Goal: Participate in discussion: Participate in discussion

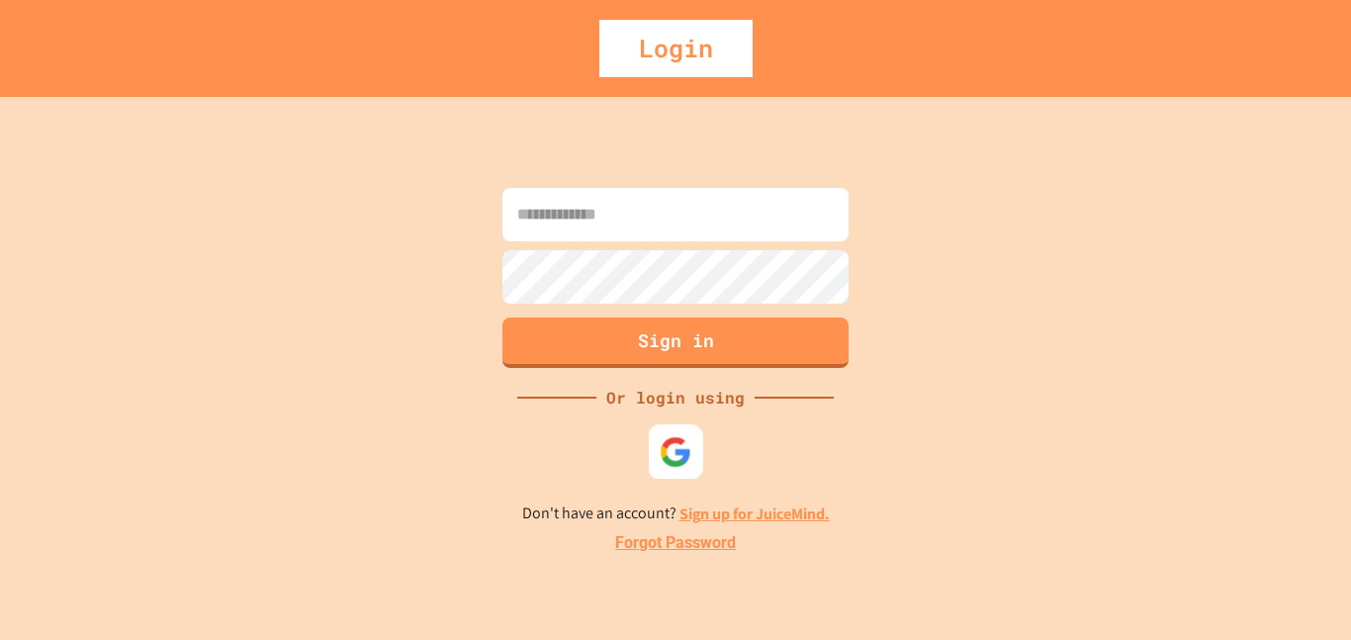
click at [656, 451] on div at bounding box center [676, 451] width 54 height 54
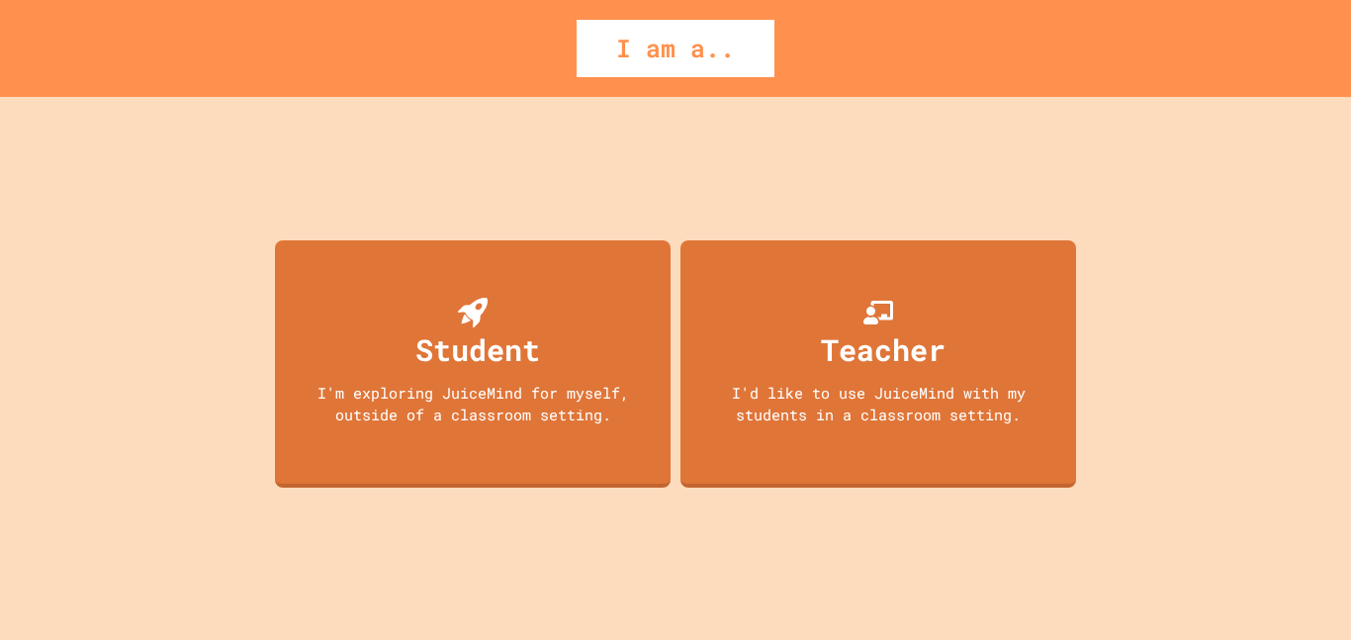
click at [786, 512] on div "Student I'm exploring JuiceMind for myself, outside of a classroom setting. Tea…" at bounding box center [675, 368] width 811 height 543
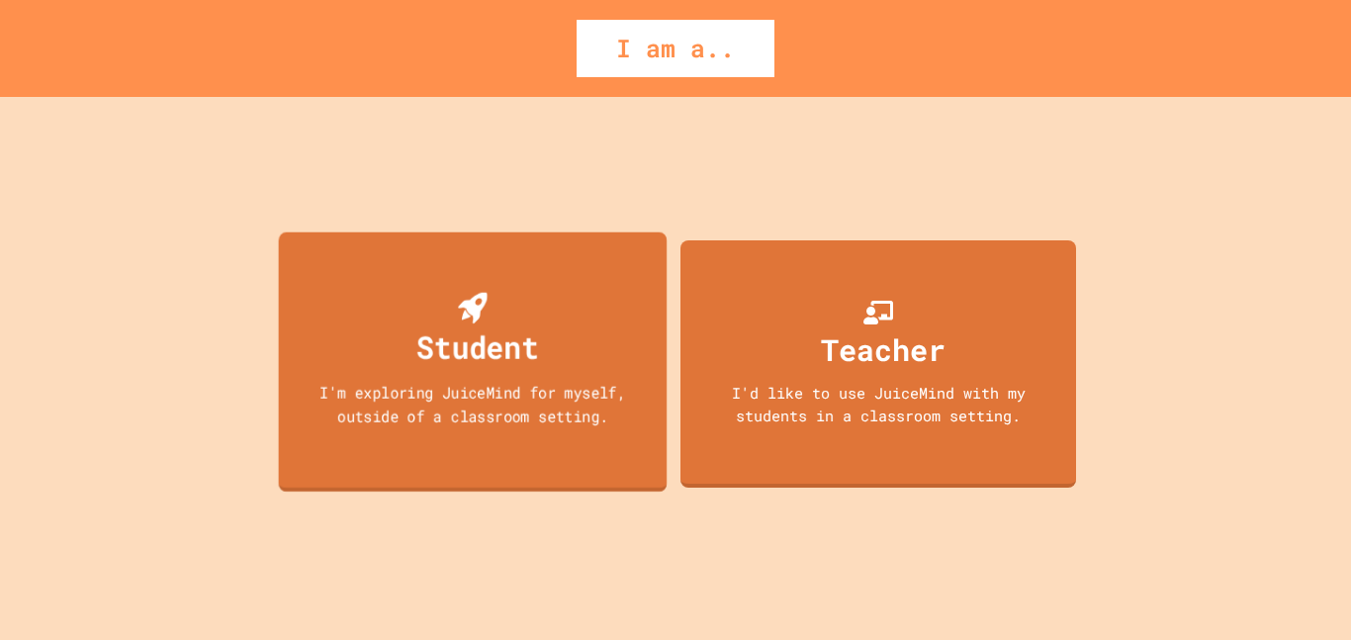
click at [595, 331] on div "Student I'm exploring JuiceMind for myself, outside of a classroom setting." at bounding box center [473, 361] width 389 height 260
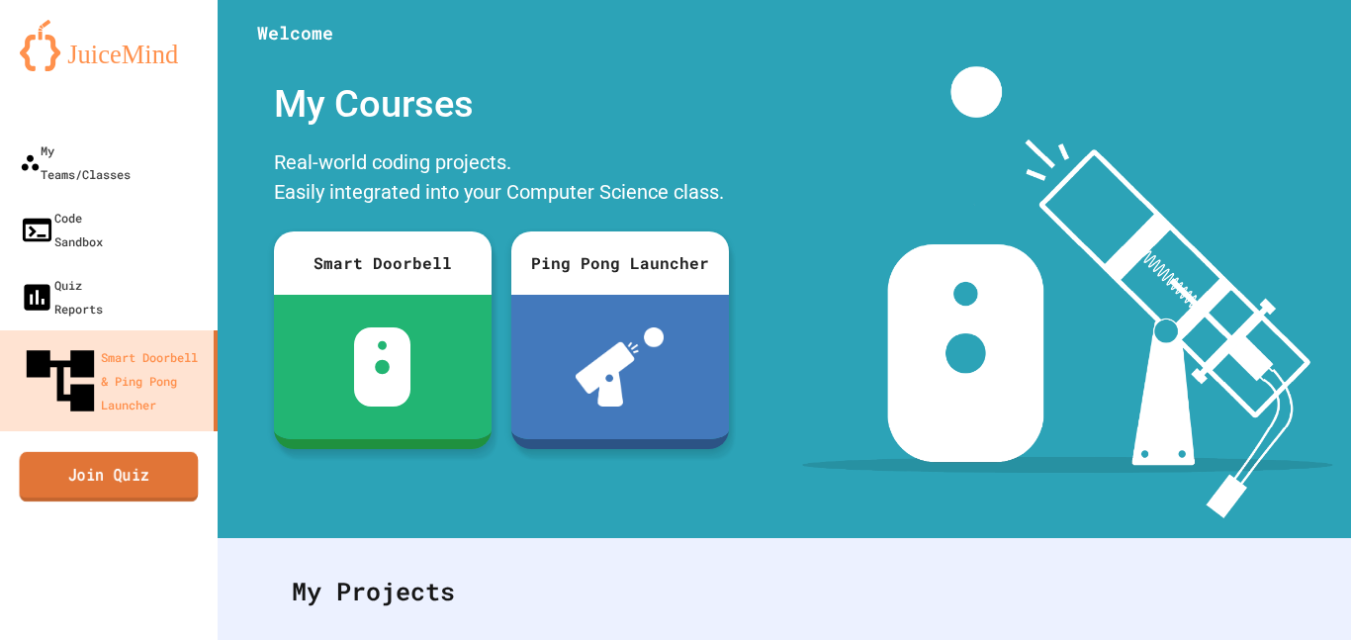
click at [165, 451] on link "Join Quiz" at bounding box center [109, 475] width 179 height 49
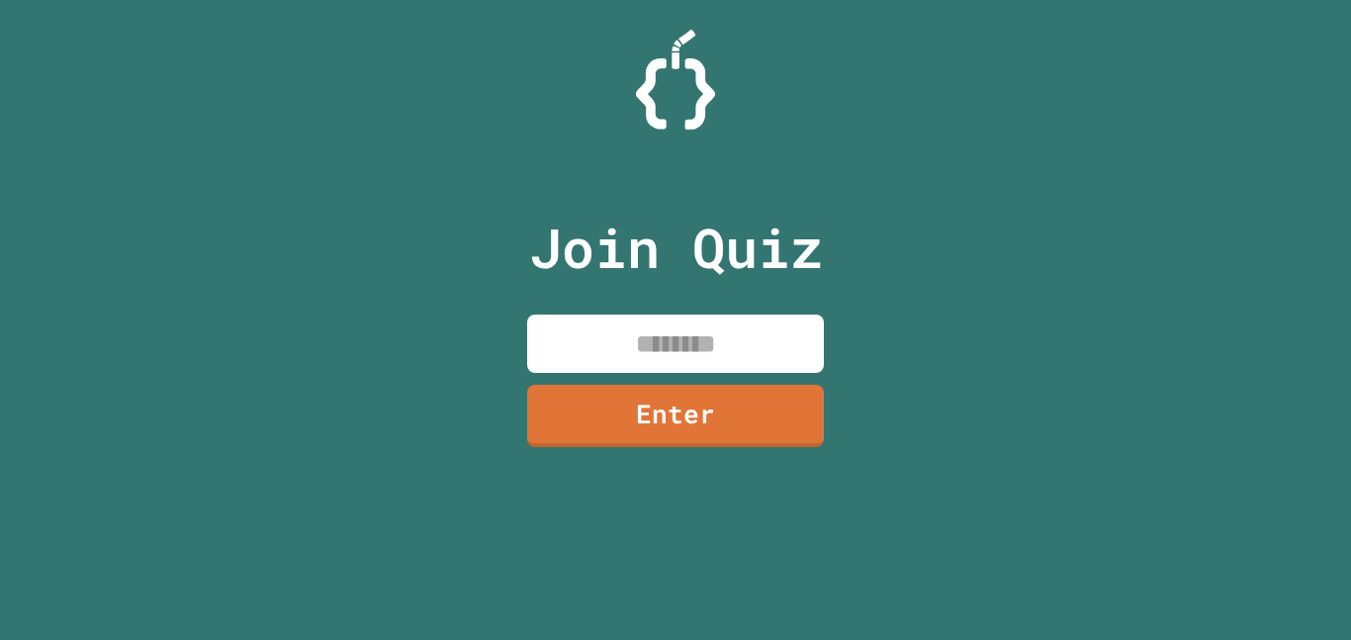
click at [748, 321] on input at bounding box center [675, 344] width 297 height 58
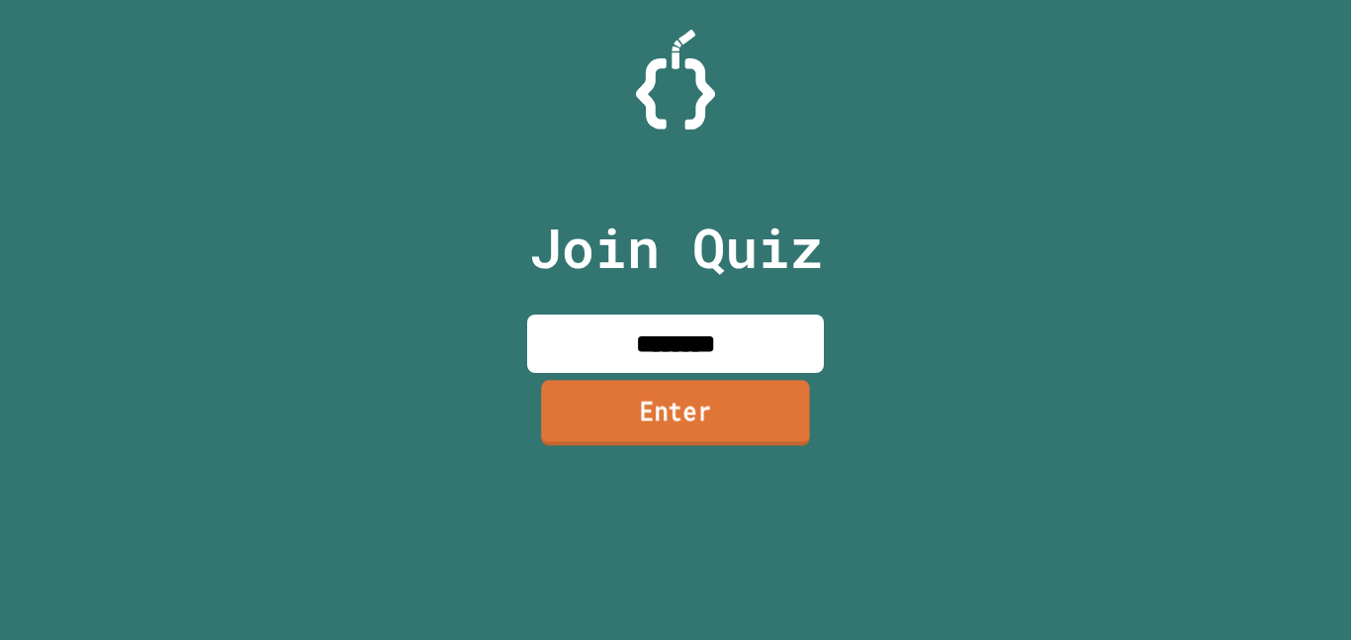
type input "********"
click at [800, 405] on link "Enter" at bounding box center [675, 412] width 269 height 65
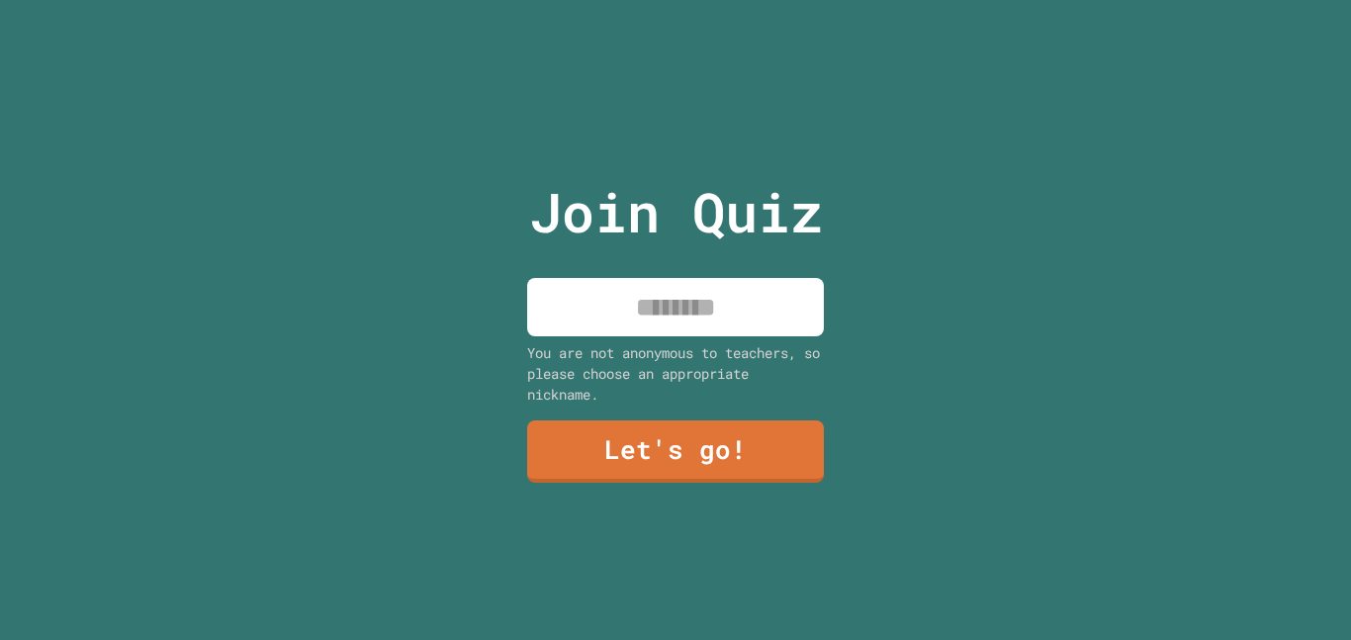
click at [730, 327] on input at bounding box center [675, 307] width 297 height 58
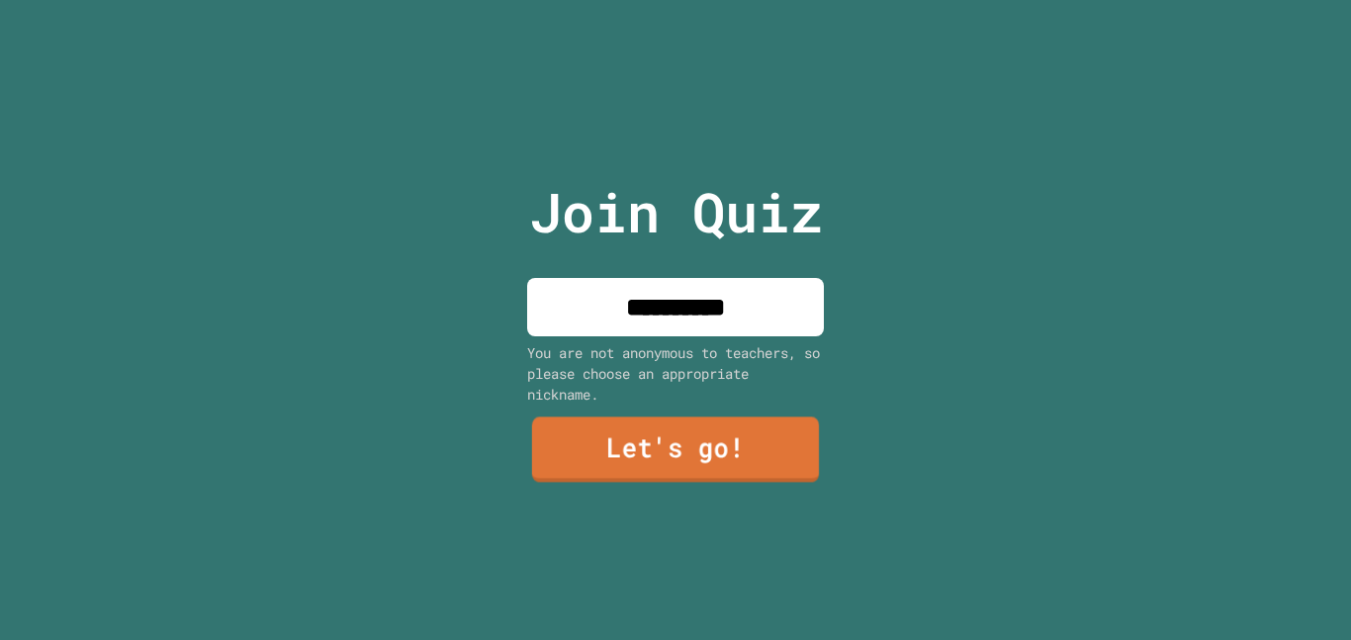
type input "**********"
click at [695, 456] on link "Let's go!" at bounding box center [675, 449] width 293 height 65
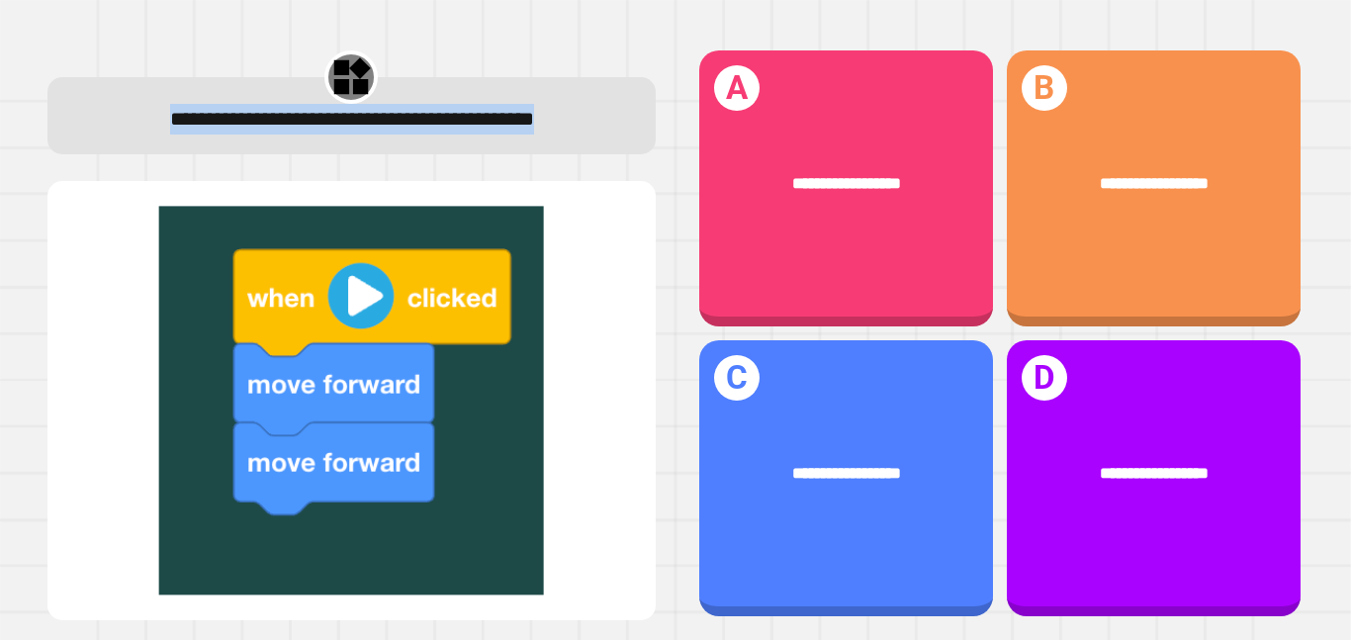
drag, startPoint x: 121, startPoint y: 123, endPoint x: 584, endPoint y: 152, distance: 463.8
click at [584, 135] on div "**********" at bounding box center [351, 119] width 553 height 31
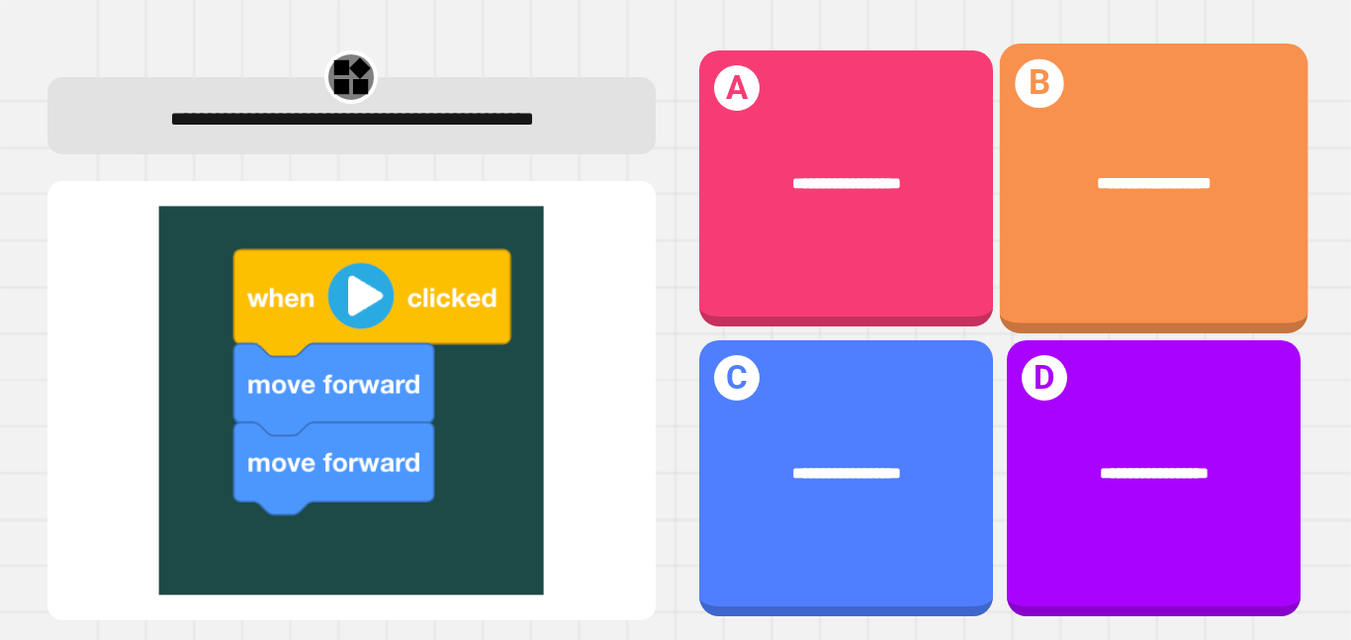
click at [1126, 264] on div "**********" at bounding box center [1153, 189] width 309 height 290
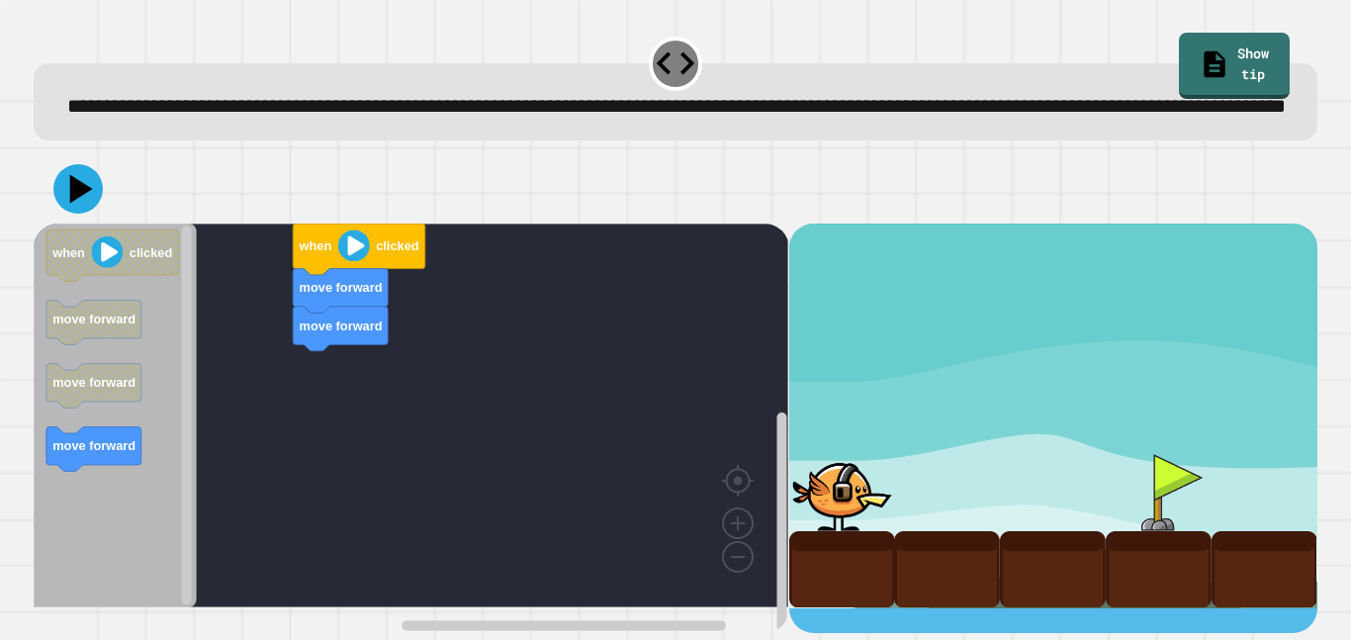
click at [886, 531] on div at bounding box center [842, 492] width 106 height 77
drag, startPoint x: 857, startPoint y: 537, endPoint x: 995, endPoint y: 536, distance: 137.5
click at [995, 536] on div at bounding box center [1053, 416] width 528 height 384
click at [1072, 607] on div at bounding box center [1053, 416] width 528 height 384
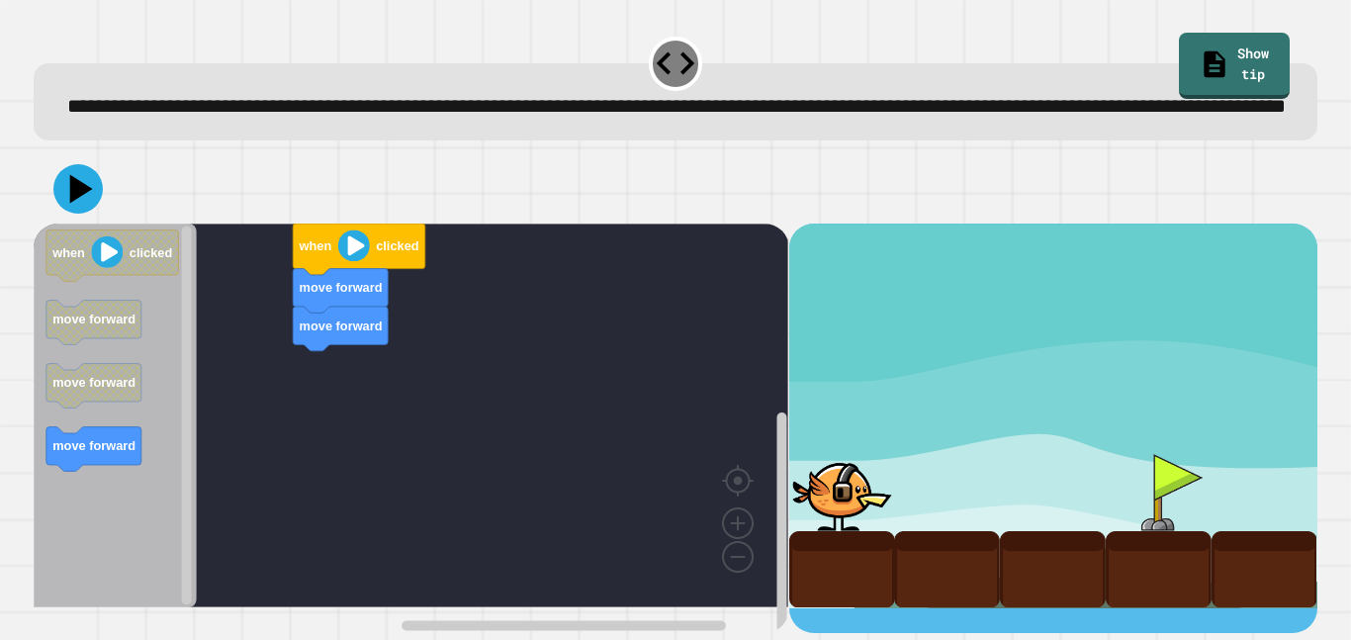
click at [908, 601] on div at bounding box center [947, 569] width 106 height 77
click at [84, 453] on text "move forward" at bounding box center [93, 445] width 83 height 15
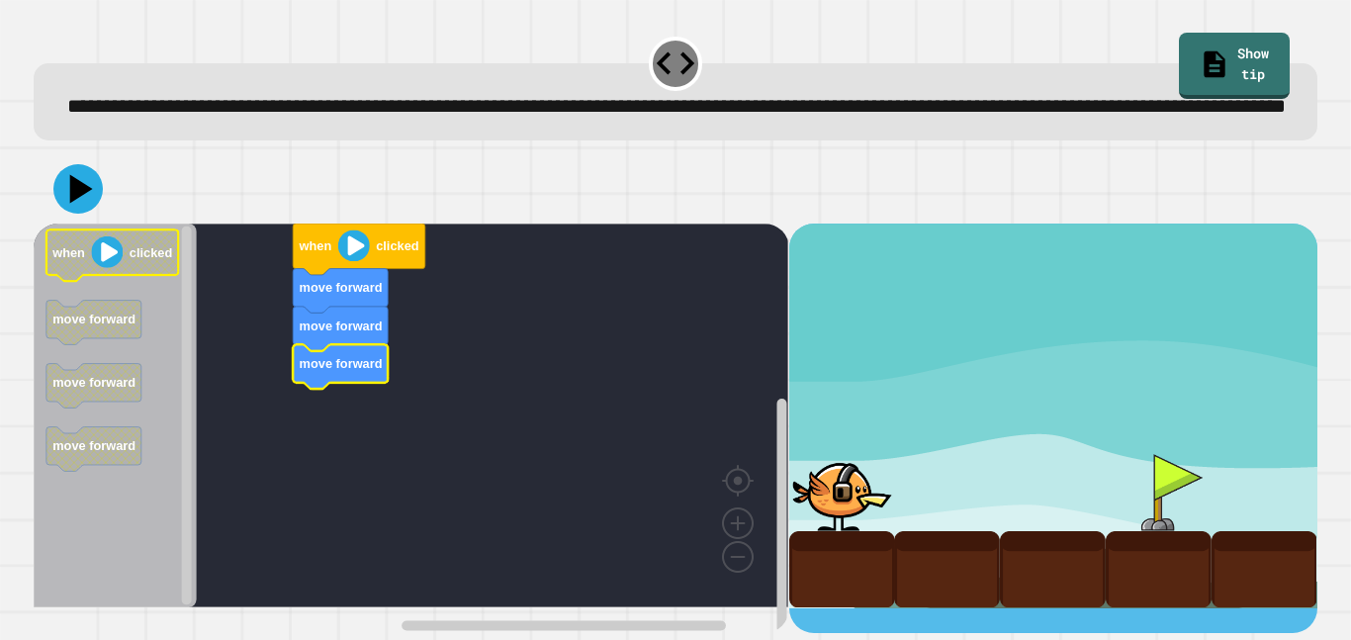
click at [108, 268] on image "Blockly Workspace" at bounding box center [108, 252] width 32 height 32
click at [368, 260] on image "Blockly Workspace" at bounding box center [354, 245] width 32 height 32
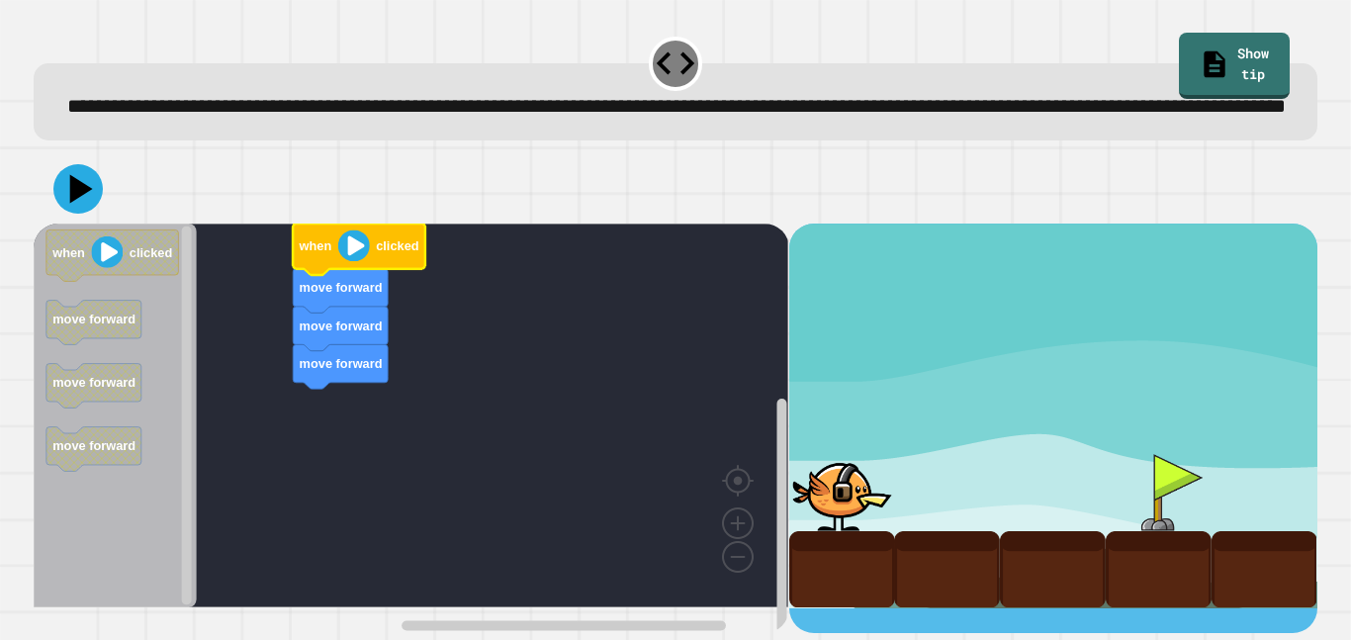
click at [346, 261] on image "Blockly Workspace" at bounding box center [354, 245] width 32 height 32
click at [303, 275] on icon "Blockly Workspace" at bounding box center [359, 249] width 133 height 51
click at [77, 207] on icon at bounding box center [82, 189] width 28 height 35
click at [114, 268] on image "Blockly Workspace" at bounding box center [108, 252] width 32 height 32
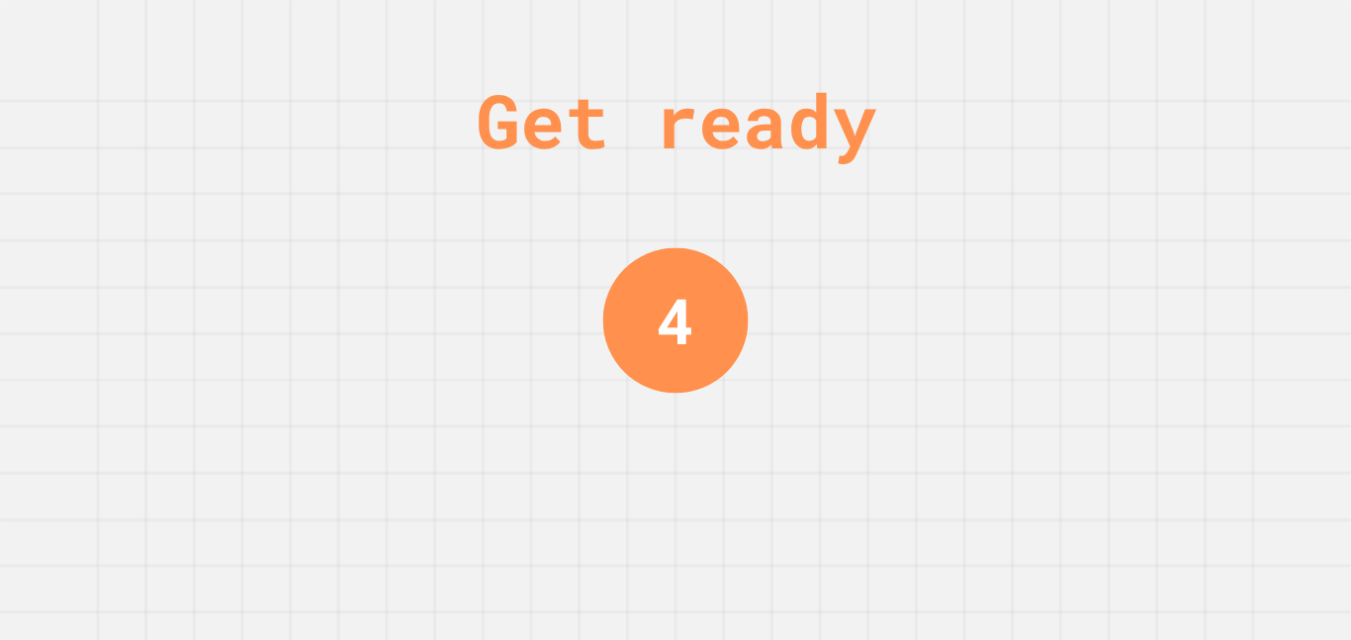
scroll to position [0, 0]
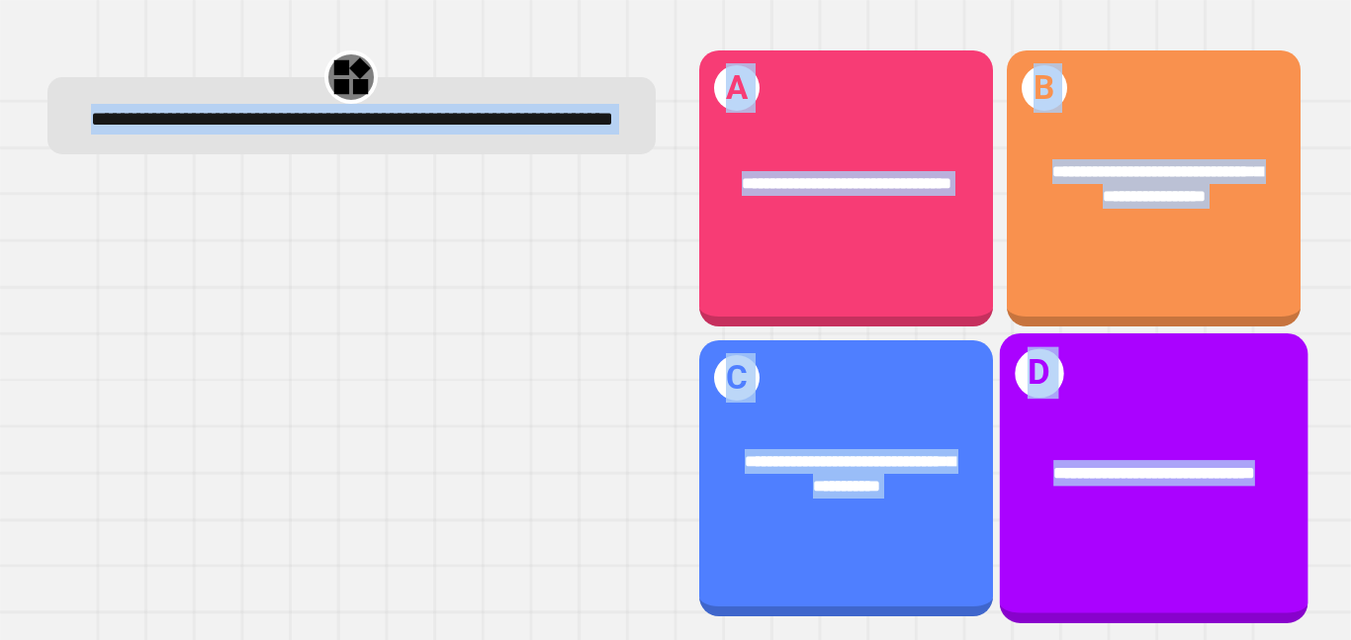
drag, startPoint x: 105, startPoint y: 122, endPoint x: 1306, endPoint y: 576, distance: 1284.5
click at [1306, 576] on div "**********" at bounding box center [675, 333] width 1297 height 613
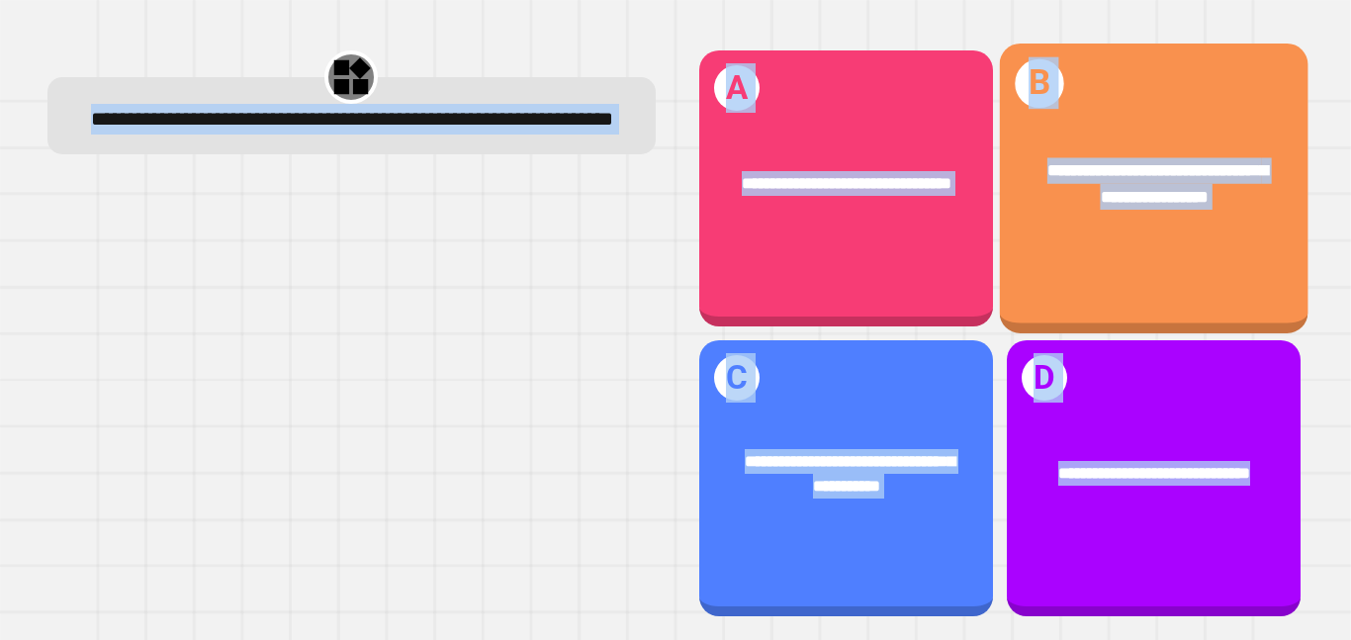
click at [1144, 198] on span "**********" at bounding box center [1157, 183] width 221 height 43
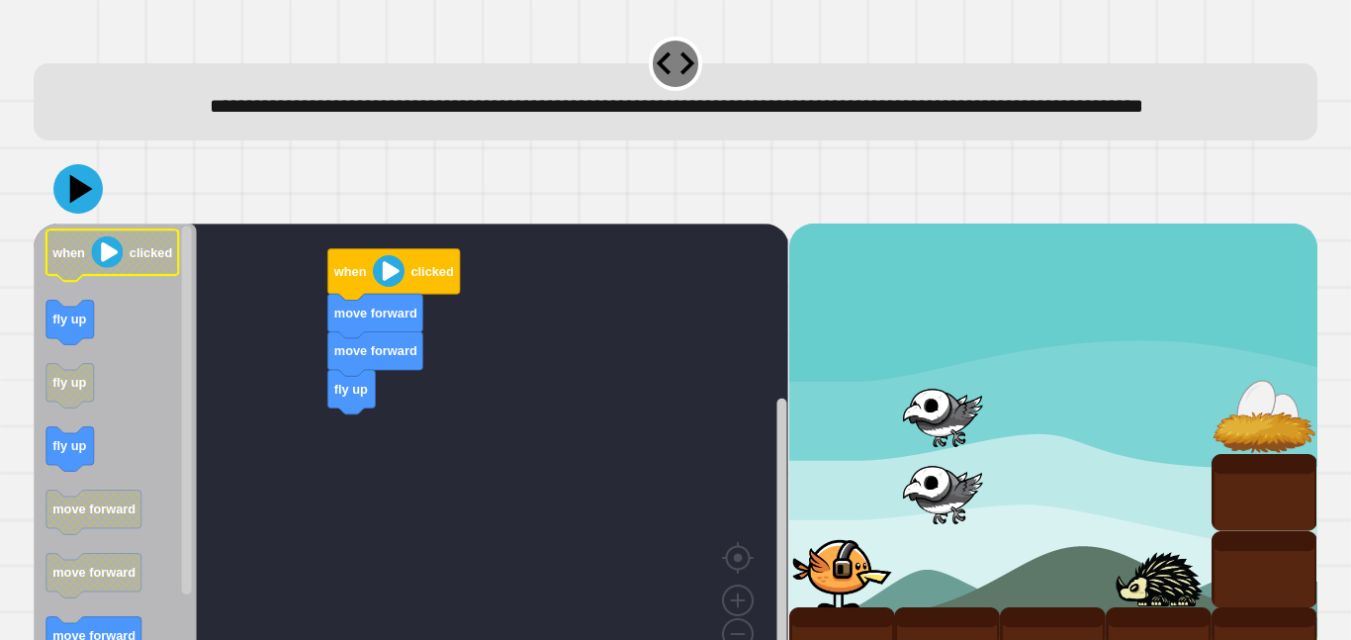
click at [121, 268] on image "Blockly Workspace" at bounding box center [108, 252] width 32 height 32
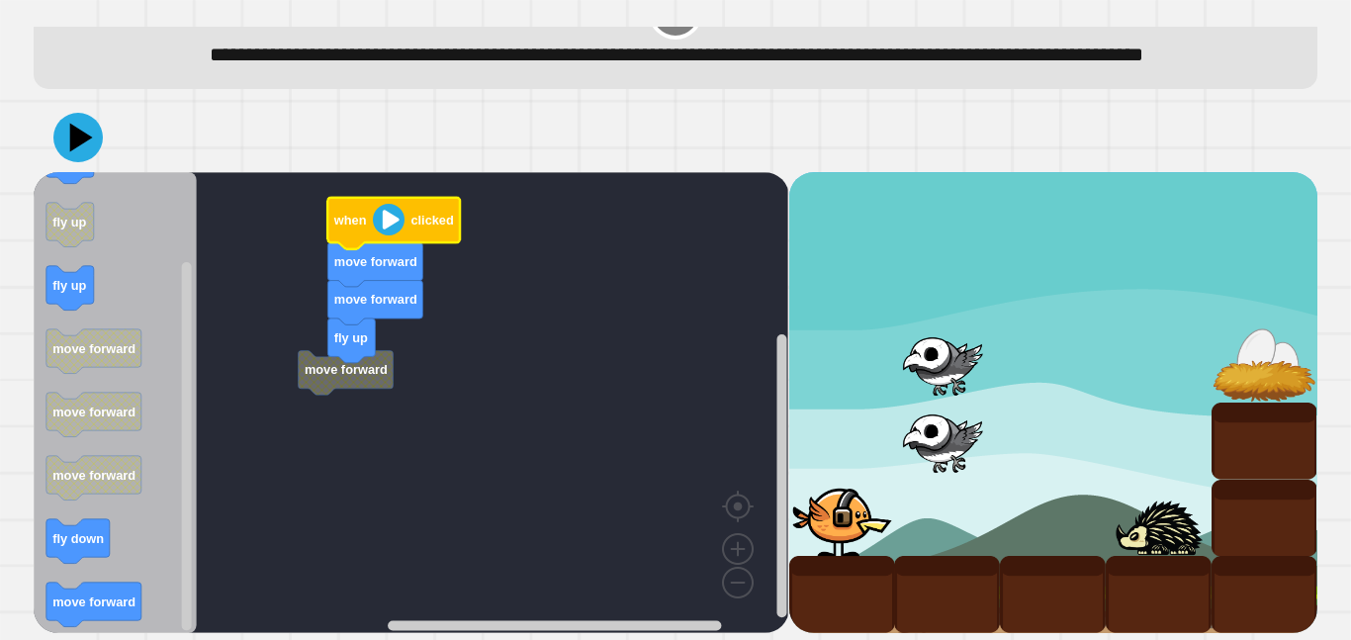
click at [387, 208] on image "Blockly Workspace" at bounding box center [389, 220] width 32 height 32
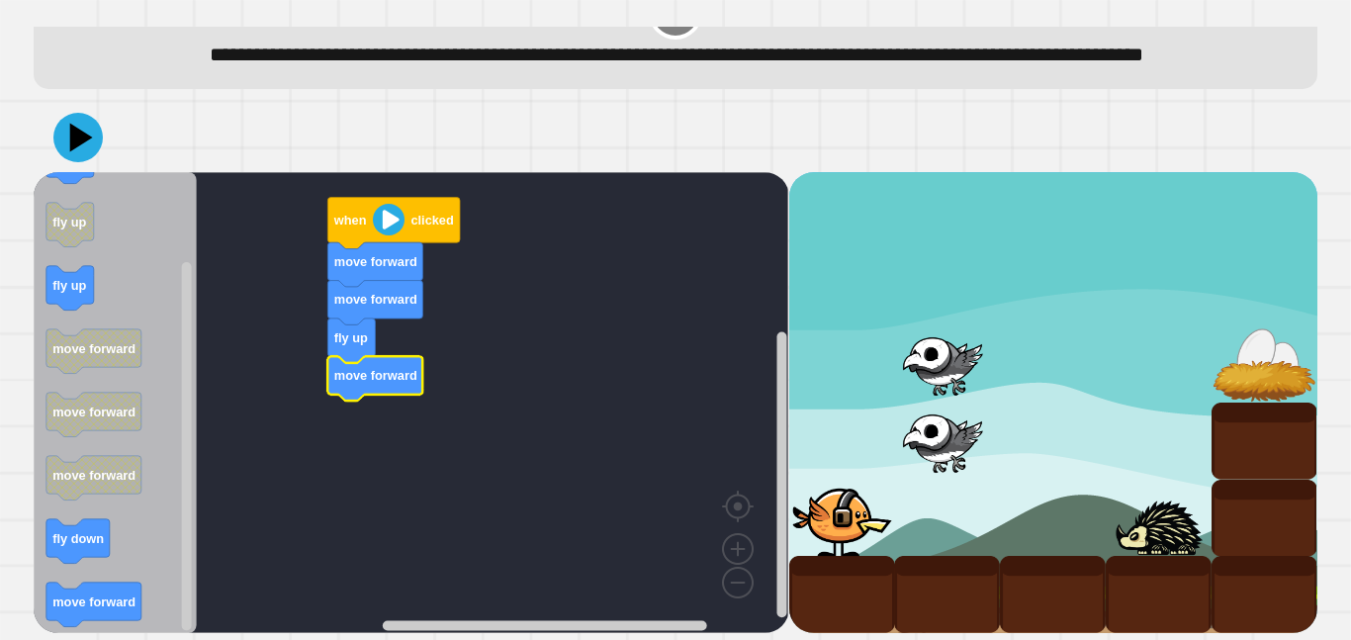
click at [381, 227] on image "Blockly Workspace" at bounding box center [389, 220] width 32 height 32
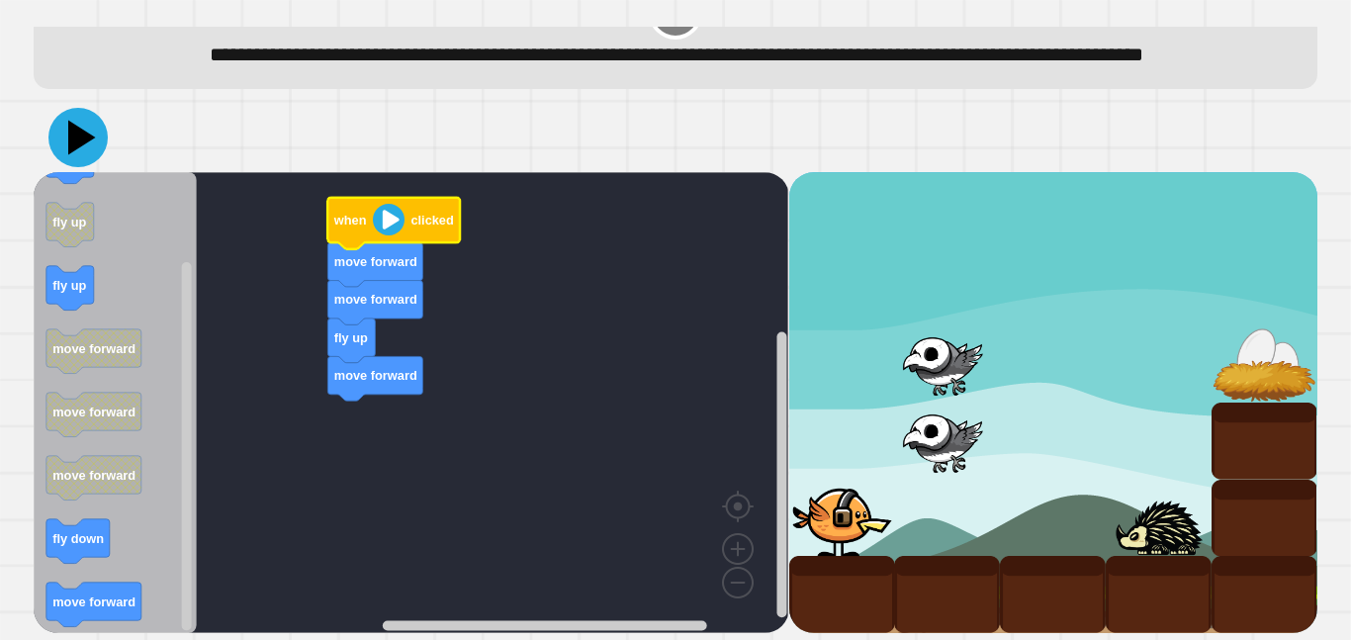
click at [70, 141] on icon at bounding box center [82, 138] width 28 height 35
click at [394, 210] on image "Blockly Workspace" at bounding box center [389, 220] width 32 height 32
click at [88, 146] on icon at bounding box center [77, 137] width 59 height 59
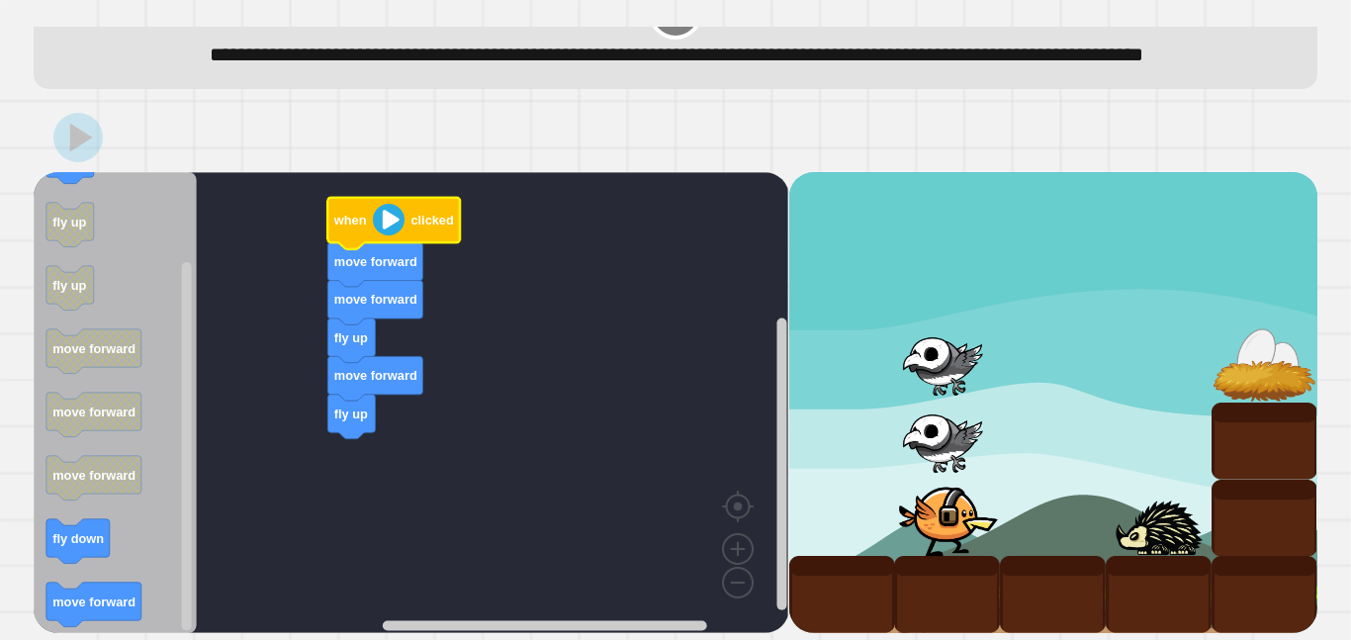
click at [374, 219] on image "Blockly Workspace" at bounding box center [389, 220] width 32 height 32
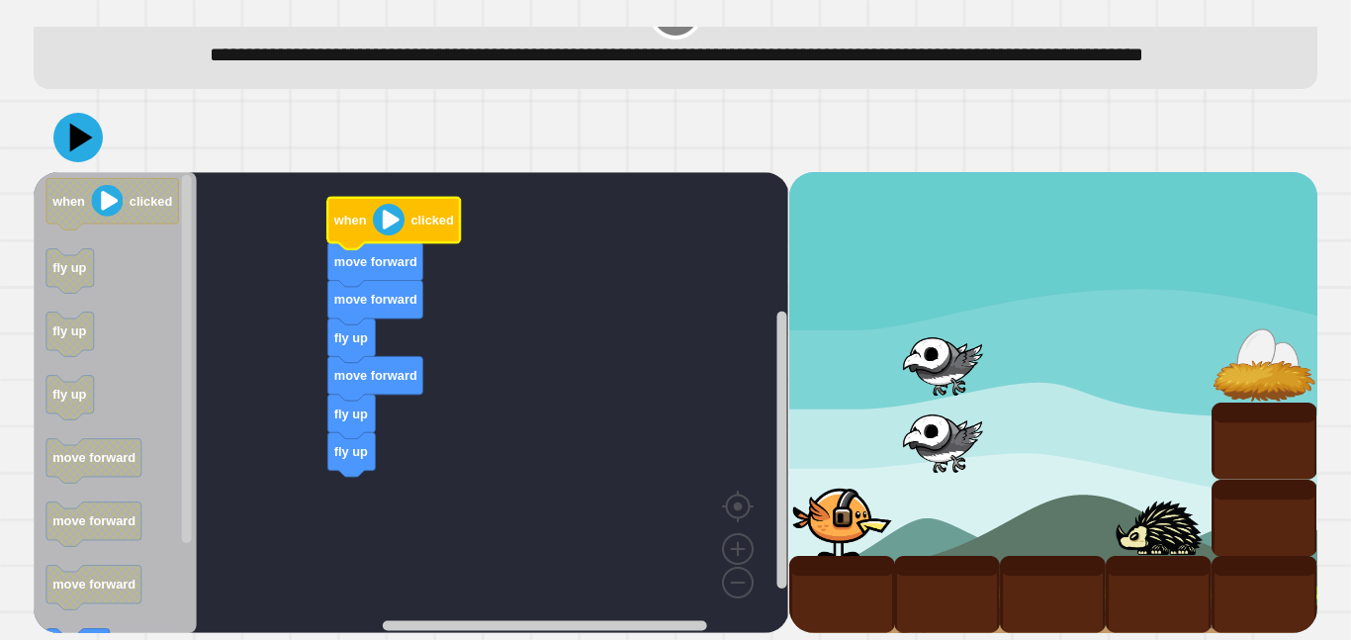
click at [367, 229] on icon "Blockly Workspace" at bounding box center [394, 223] width 133 height 51
click at [387, 226] on image "Blockly Workspace" at bounding box center [389, 220] width 32 height 32
click at [85, 154] on icon at bounding box center [77, 137] width 59 height 59
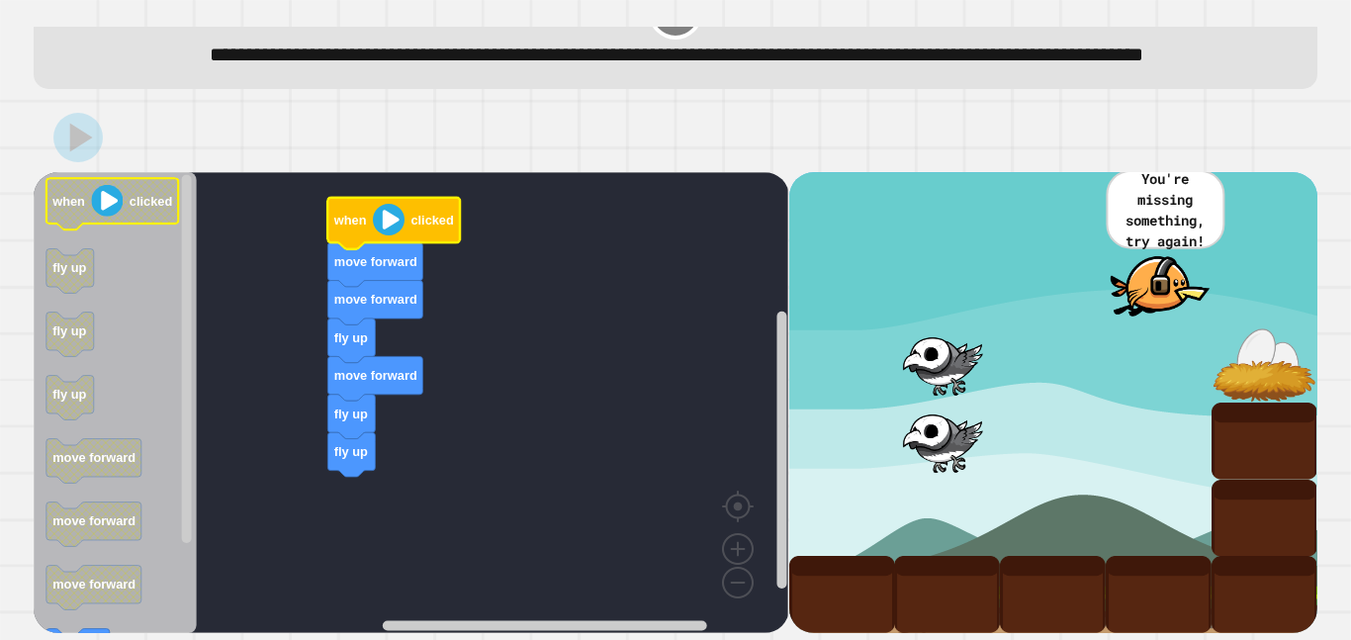
click at [125, 192] on icon "Blockly Workspace" at bounding box center [112, 203] width 133 height 51
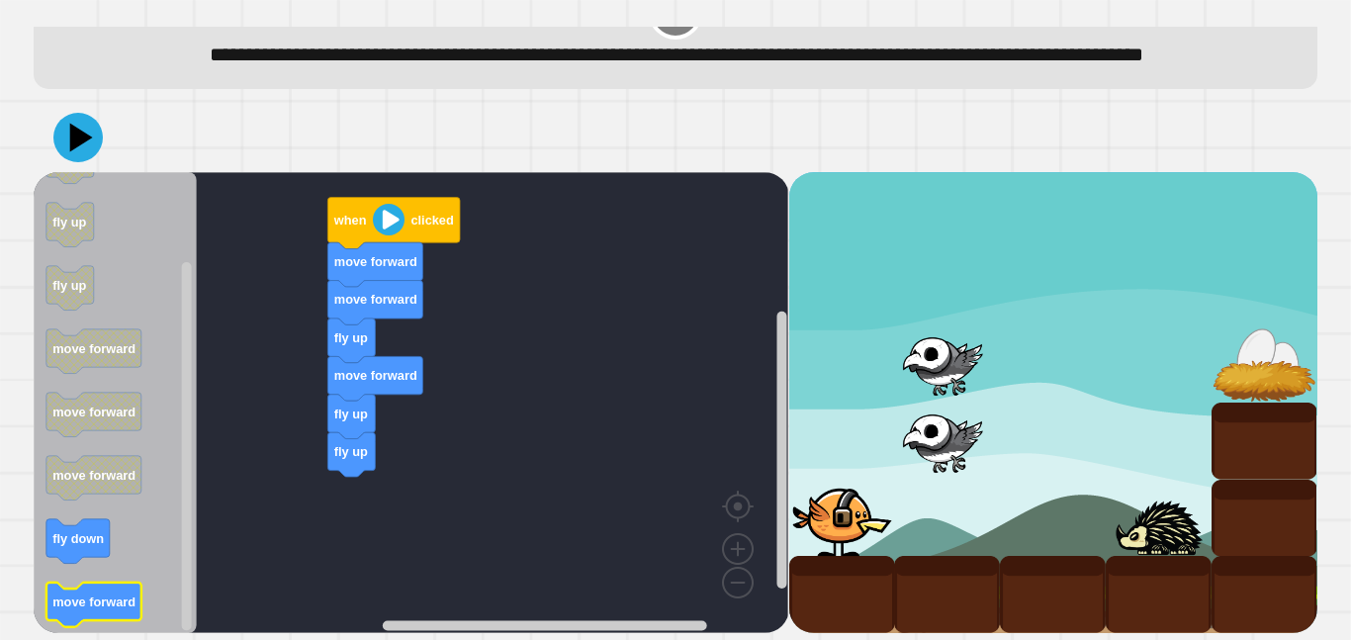
click at [82, 602] on text "move forward" at bounding box center [93, 601] width 83 height 15
click at [387, 222] on image "Blockly Workspace" at bounding box center [389, 220] width 32 height 32
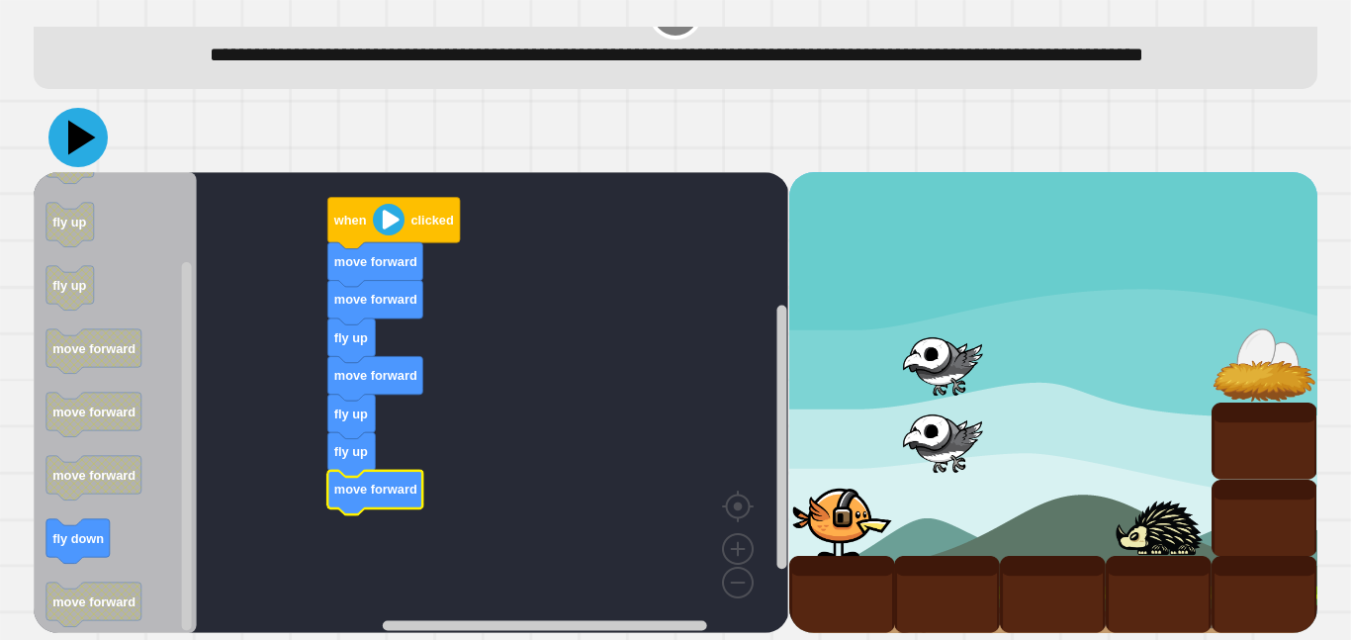
click at [73, 136] on icon at bounding box center [82, 138] width 28 height 35
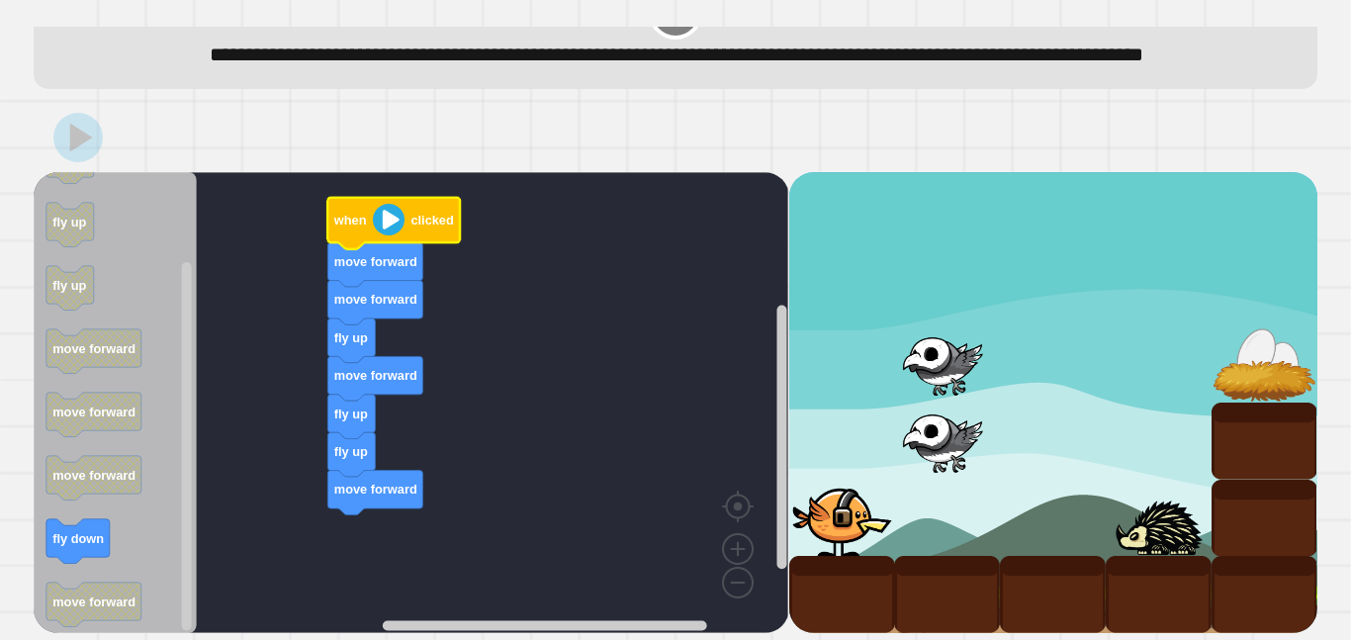
click at [378, 217] on image "Blockly Workspace" at bounding box center [389, 220] width 32 height 32
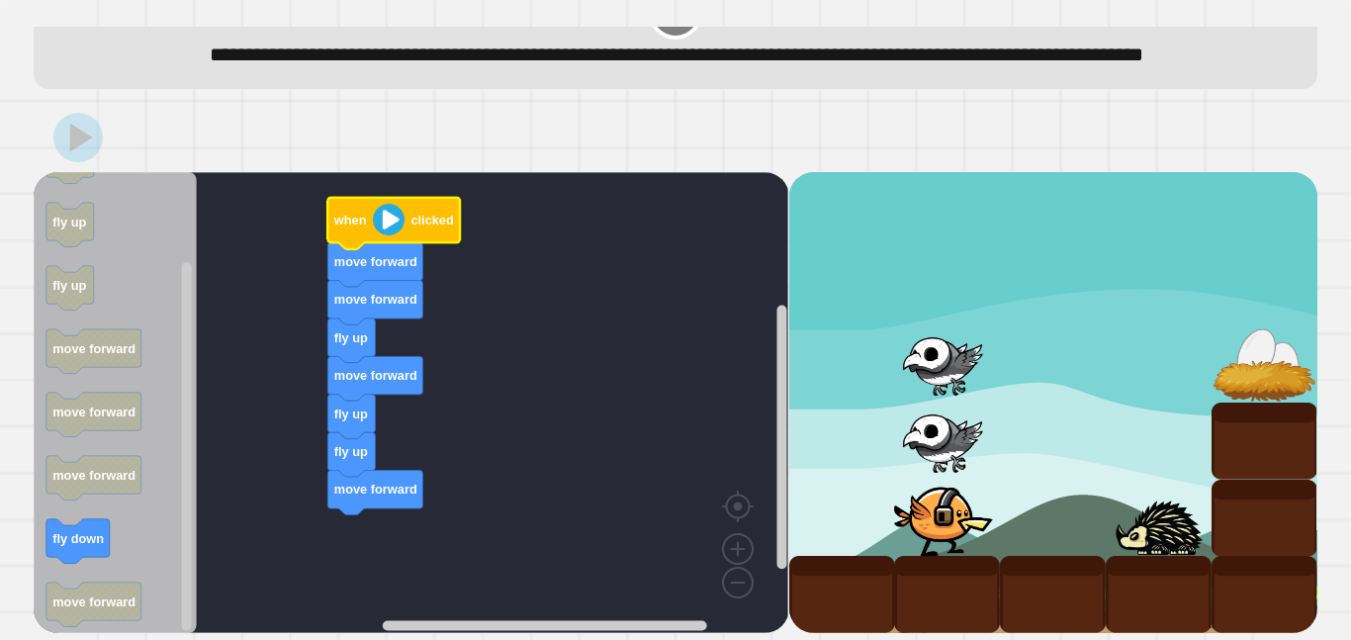
click at [378, 217] on image "Blockly Workspace" at bounding box center [389, 220] width 32 height 32
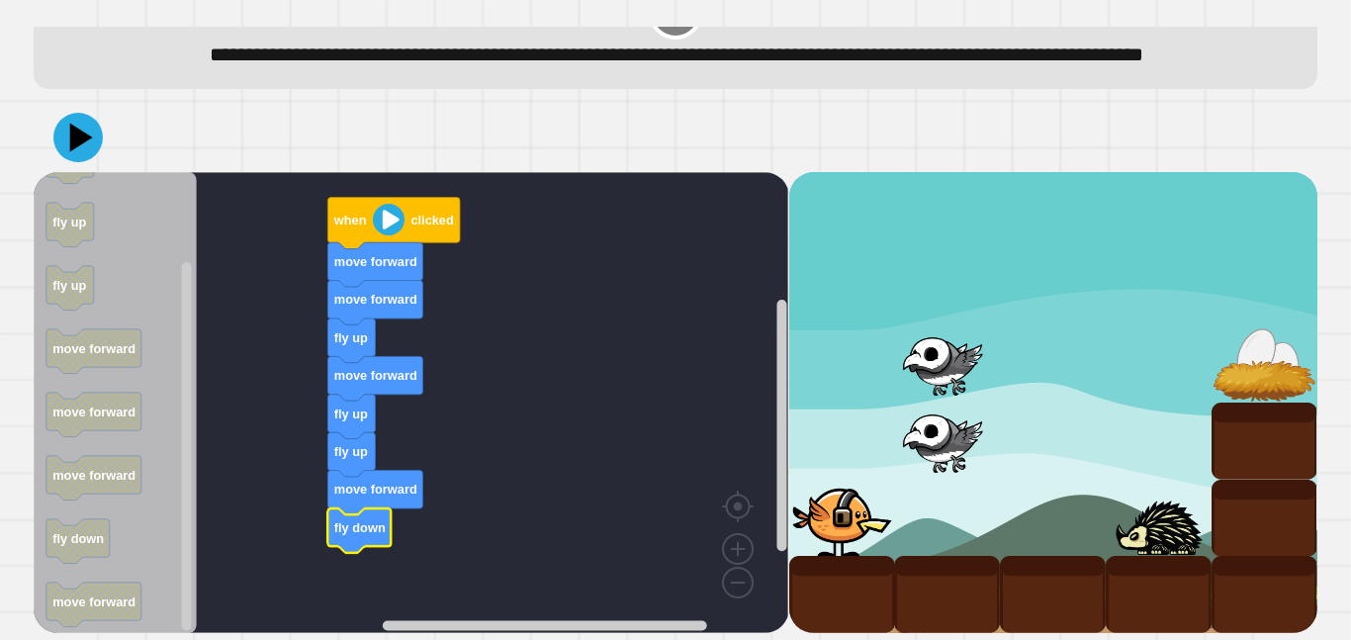
click at [379, 215] on image "Blockly Workspace" at bounding box center [389, 220] width 32 height 32
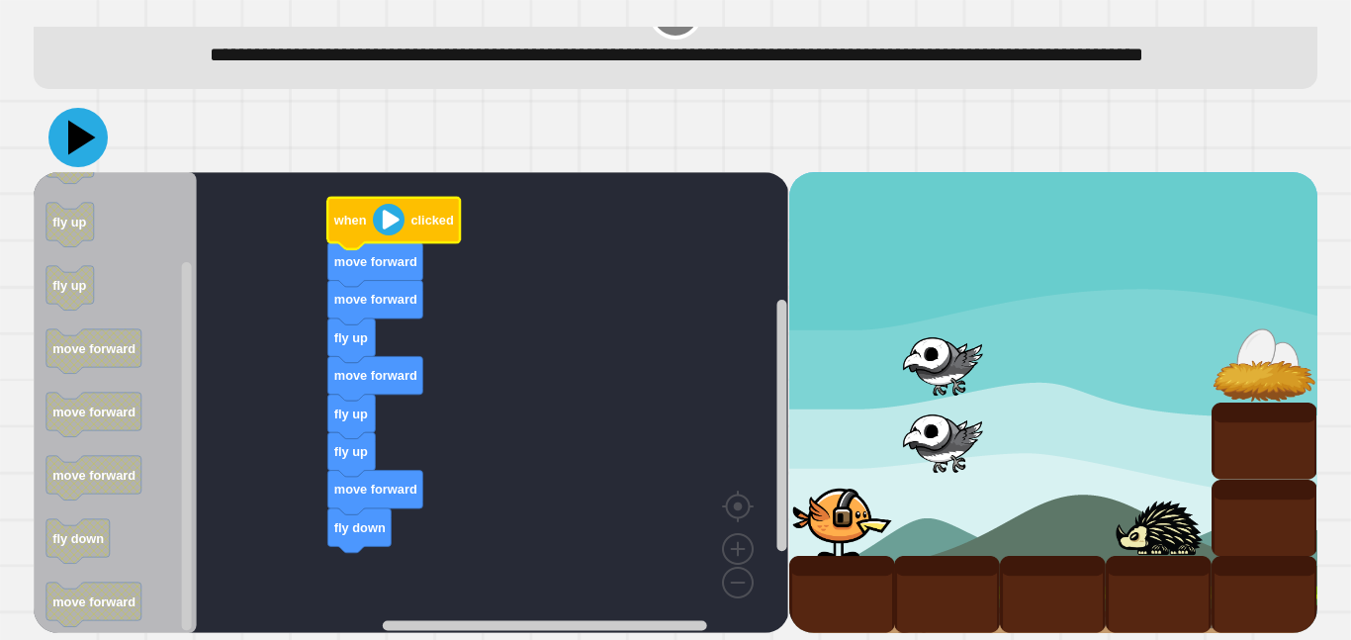
click at [73, 136] on icon at bounding box center [82, 138] width 28 height 35
click at [388, 212] on image "Blockly Workspace" at bounding box center [389, 220] width 32 height 32
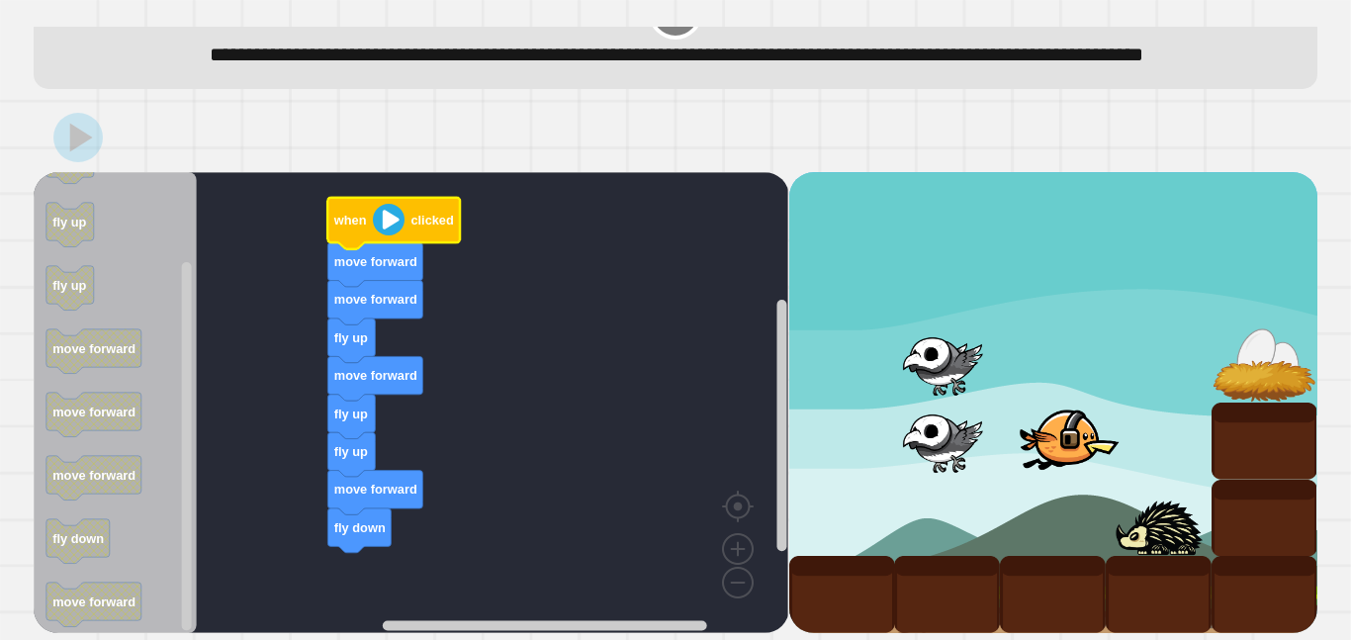
click at [386, 212] on image "Blockly Workspace" at bounding box center [389, 220] width 32 height 32
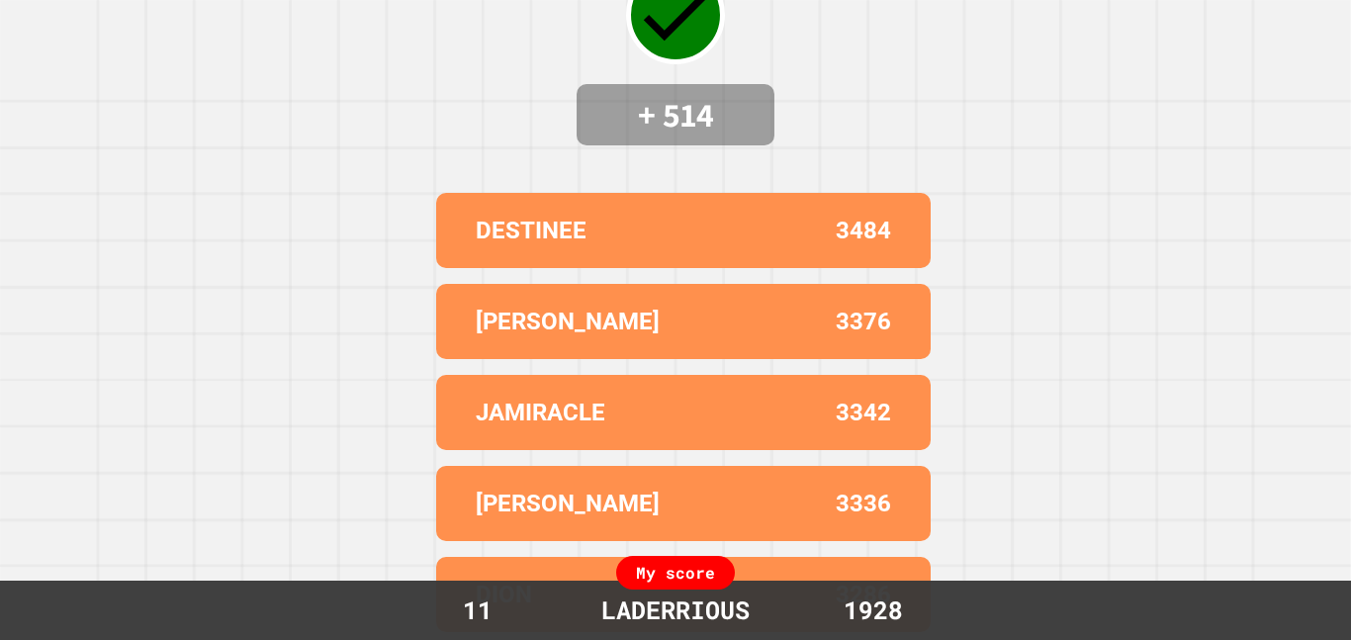
scroll to position [0, 0]
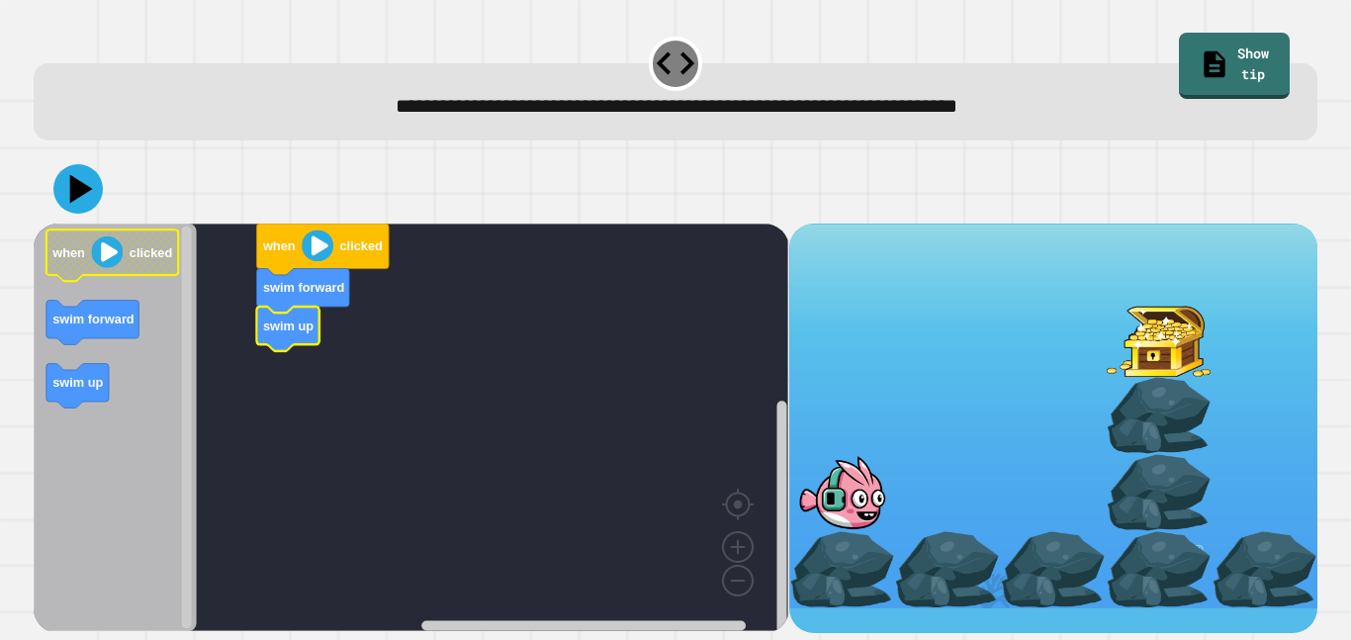
click at [109, 256] on image "Blockly Workspace" at bounding box center [108, 252] width 32 height 32
click at [109, 257] on image "Blockly Workspace" at bounding box center [108, 252] width 32 height 32
click at [333, 250] on icon "Blockly Workspace" at bounding box center [323, 249] width 133 height 51
click at [320, 248] on image "Blockly Workspace" at bounding box center [318, 245] width 32 height 32
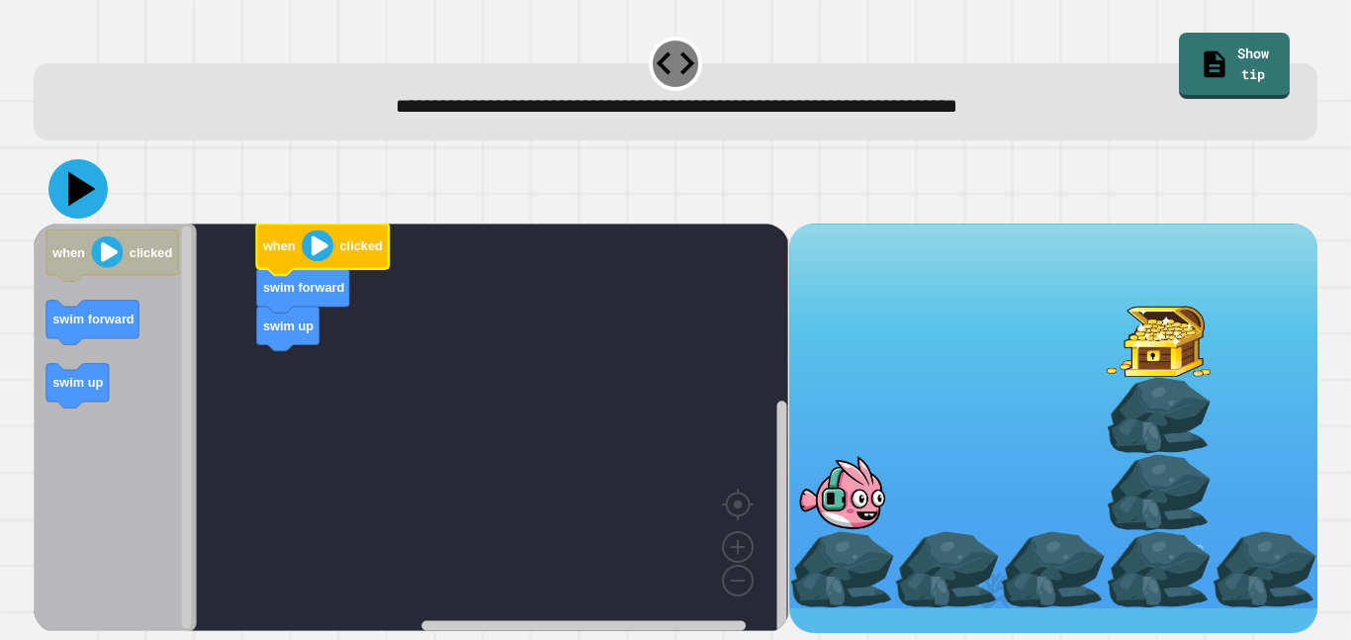
click at [72, 186] on icon at bounding box center [82, 189] width 28 height 35
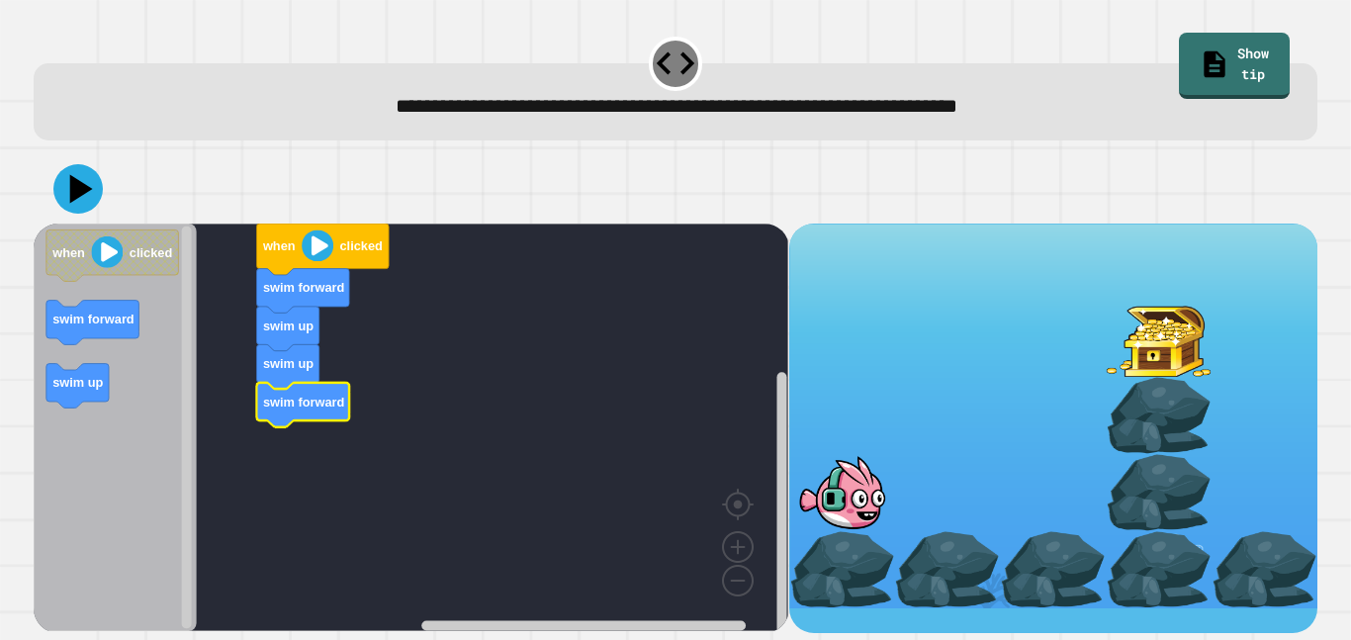
click at [309, 250] on image "Blockly Workspace" at bounding box center [318, 245] width 32 height 32
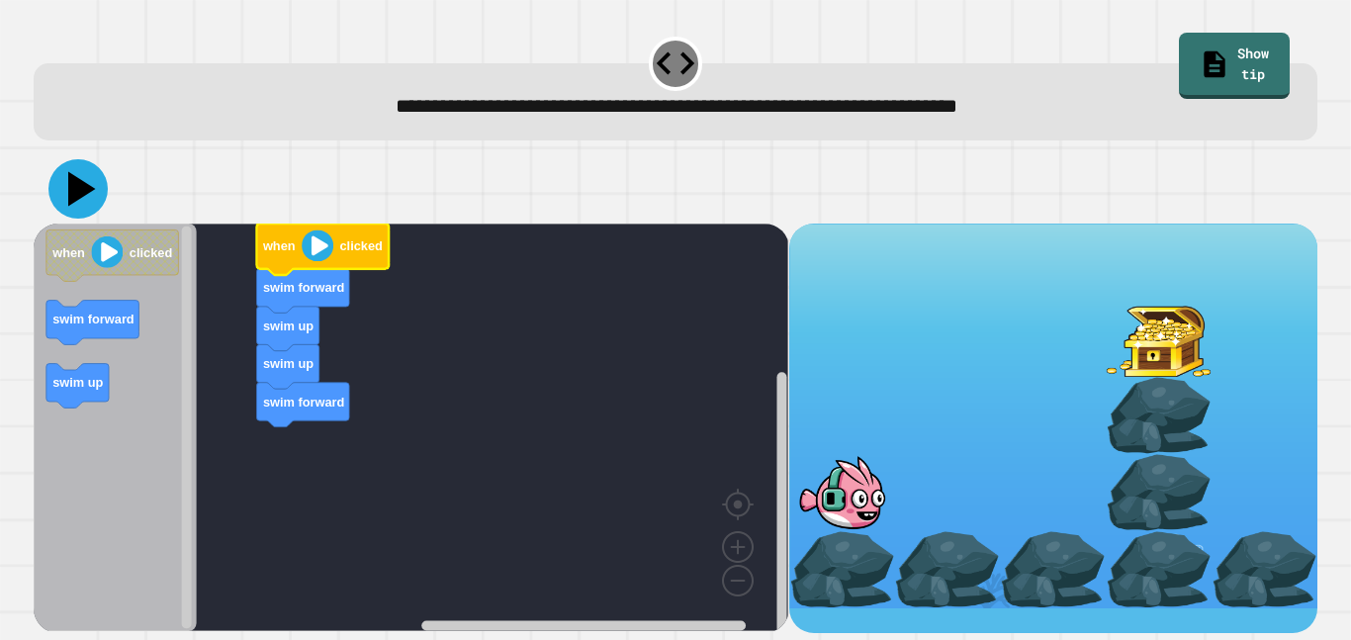
click at [78, 184] on icon at bounding box center [82, 189] width 28 height 35
click at [85, 202] on icon at bounding box center [77, 188] width 59 height 59
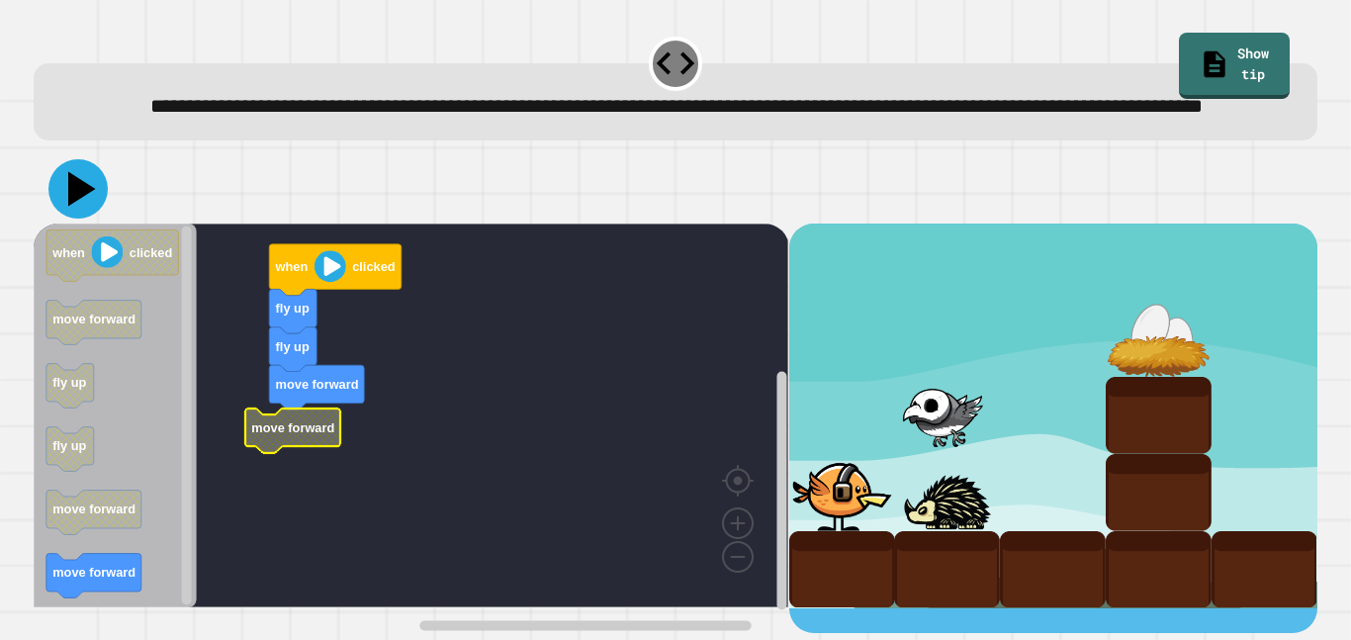
click at [92, 219] on icon at bounding box center [77, 188] width 59 height 59
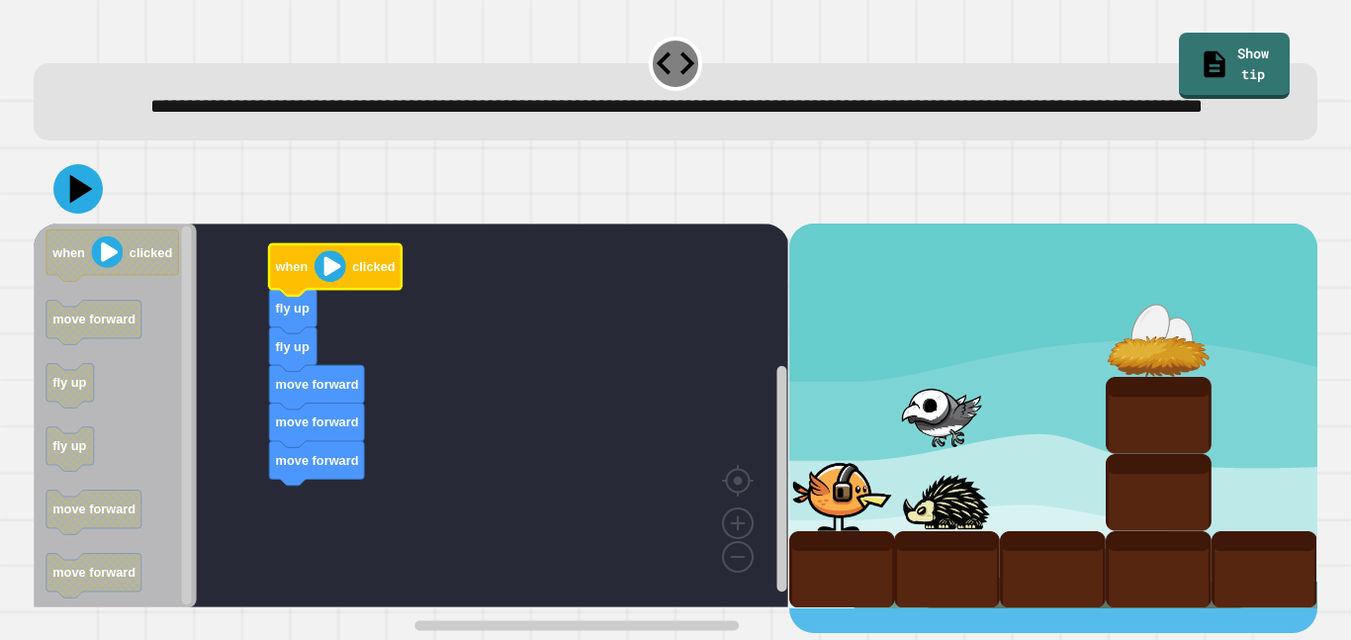
click at [334, 282] on image "Blockly Workspace" at bounding box center [331, 266] width 32 height 32
click at [81, 204] on icon at bounding box center [81, 188] width 25 height 31
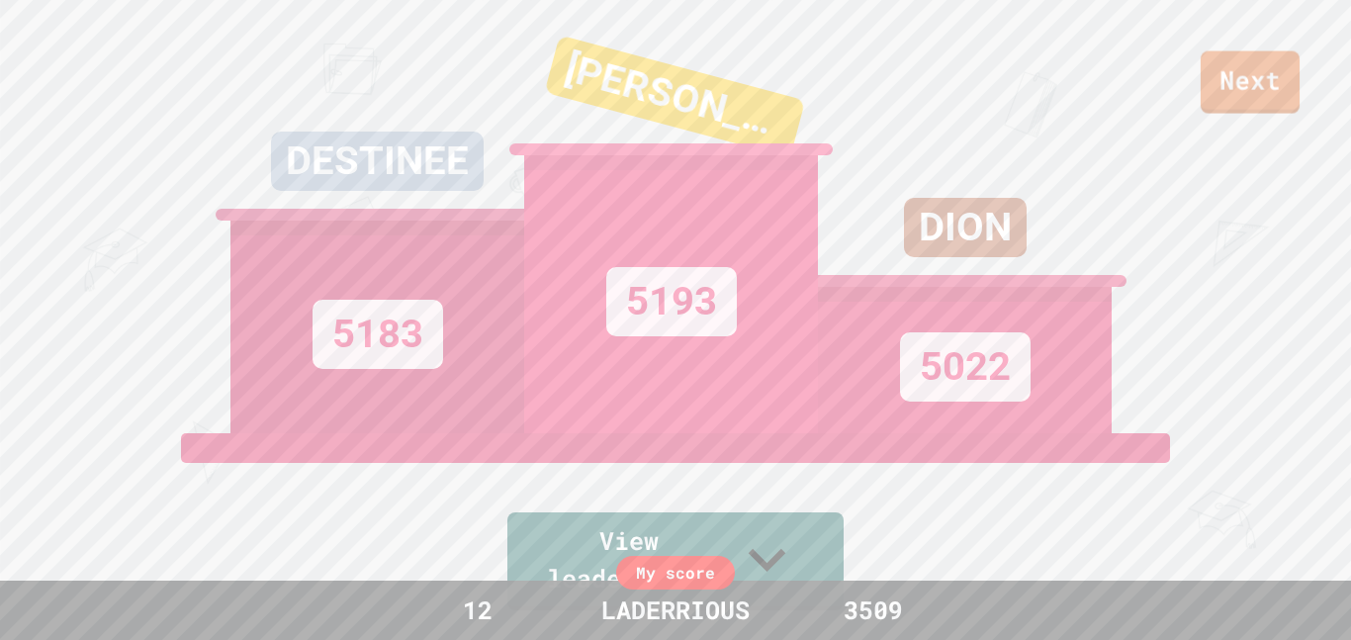
click at [1297, 79] on div "Next" at bounding box center [675, 56] width 1351 height 112
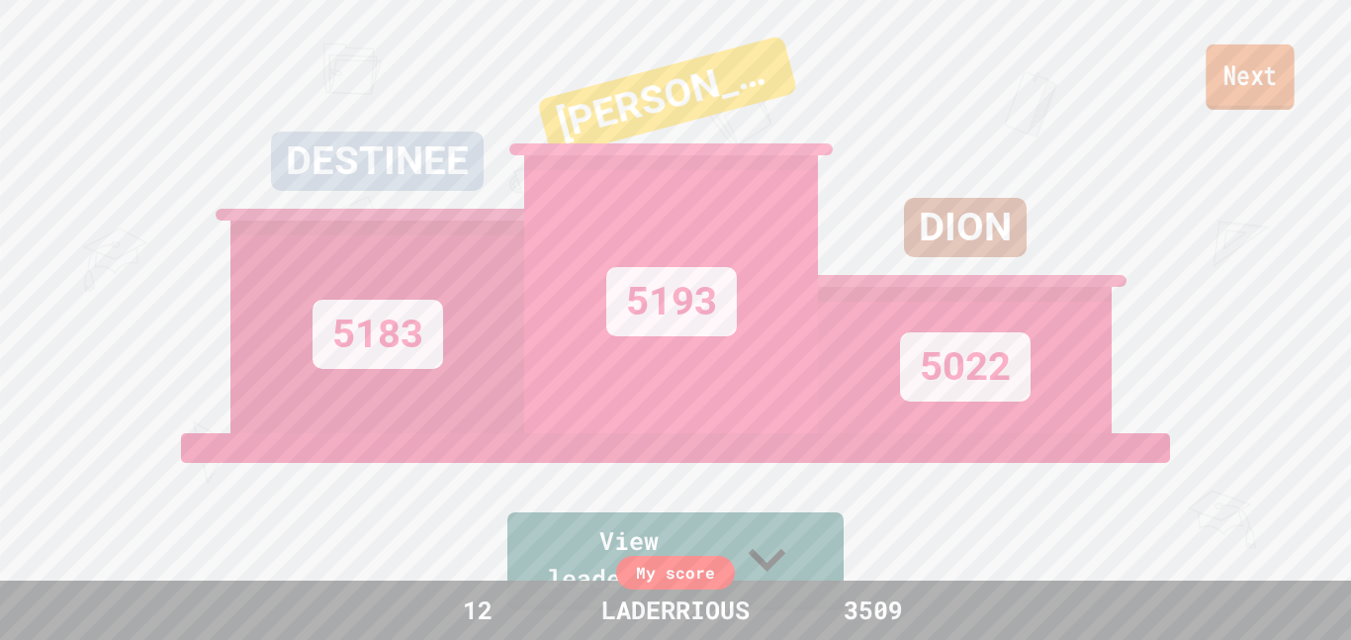
click at [1286, 80] on link "Next" at bounding box center [1250, 77] width 88 height 65
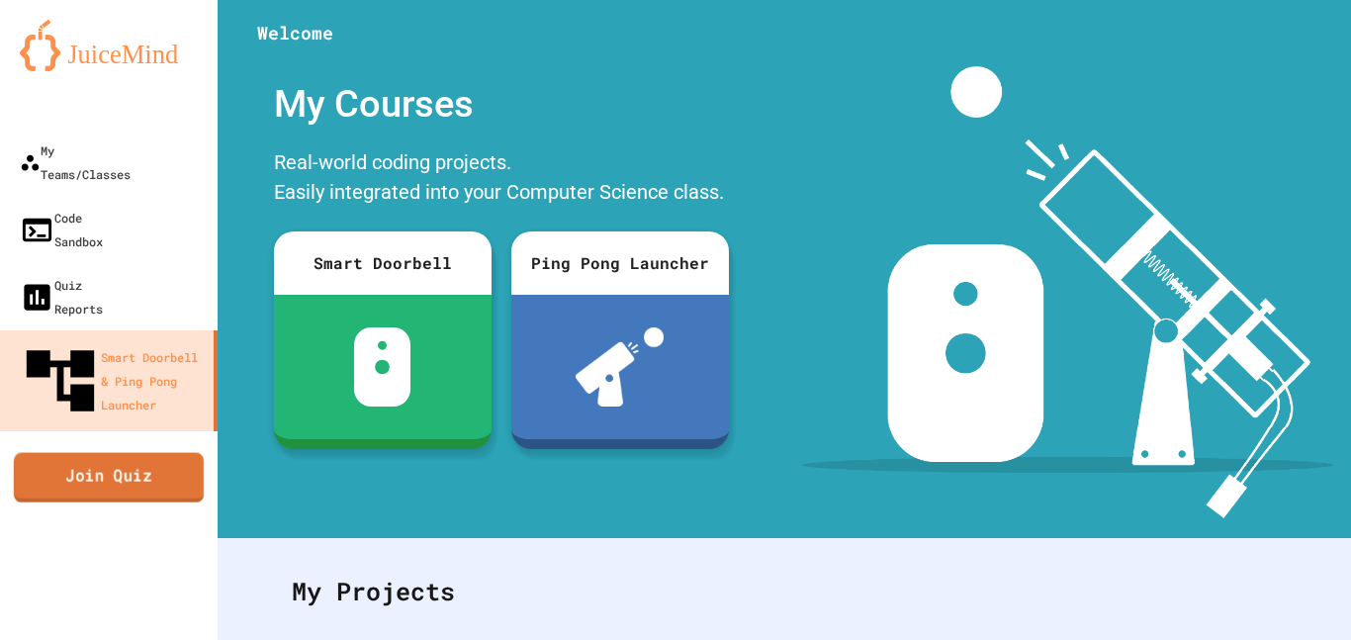
click at [108, 452] on link "Join Quiz" at bounding box center [109, 476] width 190 height 49
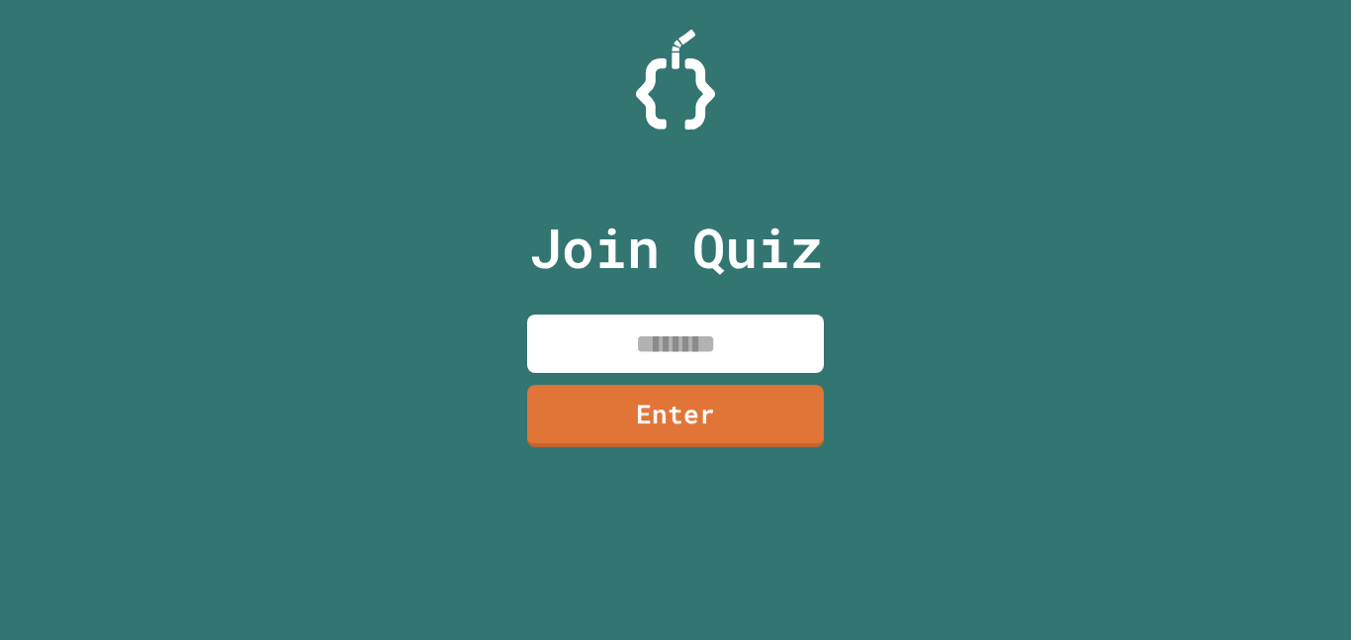
click at [637, 365] on input at bounding box center [675, 344] width 297 height 58
type input "********"
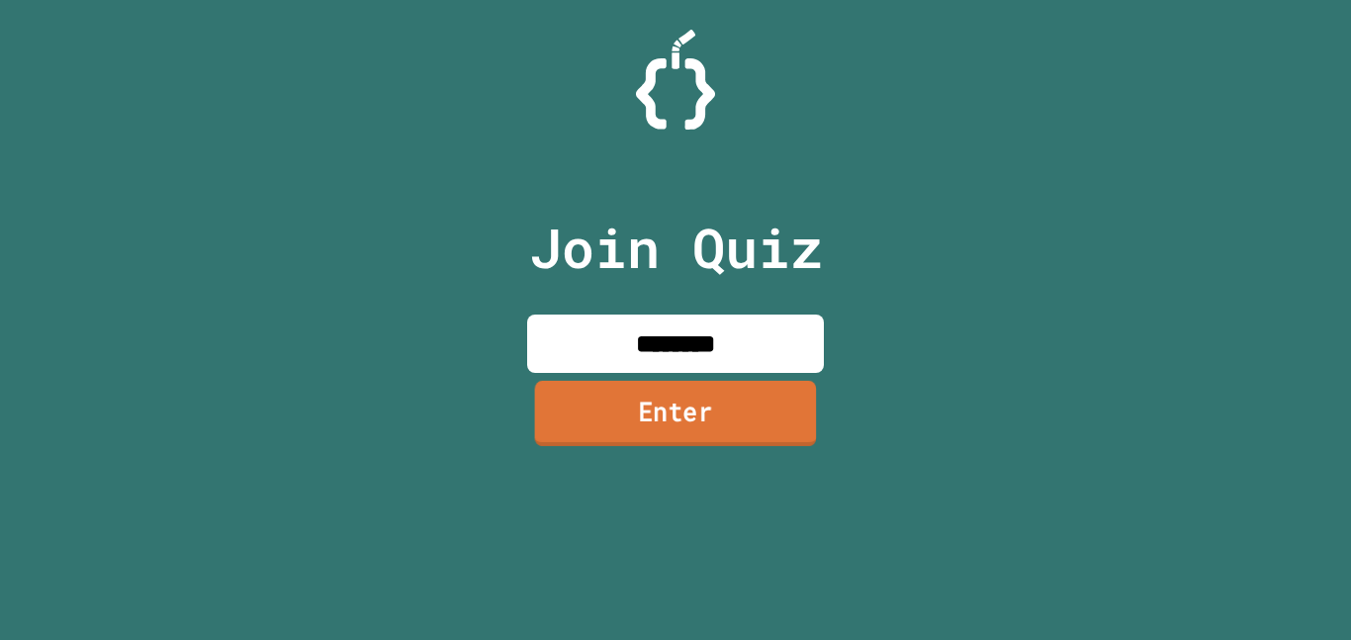
click at [698, 395] on link "Enter" at bounding box center [676, 413] width 282 height 65
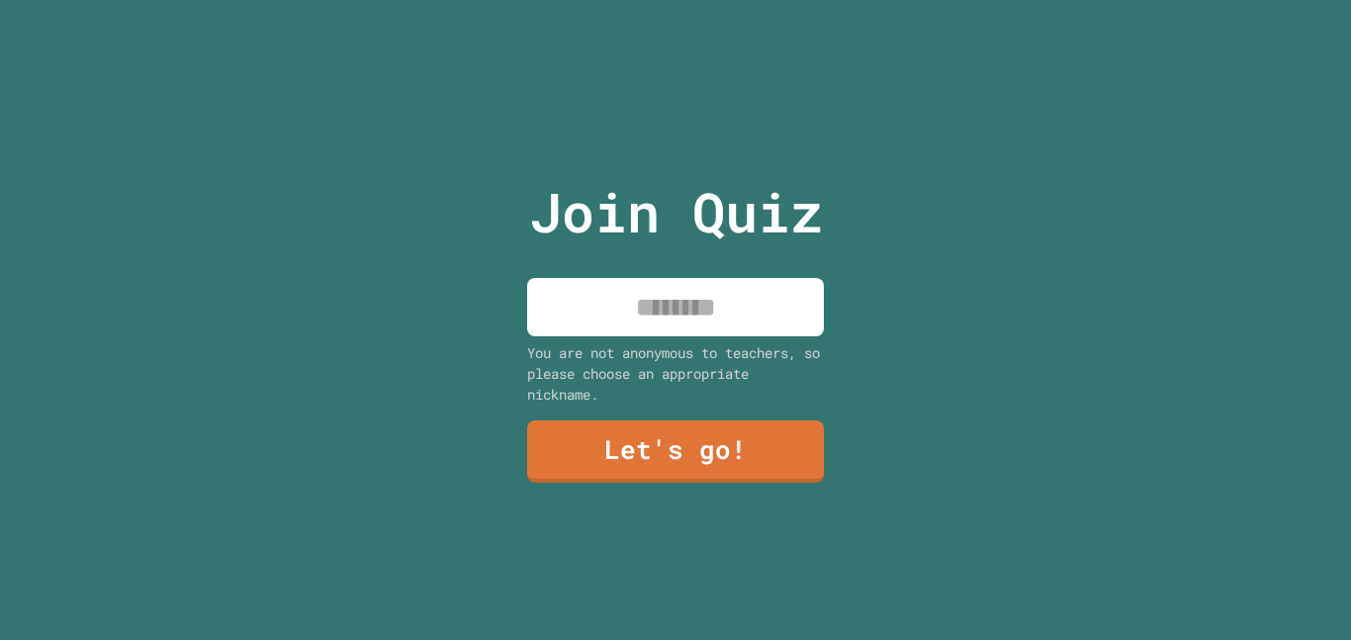
click at [704, 326] on input at bounding box center [675, 307] width 297 height 58
type input "**********"
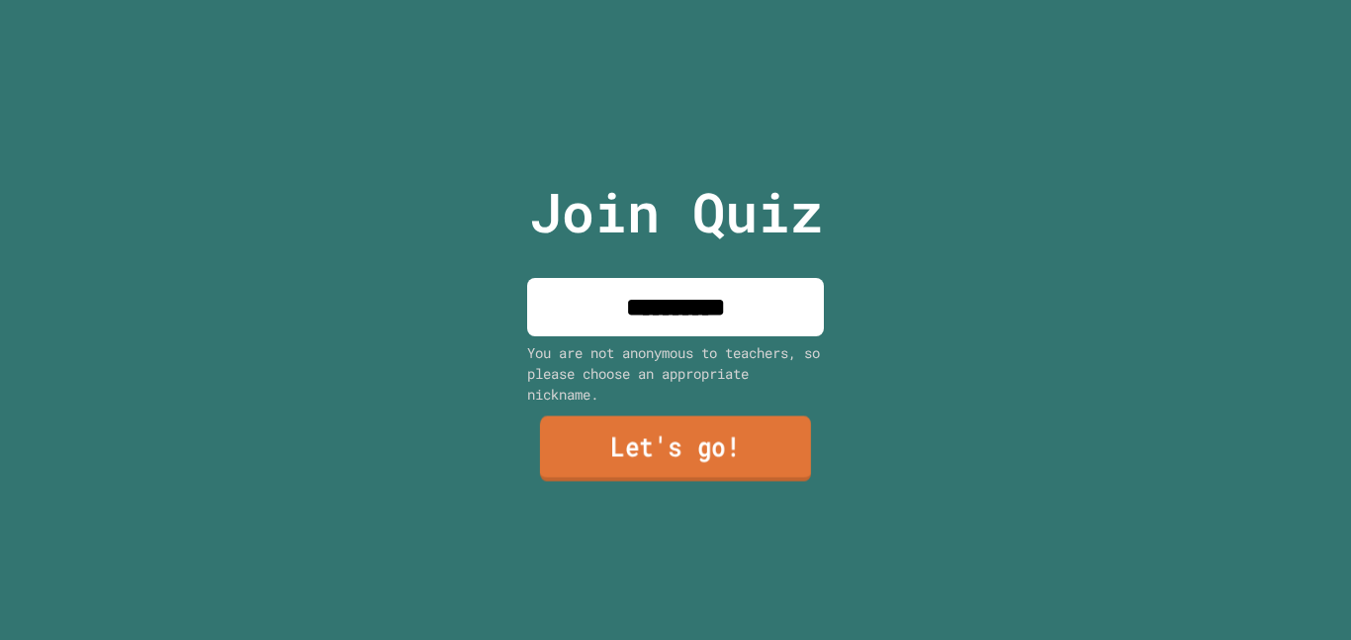
click at [622, 440] on link "Let's go!" at bounding box center [675, 448] width 271 height 65
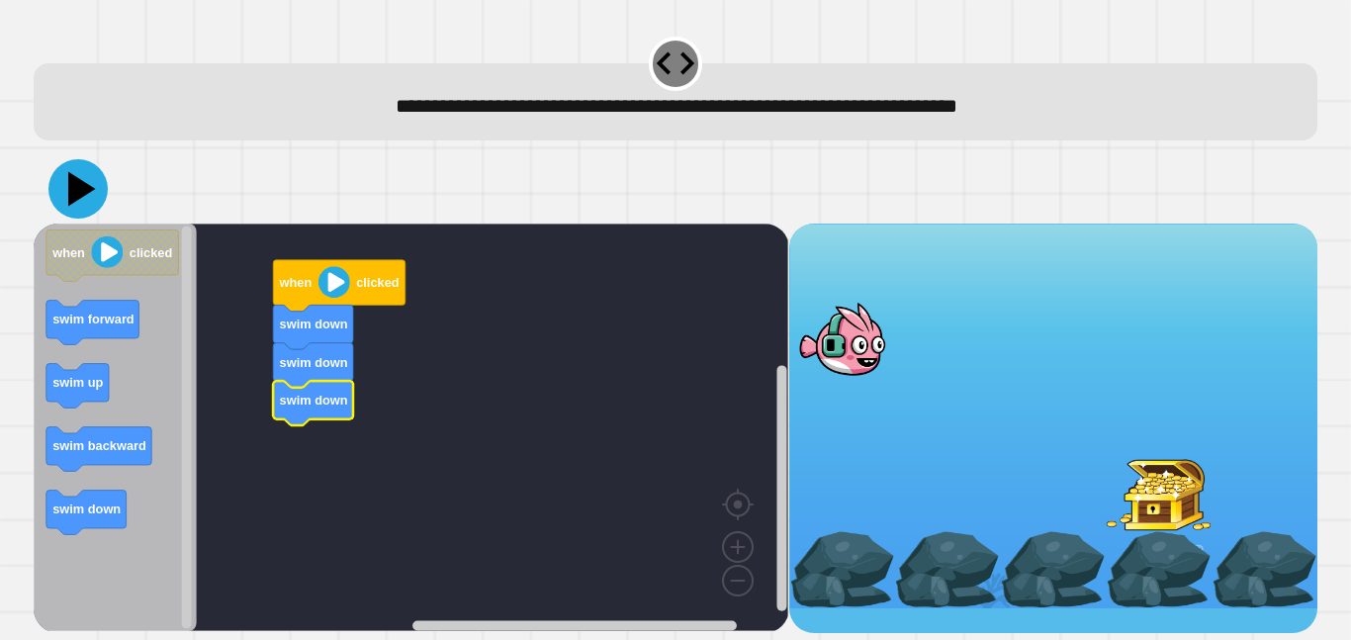
click at [62, 187] on icon at bounding box center [77, 188] width 59 height 59
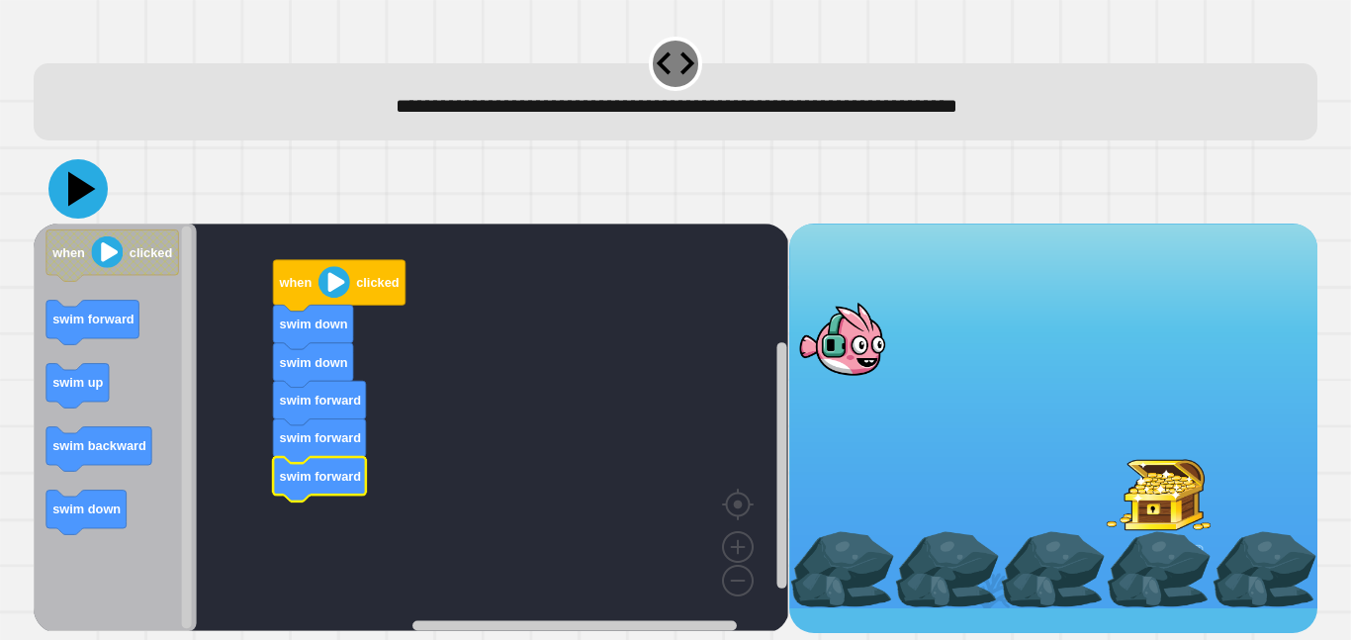
click at [89, 187] on icon at bounding box center [77, 188] width 59 height 59
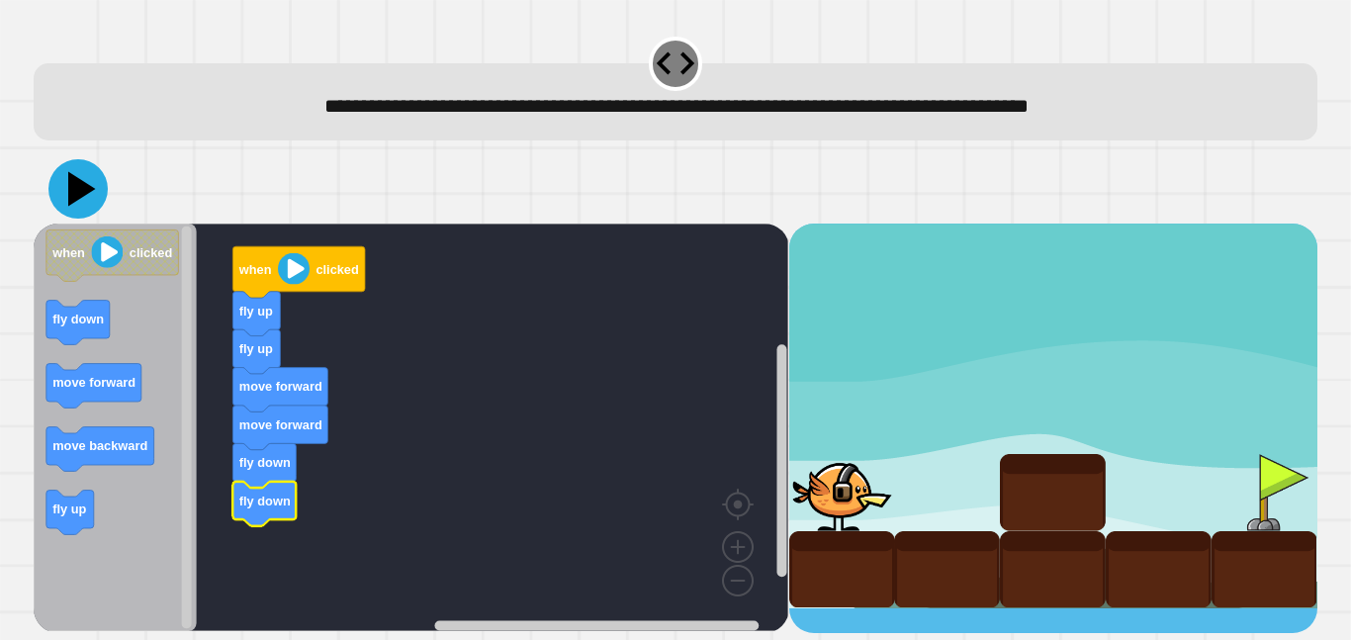
click at [93, 190] on icon at bounding box center [77, 188] width 59 height 59
click at [312, 260] on icon "Blockly Workspace" at bounding box center [299, 271] width 133 height 51
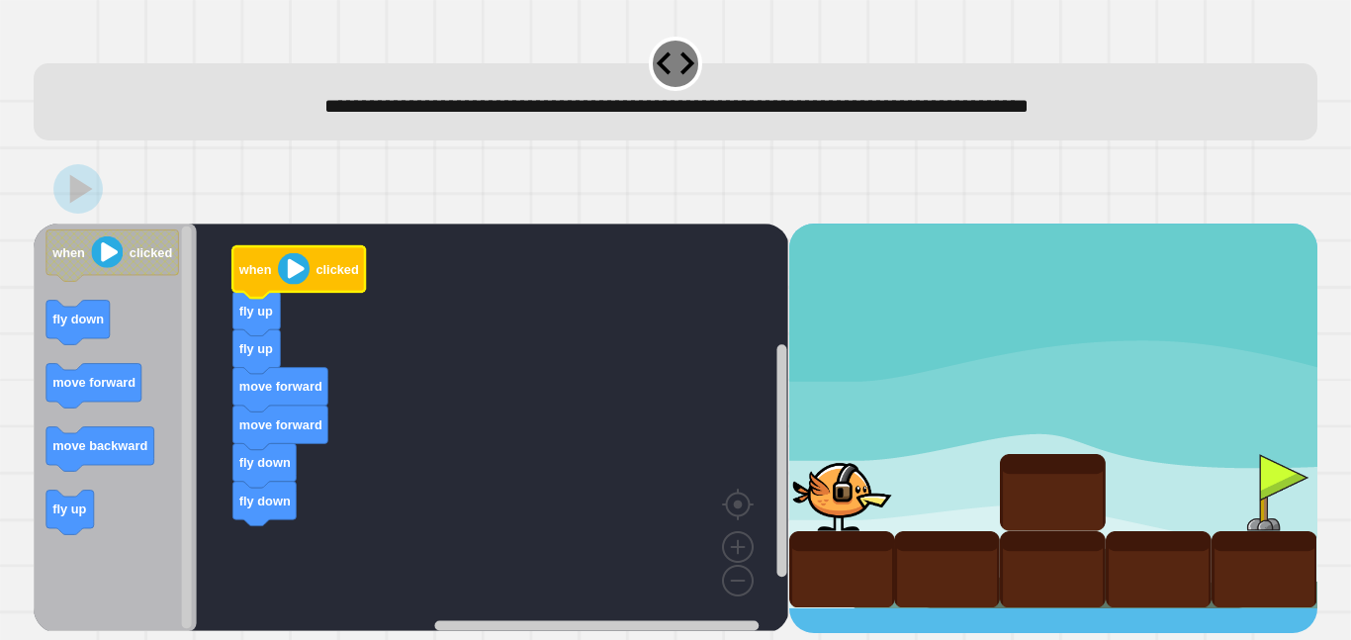
click at [295, 266] on image "Blockly Workspace" at bounding box center [294, 269] width 32 height 32
click at [295, 281] on image "Blockly Workspace" at bounding box center [294, 269] width 32 height 32
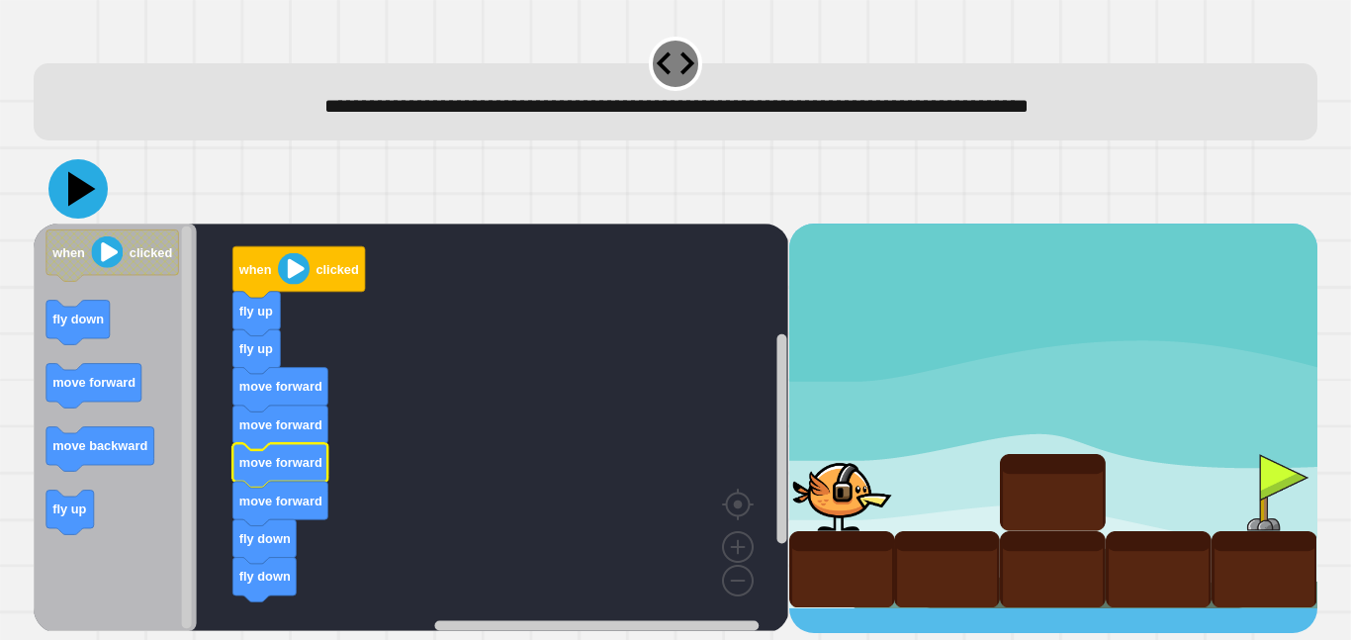
click at [91, 203] on icon at bounding box center [77, 188] width 59 height 59
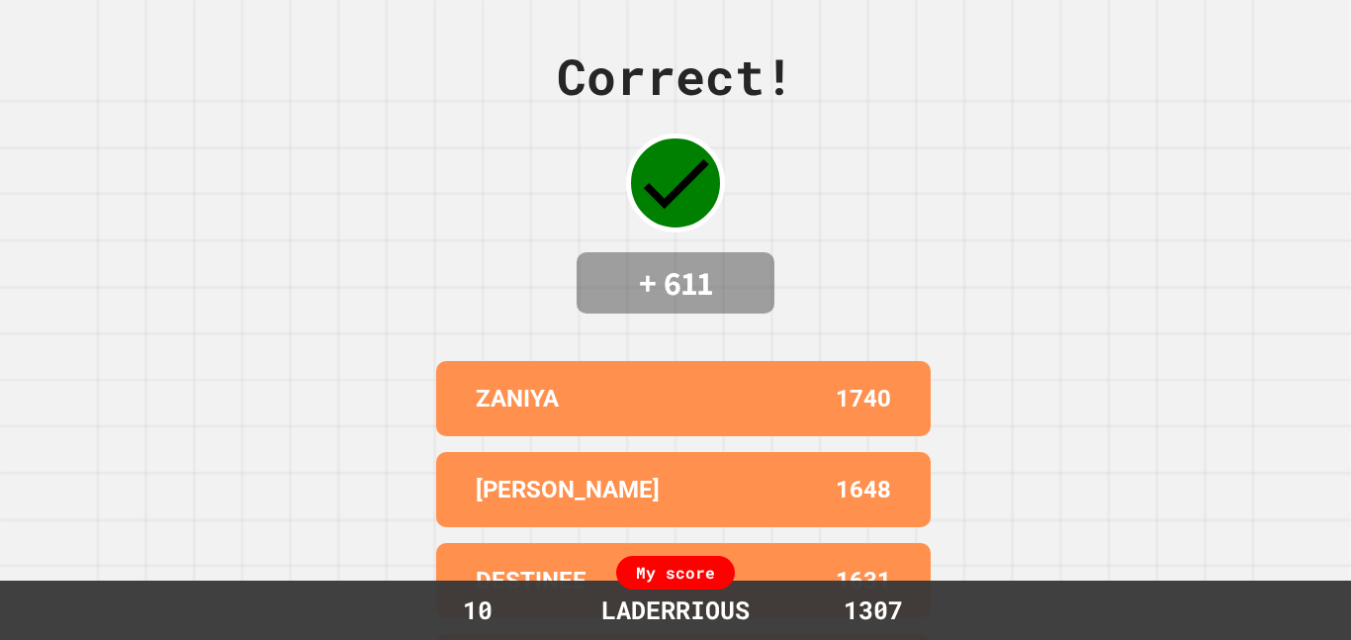
click at [436, 303] on div "Correct! + 611 ZANIYA 1740 [PERSON_NAME] 1648 [PERSON_NAME] 1631 [PERSON_NAME] …" at bounding box center [675, 320] width 1351 height 640
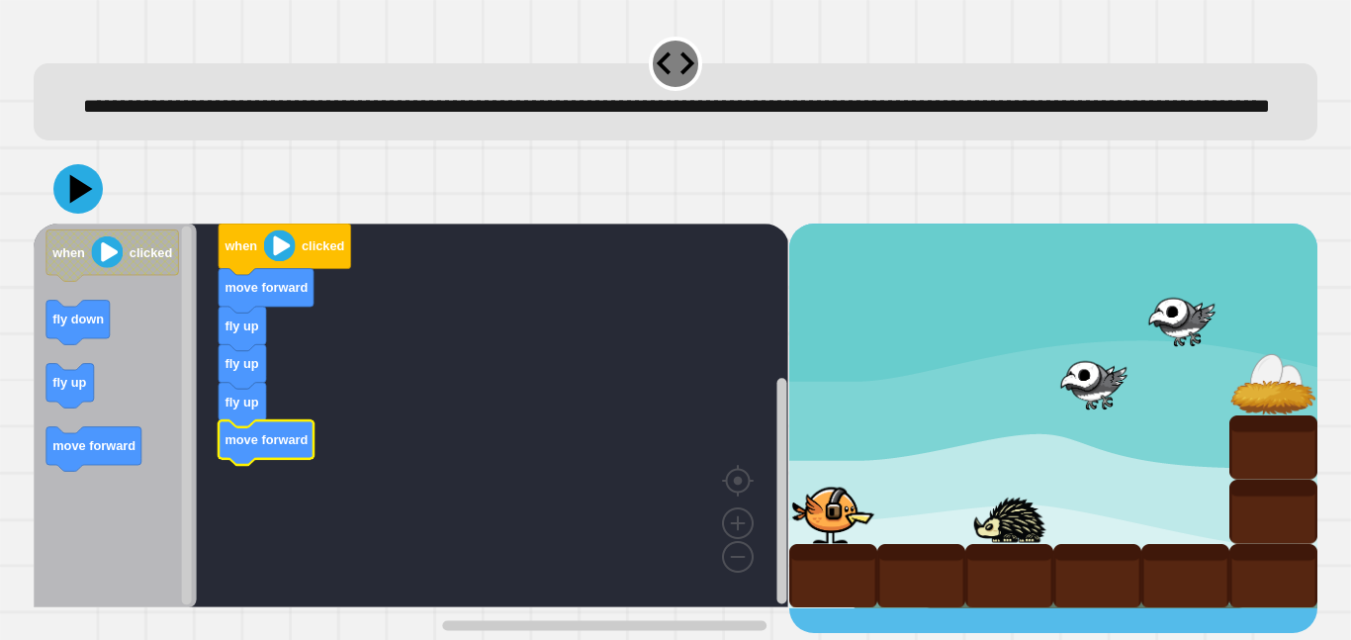
click at [273, 275] on icon "Blockly Workspace" at bounding box center [285, 249] width 133 height 51
click at [80, 207] on icon at bounding box center [82, 189] width 28 height 35
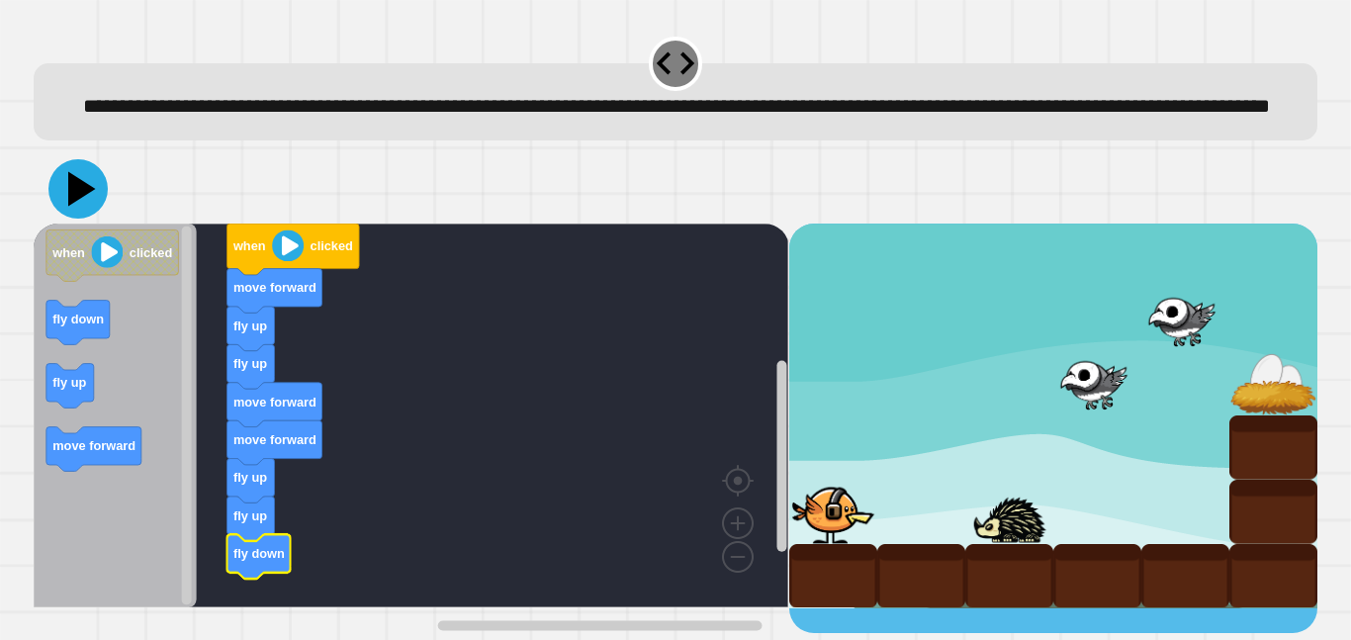
click at [85, 219] on icon at bounding box center [77, 188] width 59 height 59
click at [276, 261] on image "Blockly Workspace" at bounding box center [288, 245] width 32 height 32
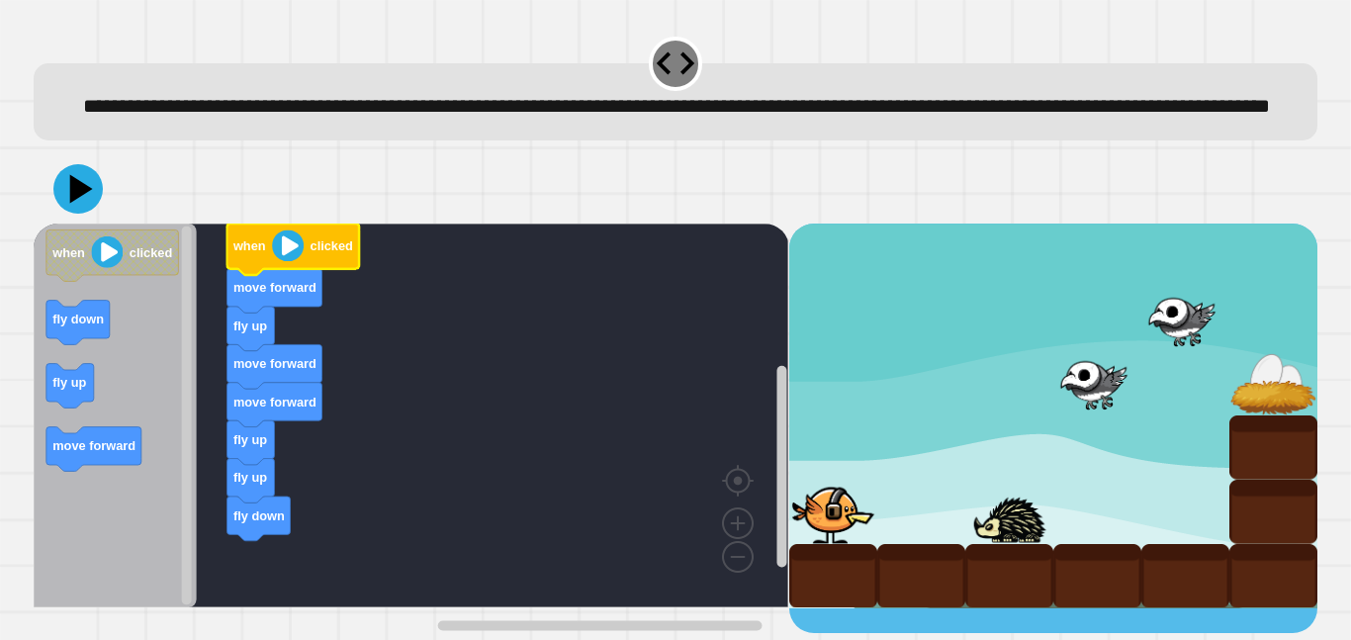
click at [270, 275] on icon "Blockly Workspace" at bounding box center [293, 249] width 133 height 51
click at [58, 219] on icon at bounding box center [77, 188] width 59 height 59
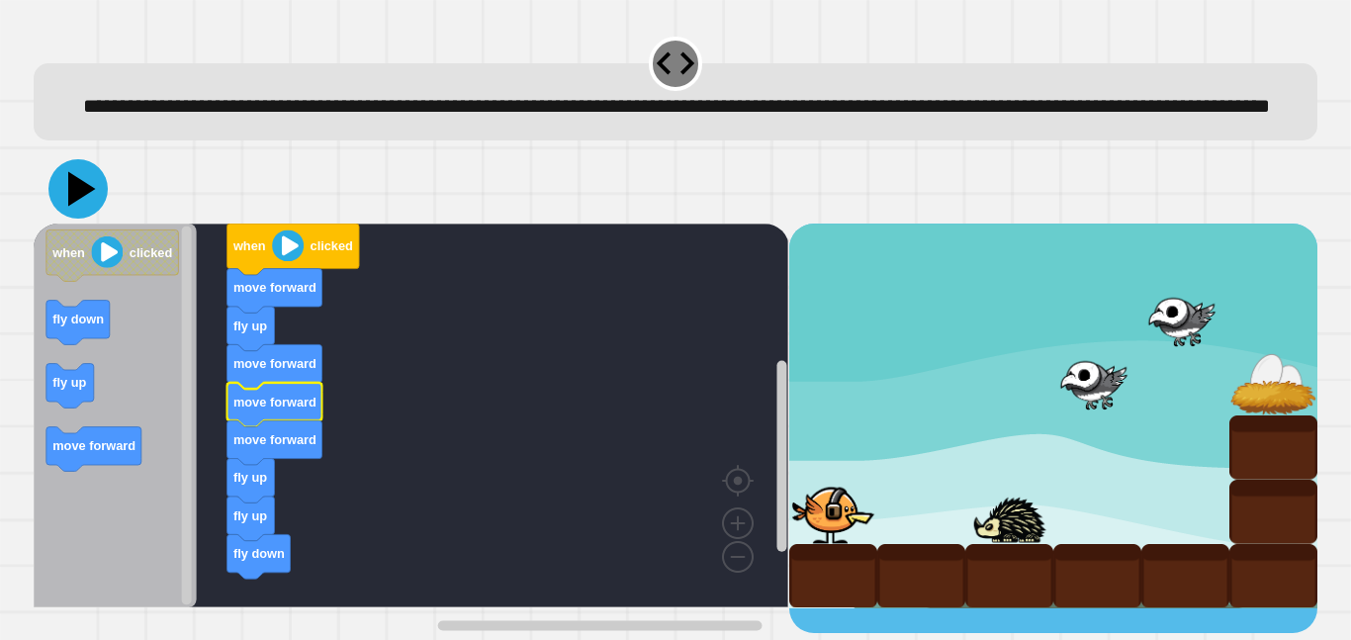
click at [85, 219] on icon at bounding box center [77, 188] width 59 height 59
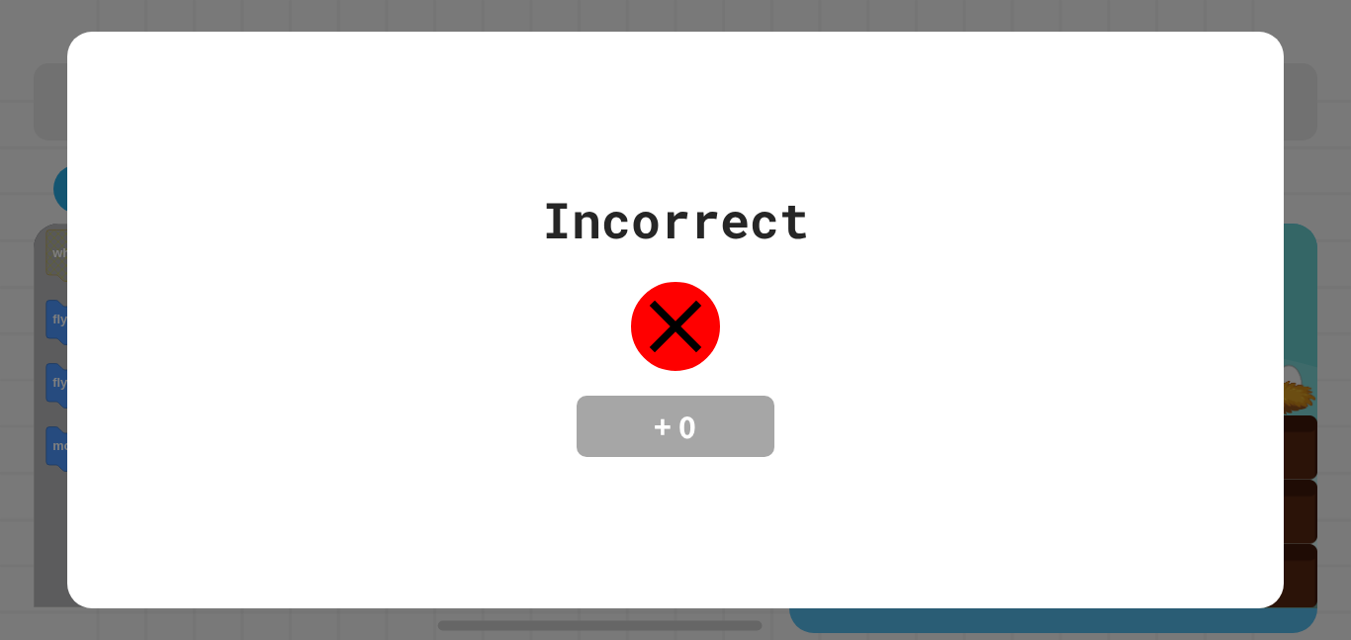
click at [79, 362] on div "Incorrect + 0" at bounding box center [674, 320] width 1215 height 274
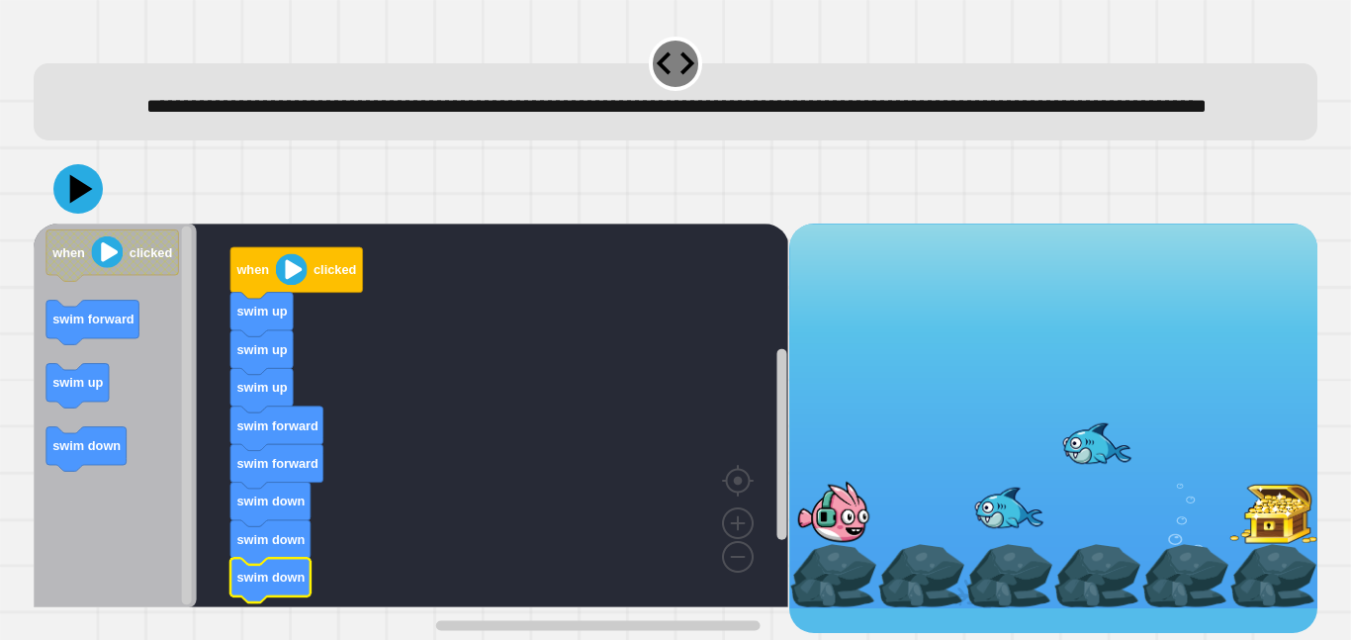
click at [282, 285] on image "Blockly Workspace" at bounding box center [292, 269] width 32 height 32
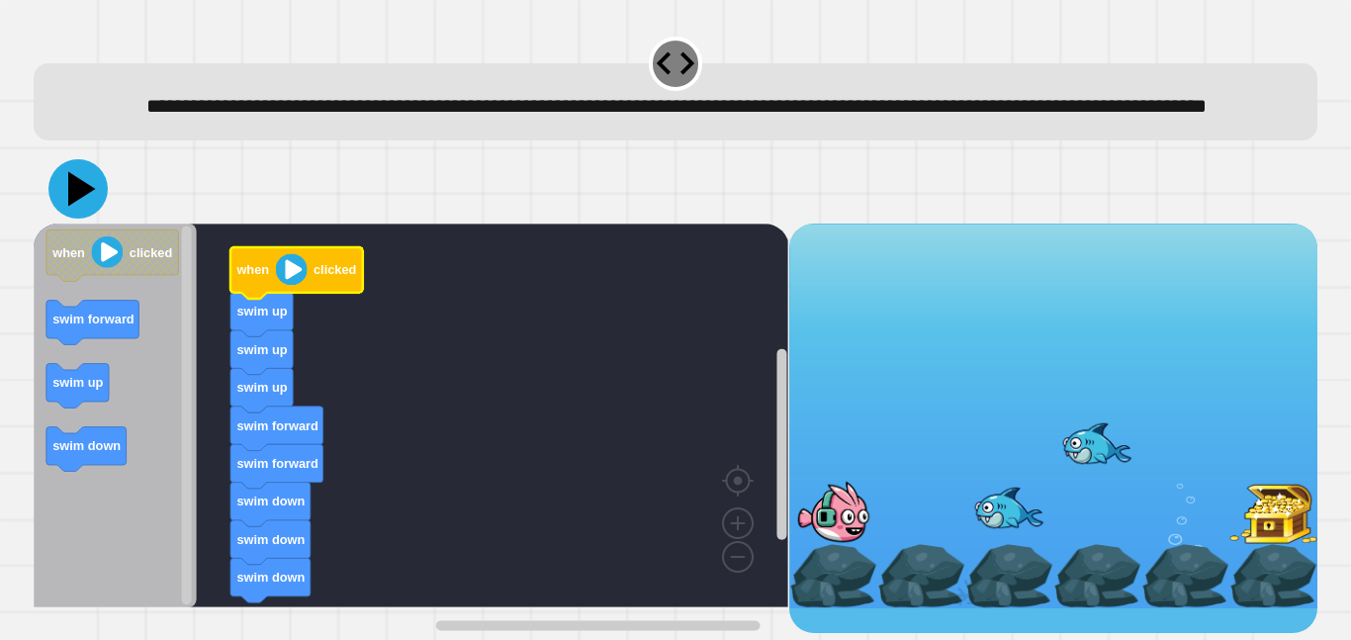
click at [57, 214] on icon at bounding box center [77, 188] width 59 height 59
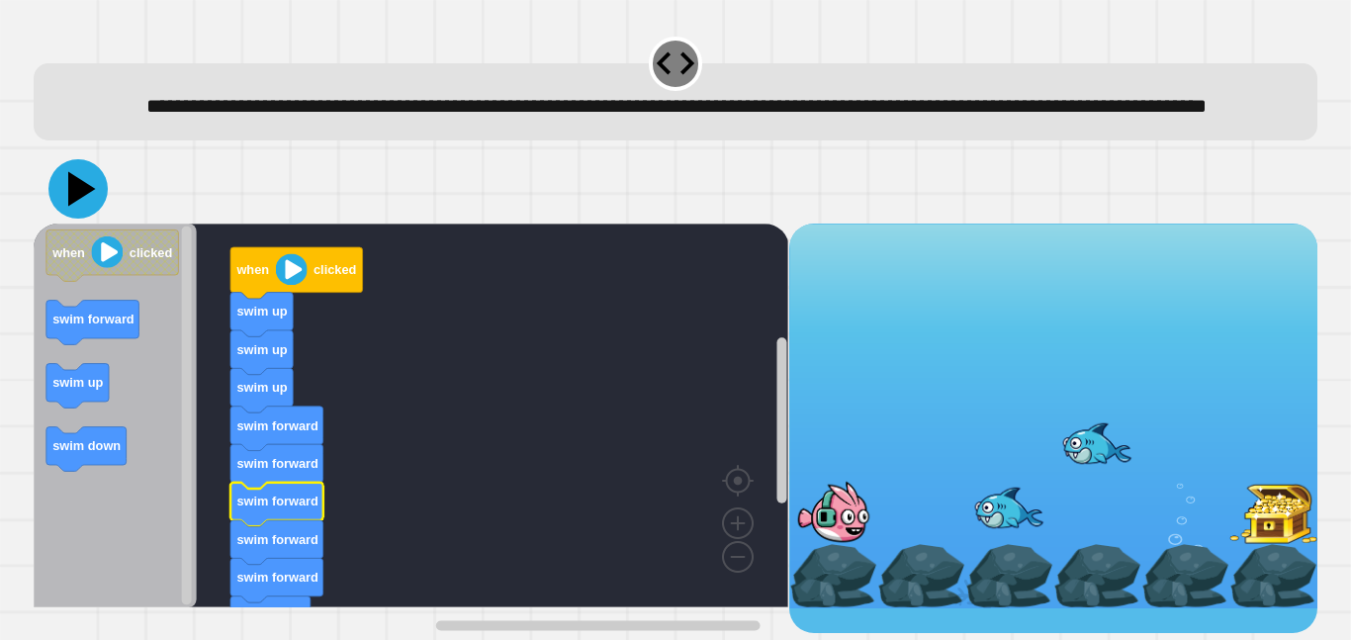
click at [81, 219] on icon at bounding box center [77, 188] width 59 height 59
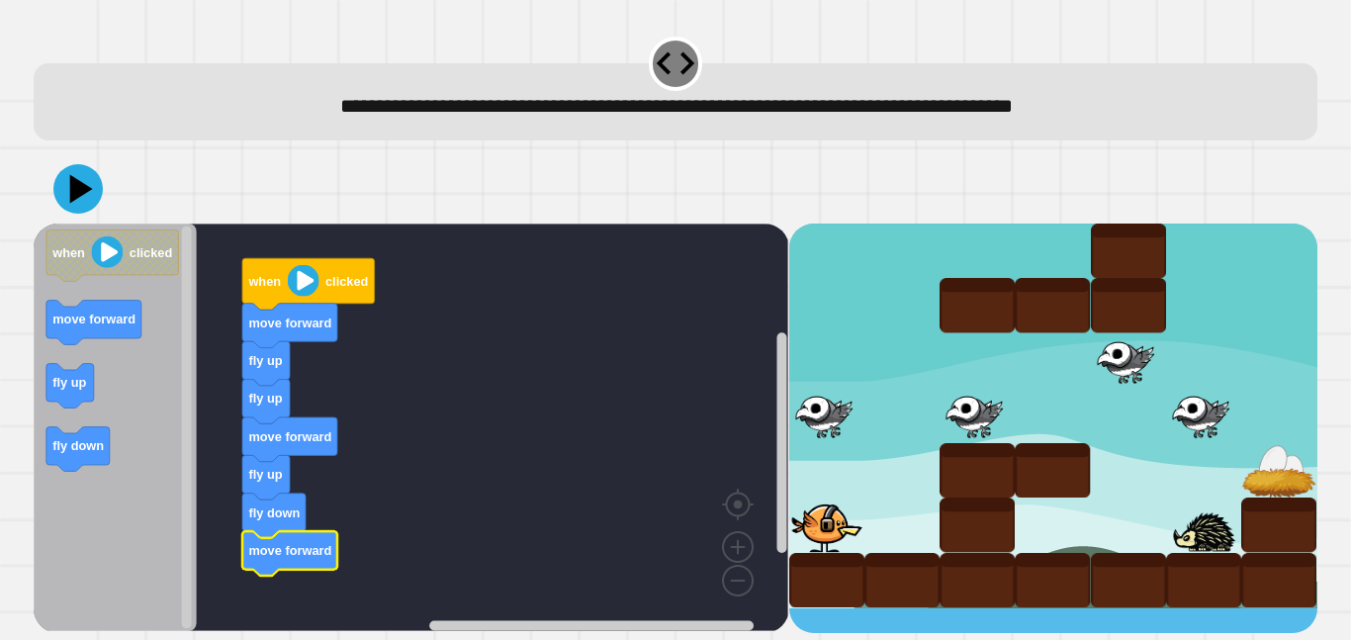
click at [306, 275] on image "Blockly Workspace" at bounding box center [304, 281] width 32 height 32
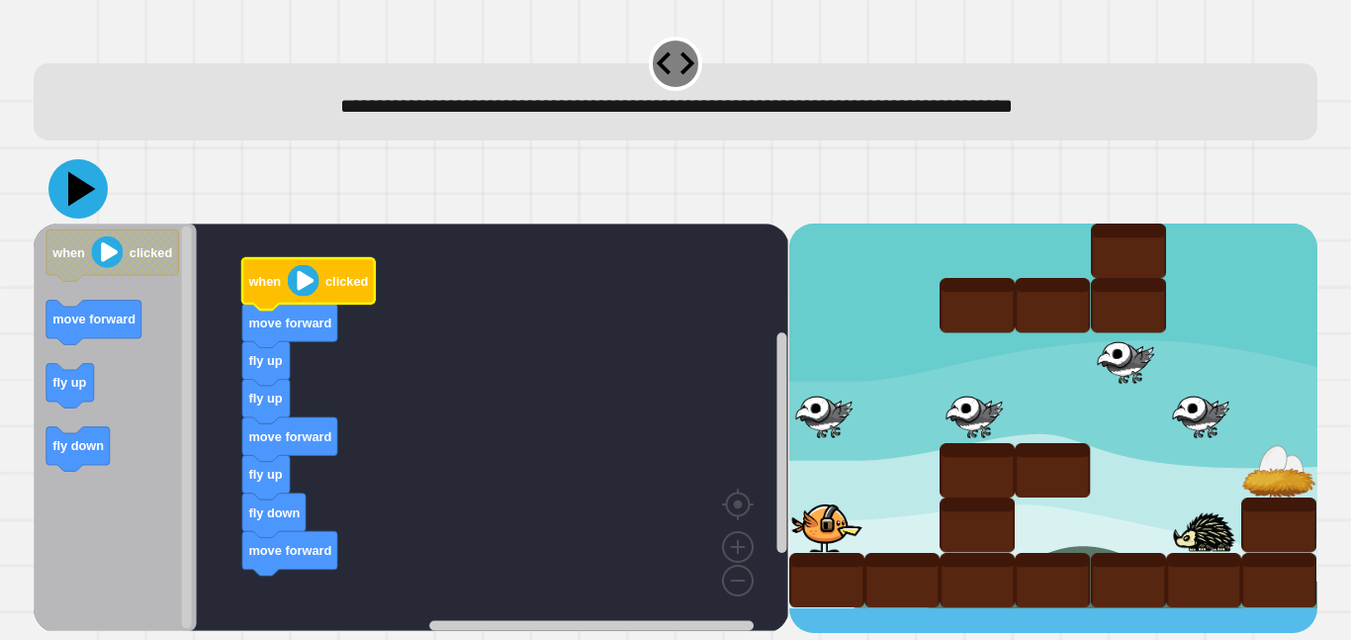
click at [83, 190] on icon at bounding box center [82, 189] width 28 height 35
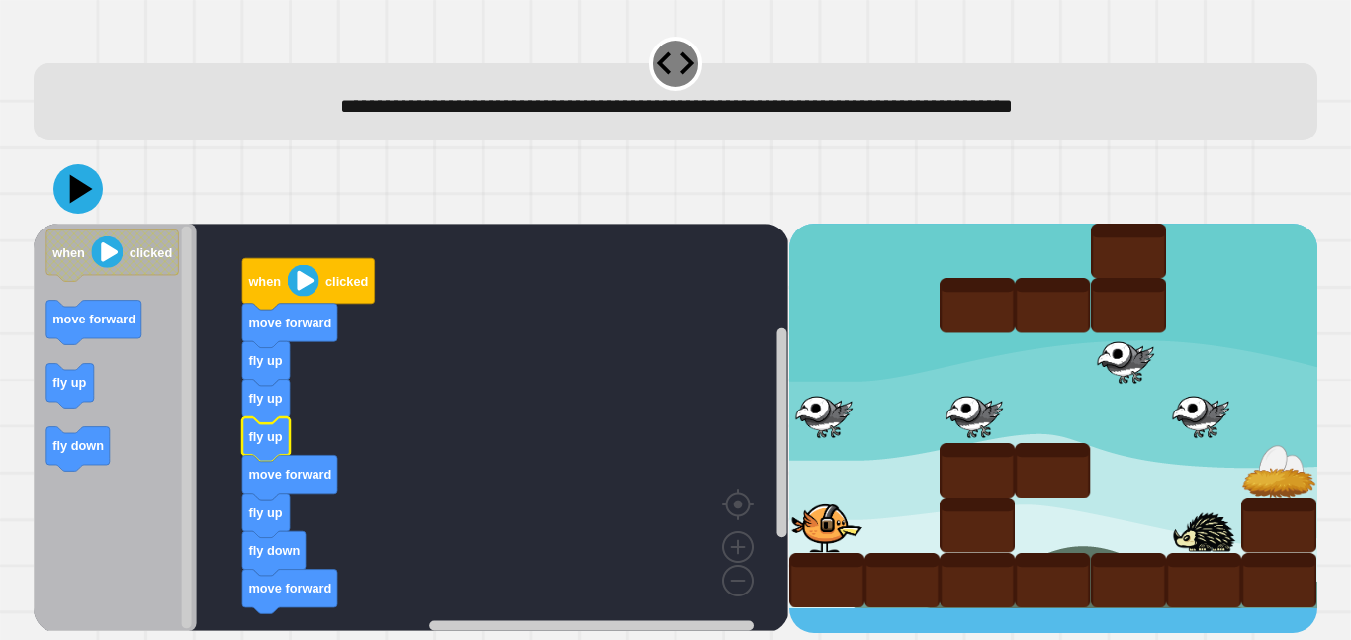
click at [302, 272] on image "Blockly Workspace" at bounding box center [304, 281] width 32 height 32
click at [63, 182] on icon at bounding box center [77, 188] width 59 height 59
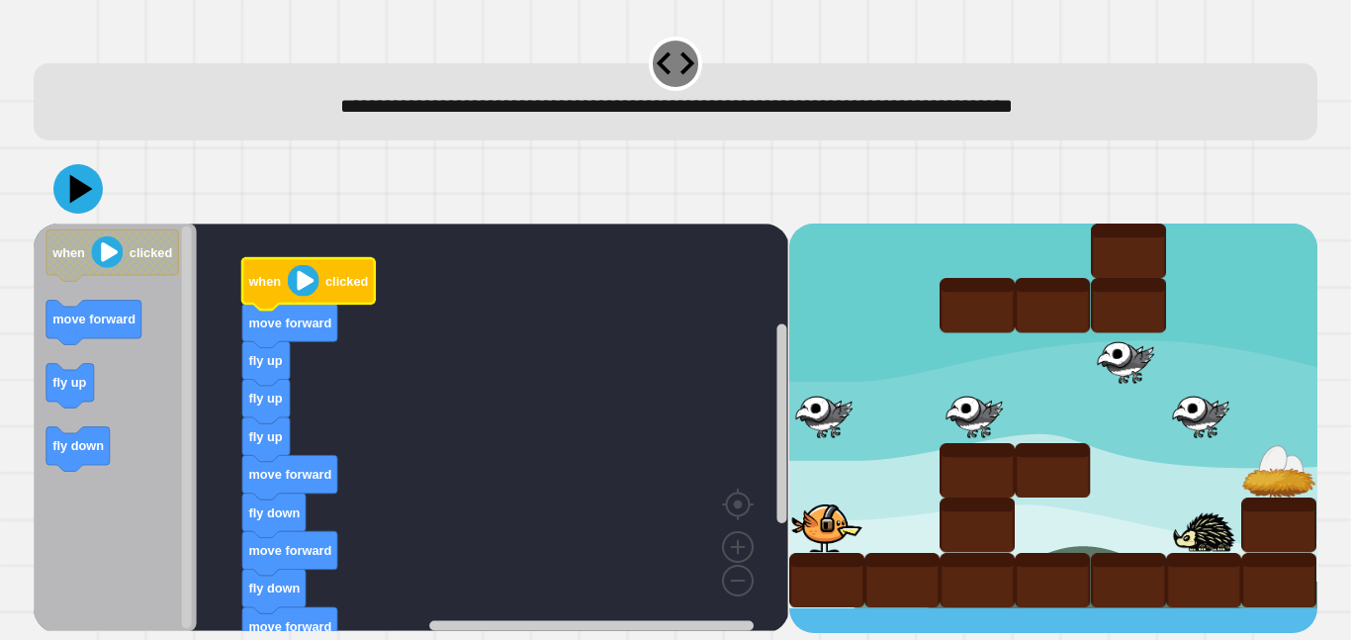
click at [306, 287] on image "Blockly Workspace" at bounding box center [304, 281] width 32 height 32
click at [70, 197] on icon at bounding box center [82, 189] width 28 height 35
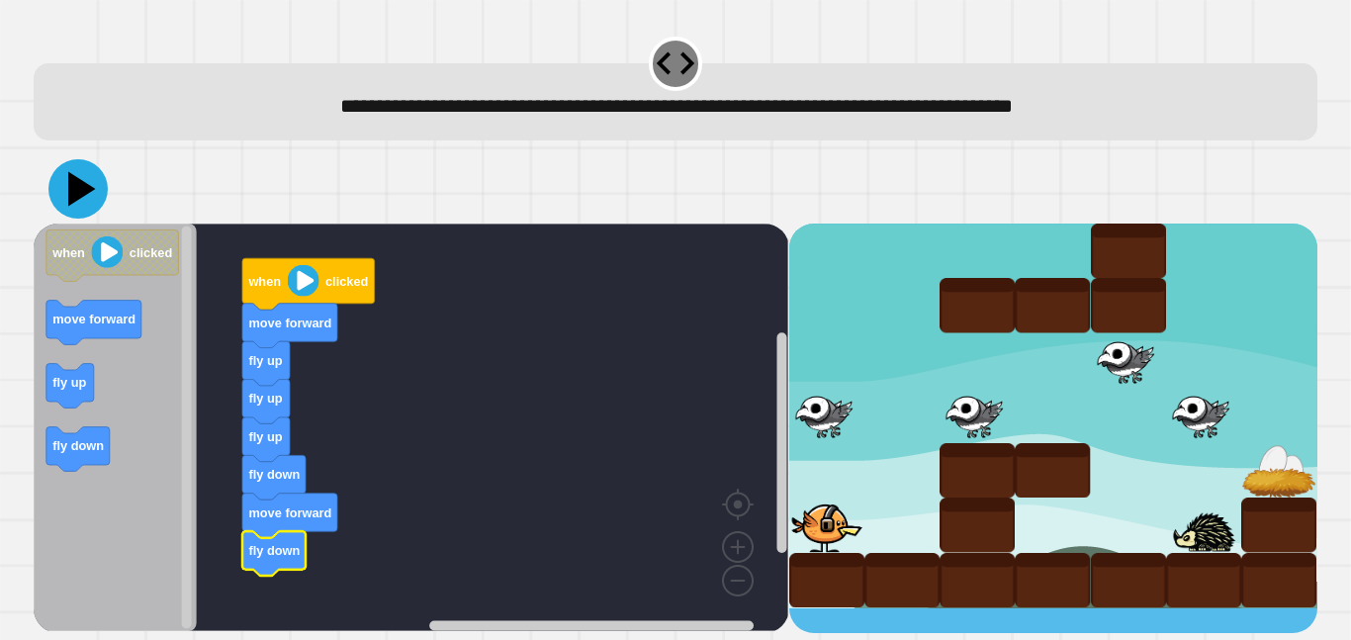
click at [79, 208] on icon at bounding box center [77, 188] width 59 height 59
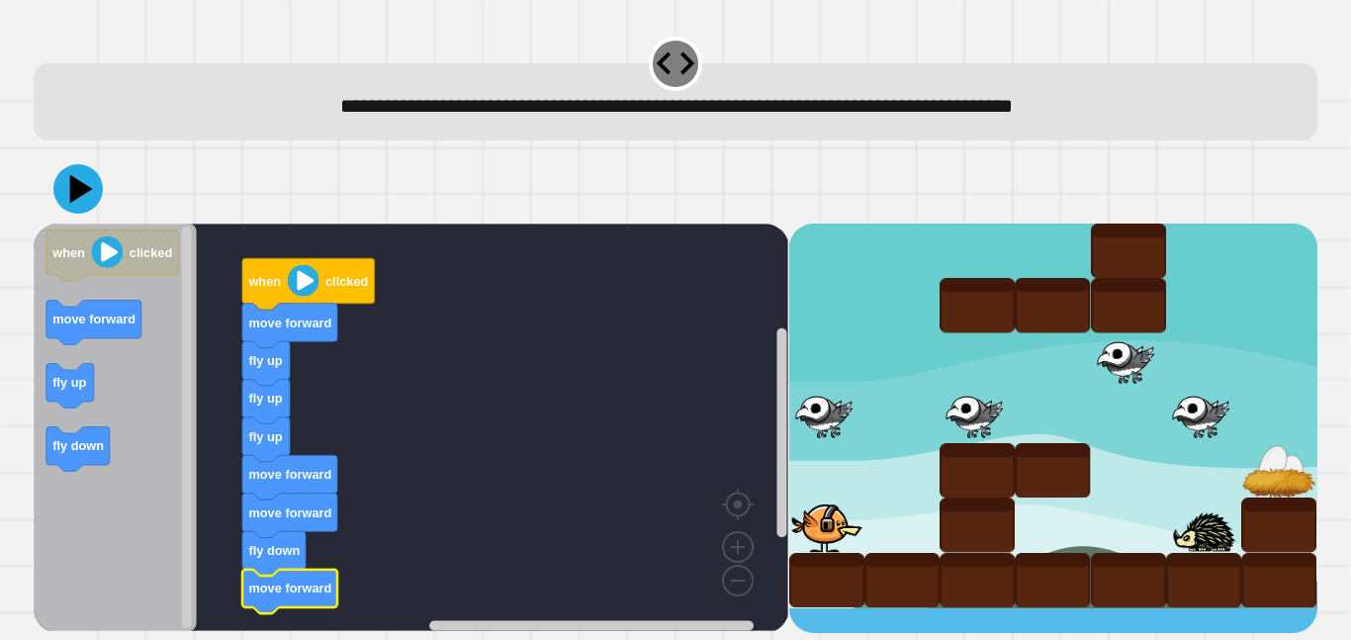
click at [283, 273] on icon "Blockly Workspace" at bounding box center [308, 283] width 133 height 51
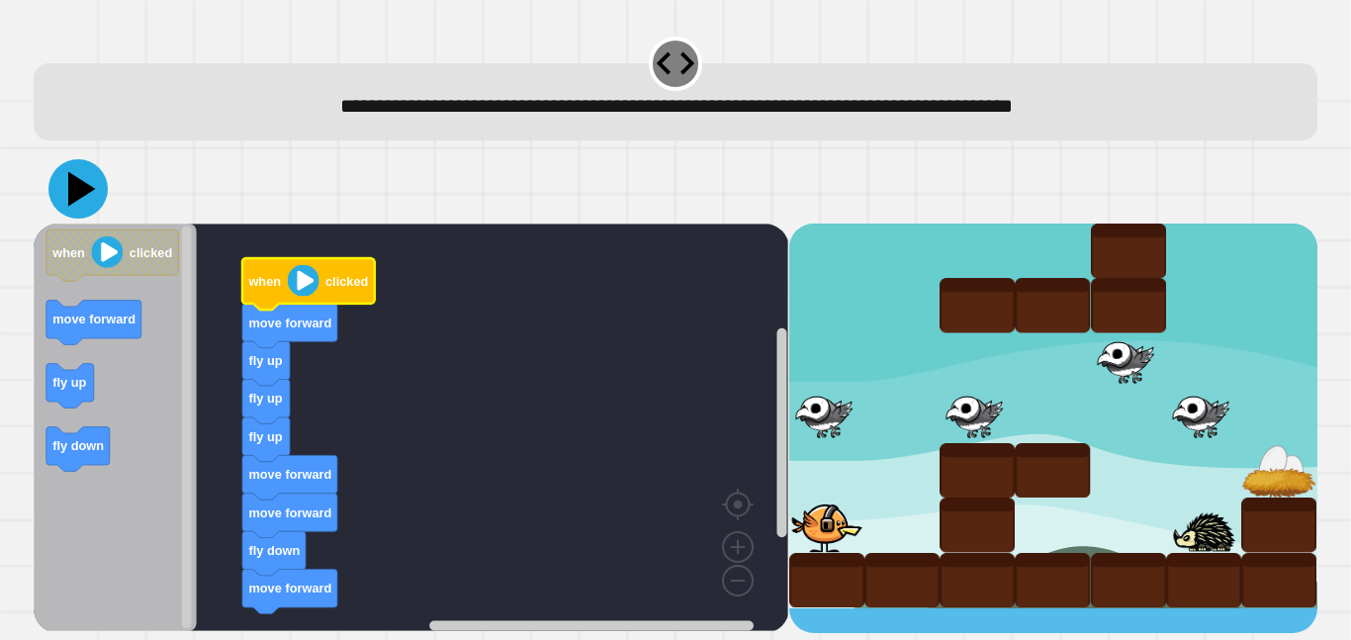
click at [60, 174] on icon at bounding box center [77, 188] width 59 height 59
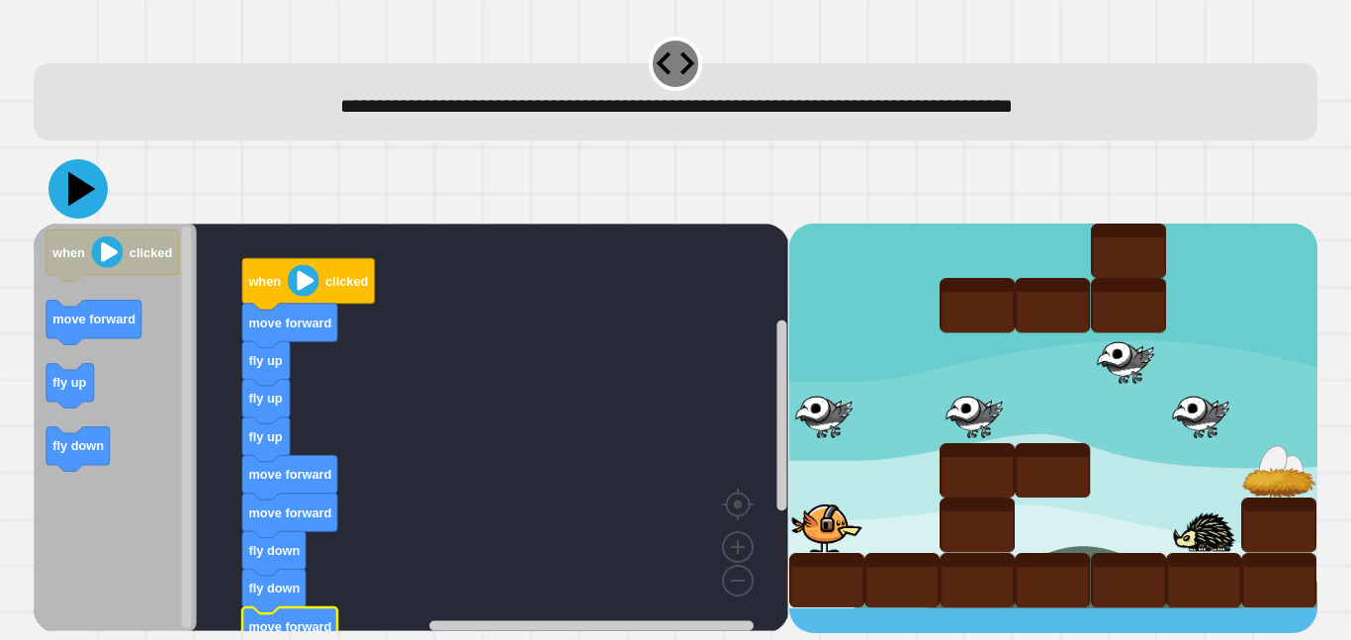
click at [101, 194] on icon at bounding box center [77, 188] width 59 height 59
click at [80, 188] on icon at bounding box center [82, 189] width 26 height 34
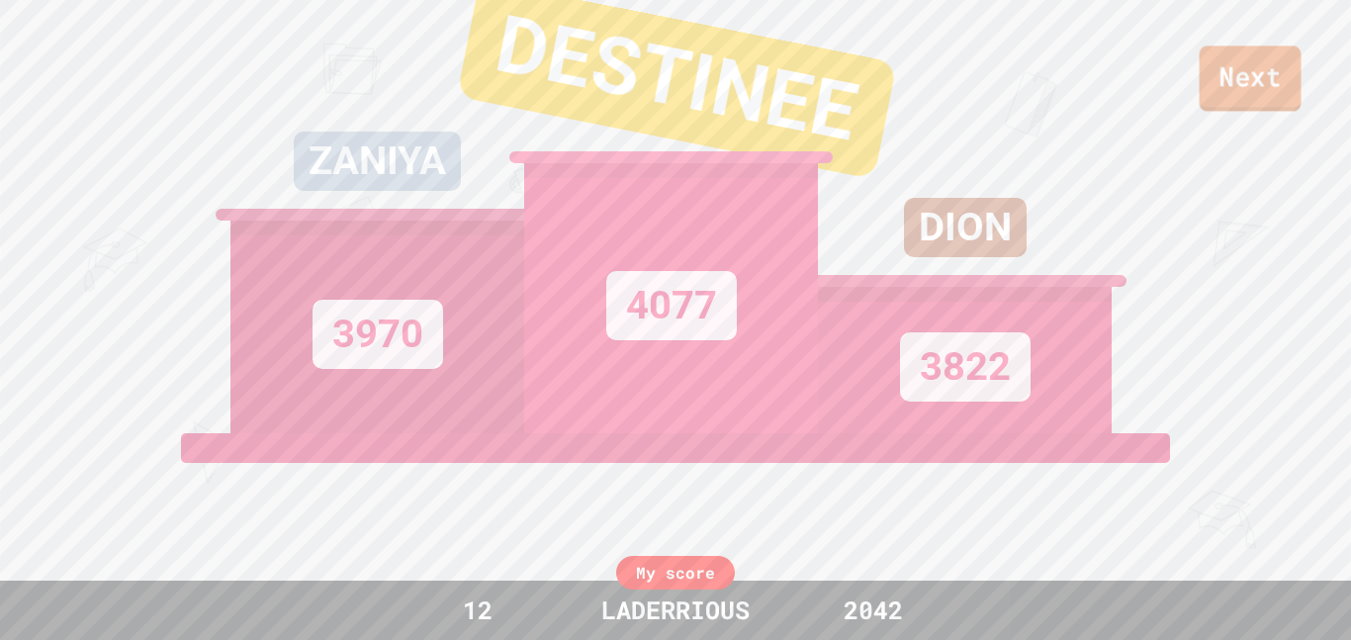
click at [1226, 75] on link "Next" at bounding box center [1251, 77] width 102 height 65
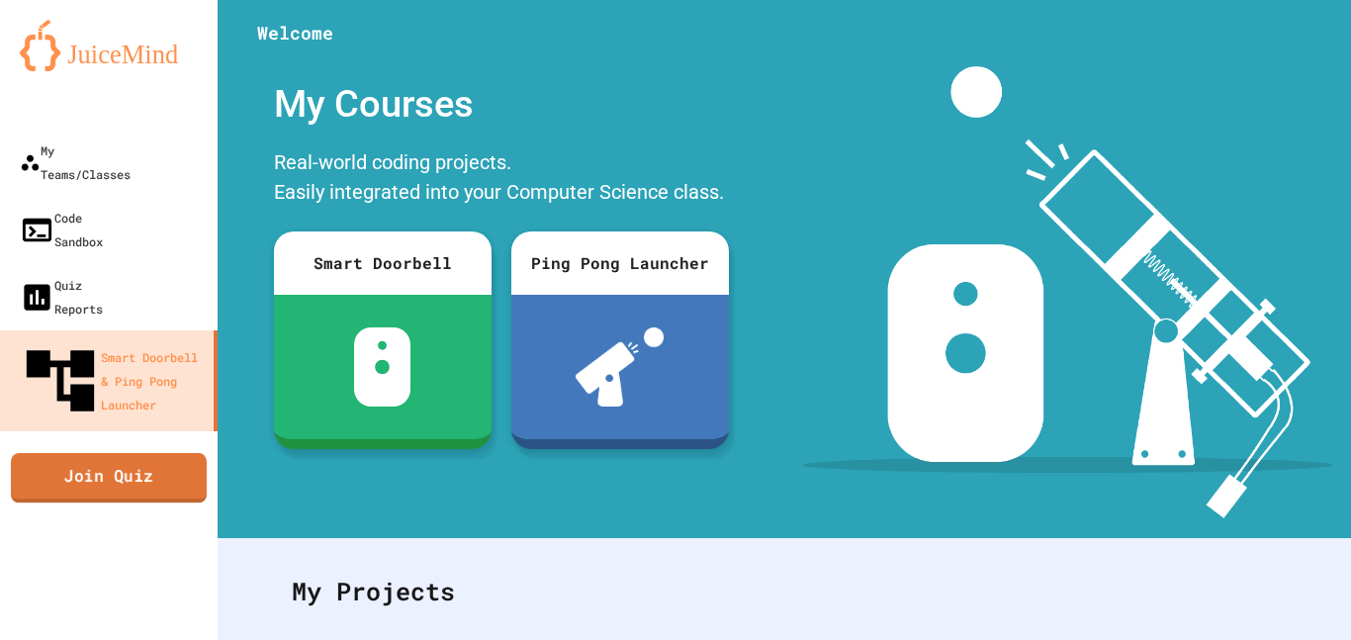
click at [109, 453] on link "Join Quiz" at bounding box center [109, 477] width 196 height 49
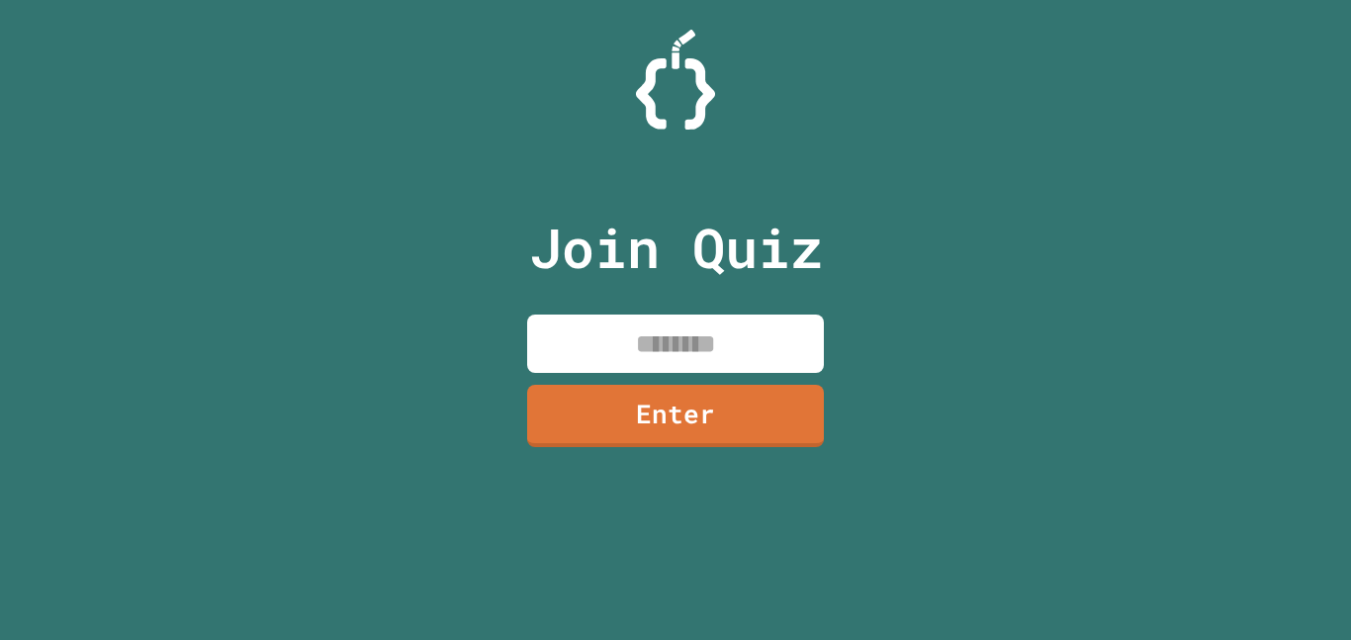
click at [675, 339] on input at bounding box center [675, 344] width 297 height 58
type input "********"
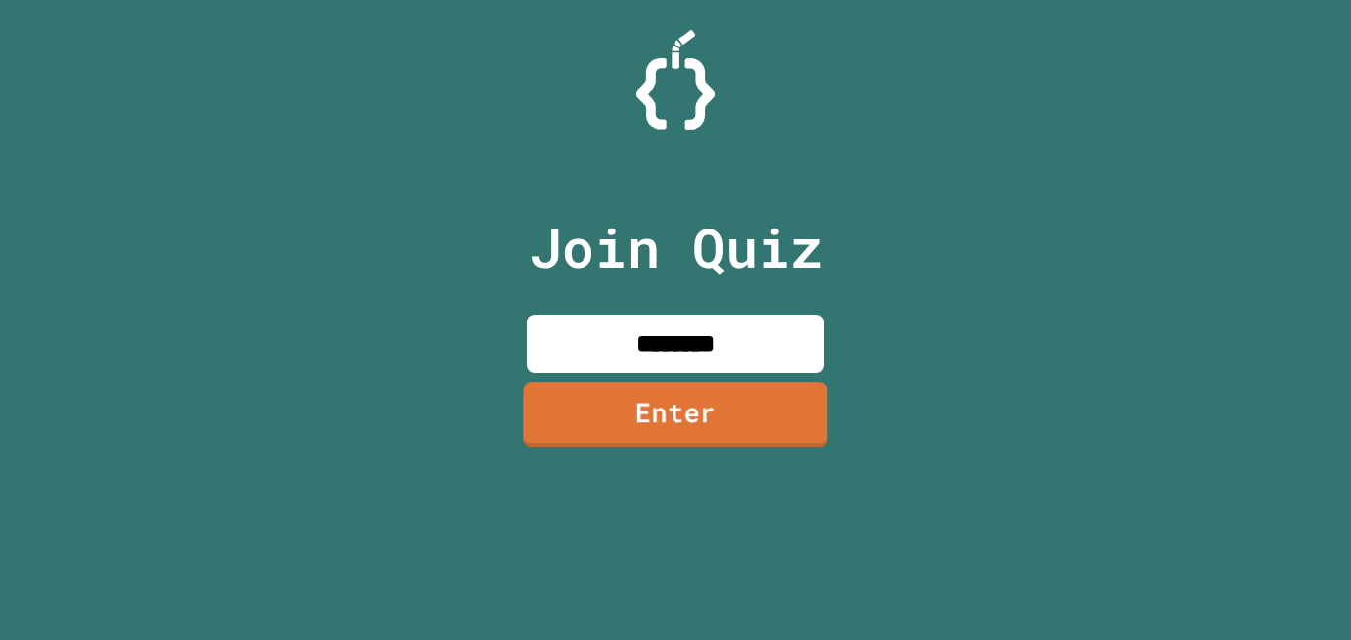
click at [589, 401] on link "Enter" at bounding box center [675, 414] width 304 height 65
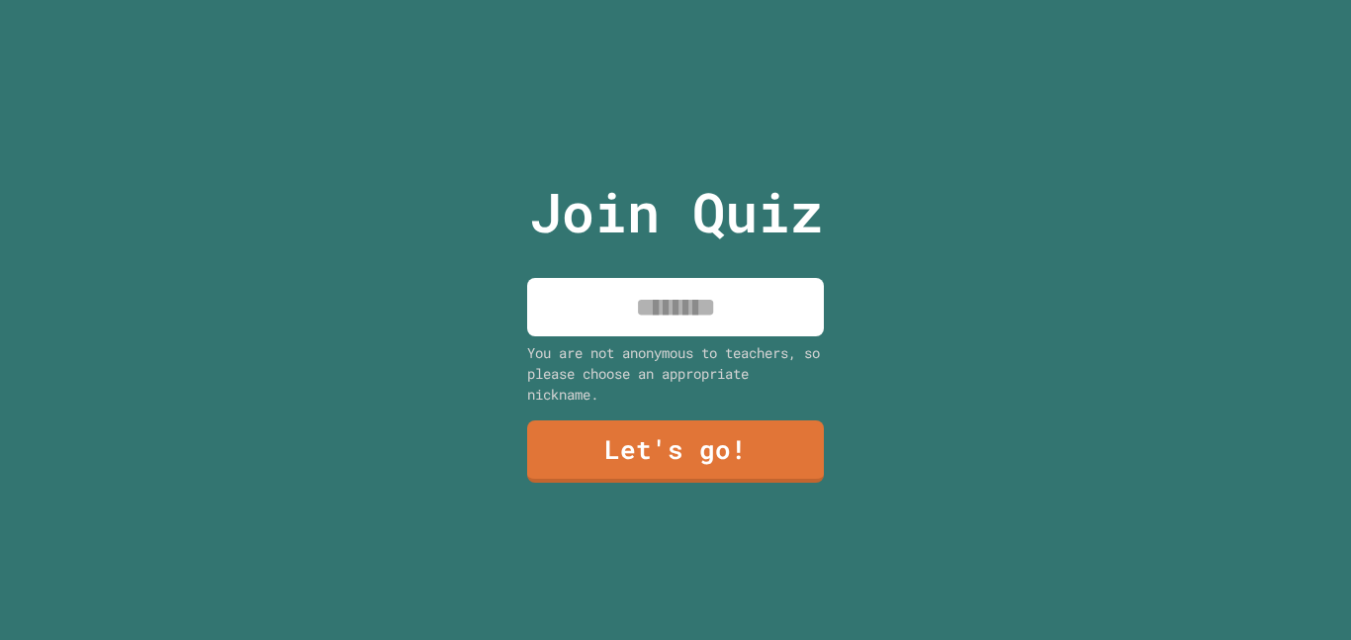
click at [672, 324] on input at bounding box center [675, 307] width 297 height 58
type input "**********"
click at [673, 439] on link "Let's go!" at bounding box center [675, 449] width 297 height 65
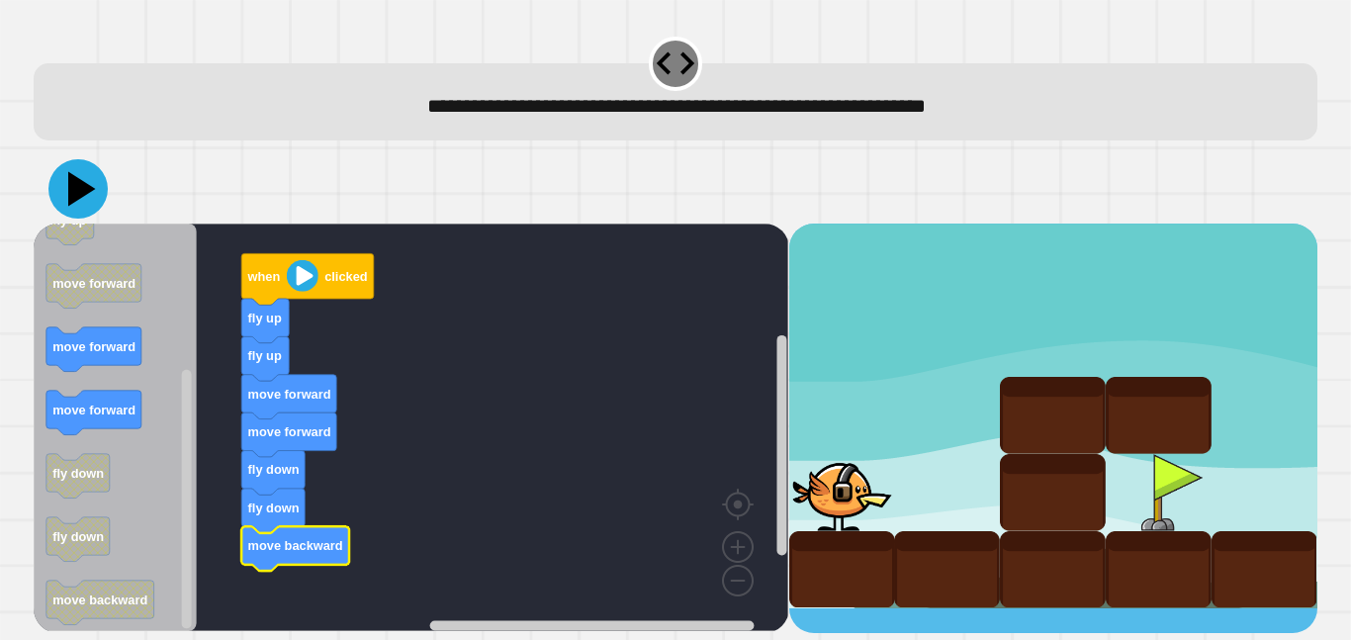
click at [89, 193] on icon at bounding box center [77, 188] width 59 height 59
click at [309, 282] on image "Blockly Workspace" at bounding box center [303, 276] width 32 height 32
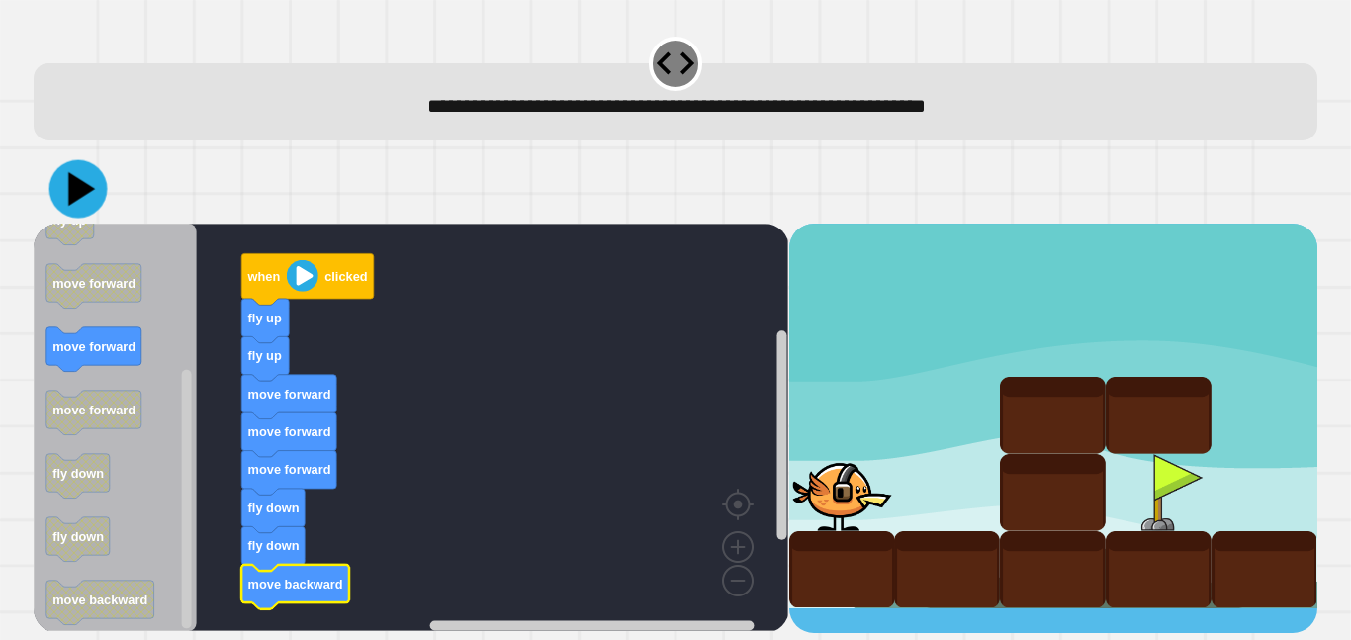
click at [77, 200] on icon at bounding box center [78, 189] width 58 height 58
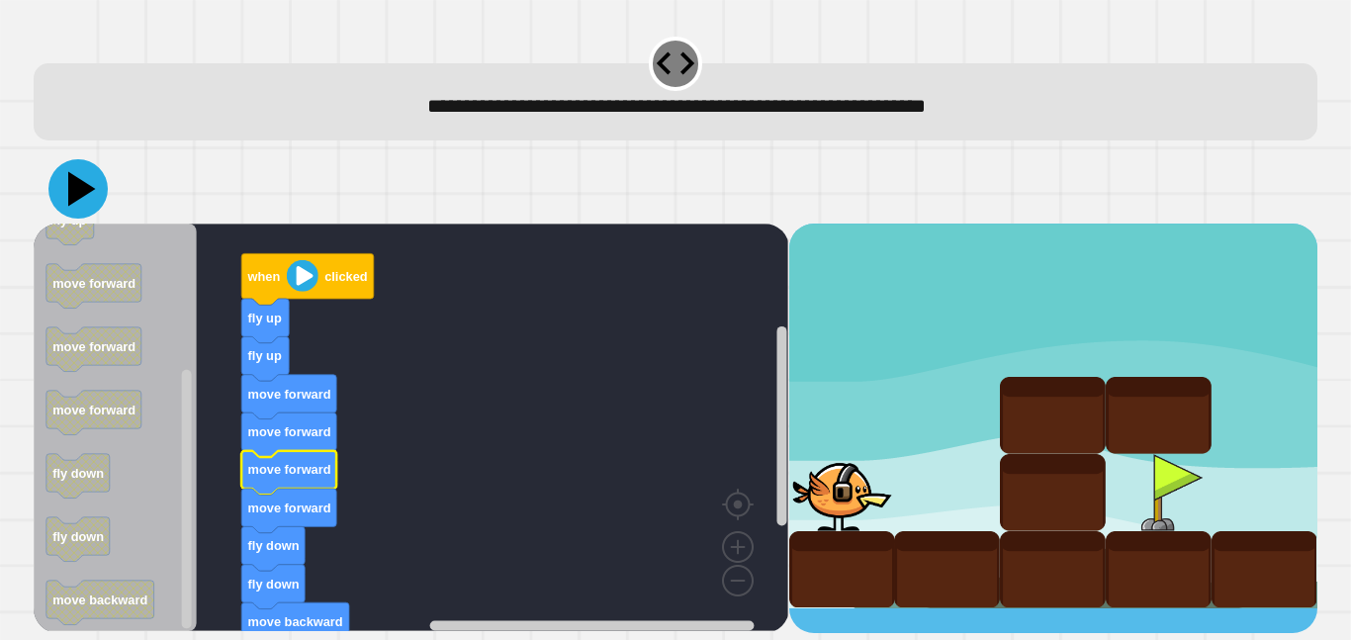
click at [89, 206] on icon at bounding box center [77, 188] width 59 height 59
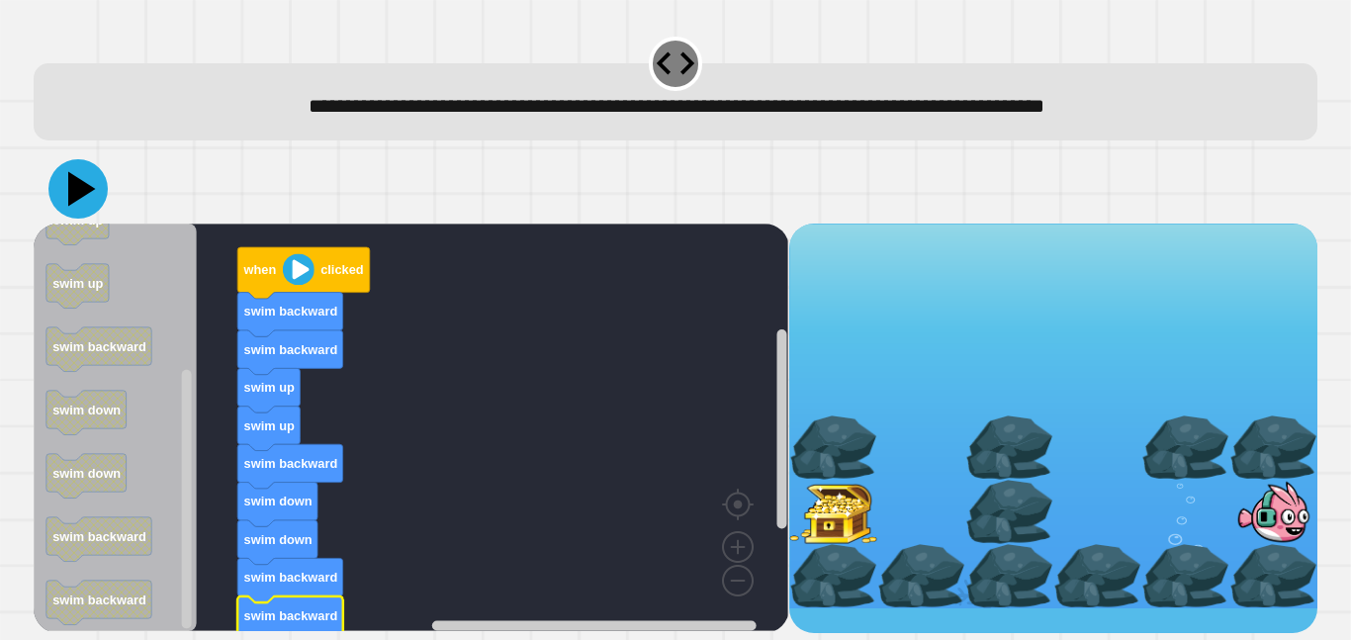
click at [83, 190] on icon at bounding box center [82, 189] width 28 height 35
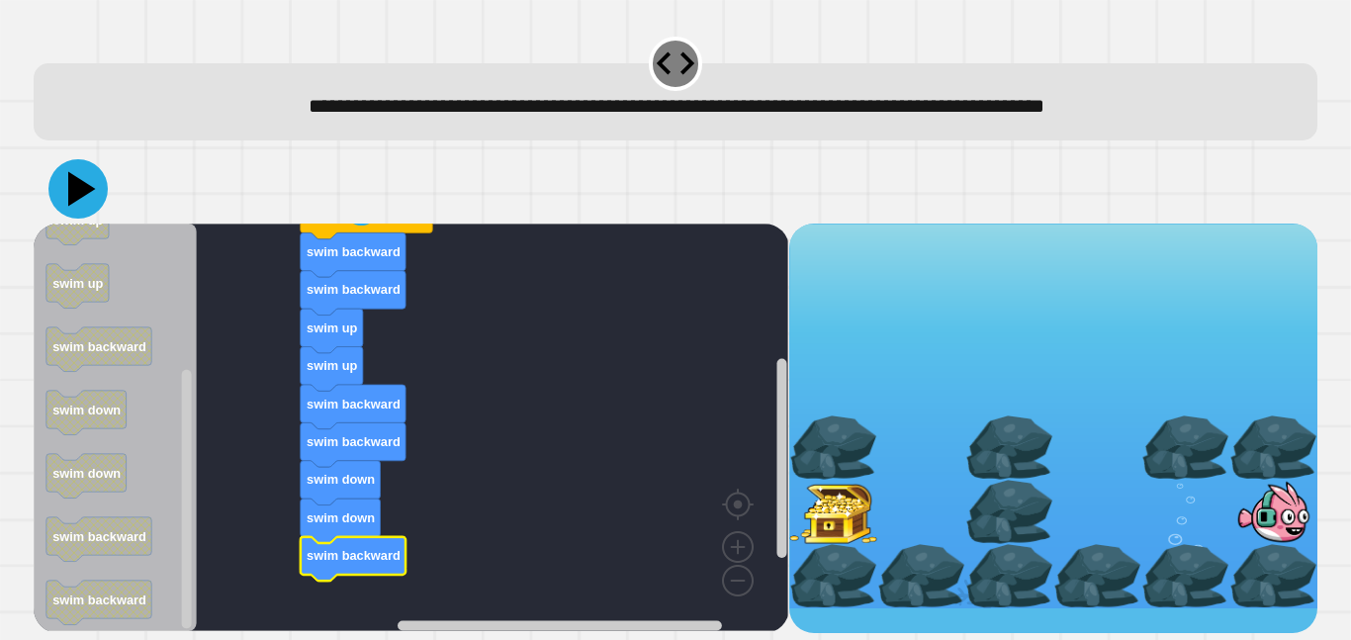
click at [71, 178] on icon at bounding box center [82, 189] width 28 height 35
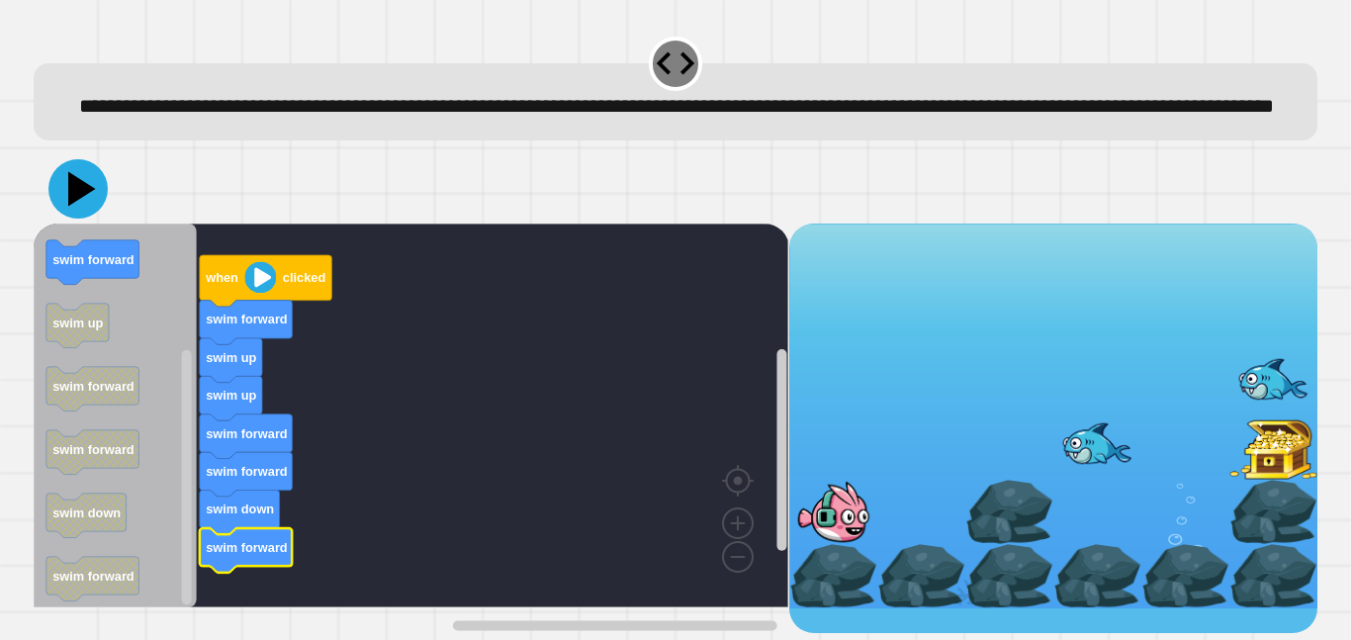
click at [89, 216] on icon at bounding box center [77, 188] width 59 height 59
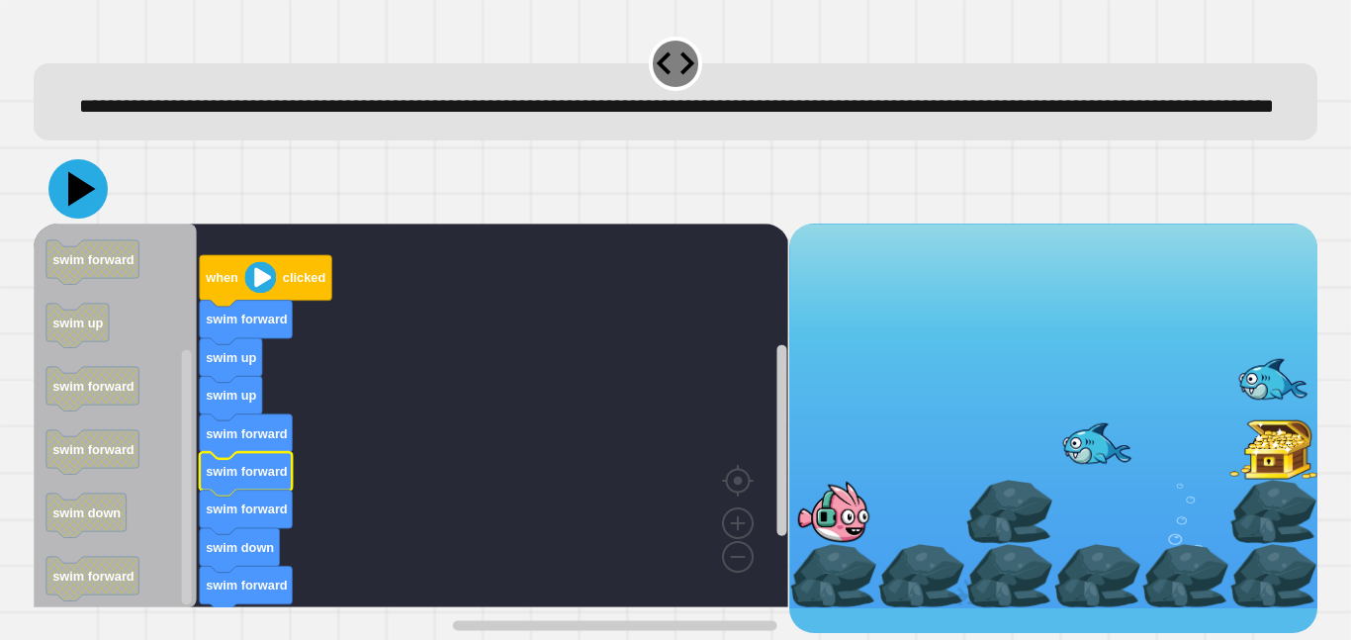
click at [86, 219] on icon at bounding box center [77, 188] width 59 height 59
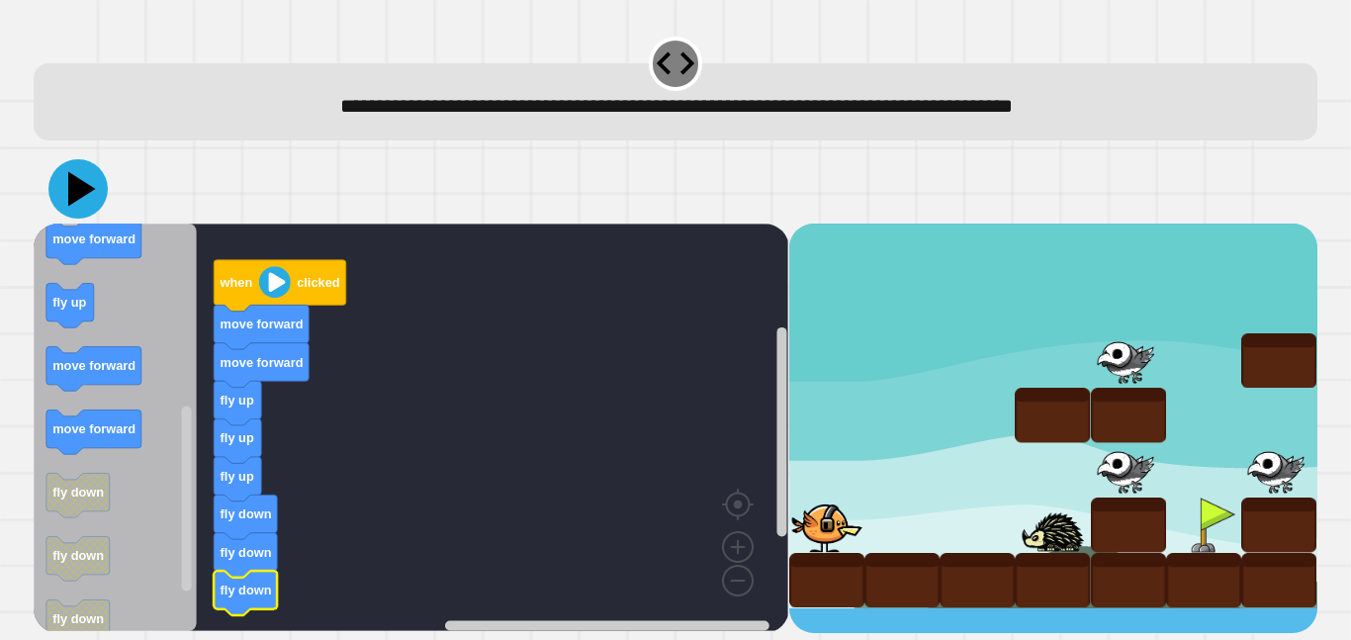
click at [77, 192] on icon at bounding box center [82, 189] width 28 height 35
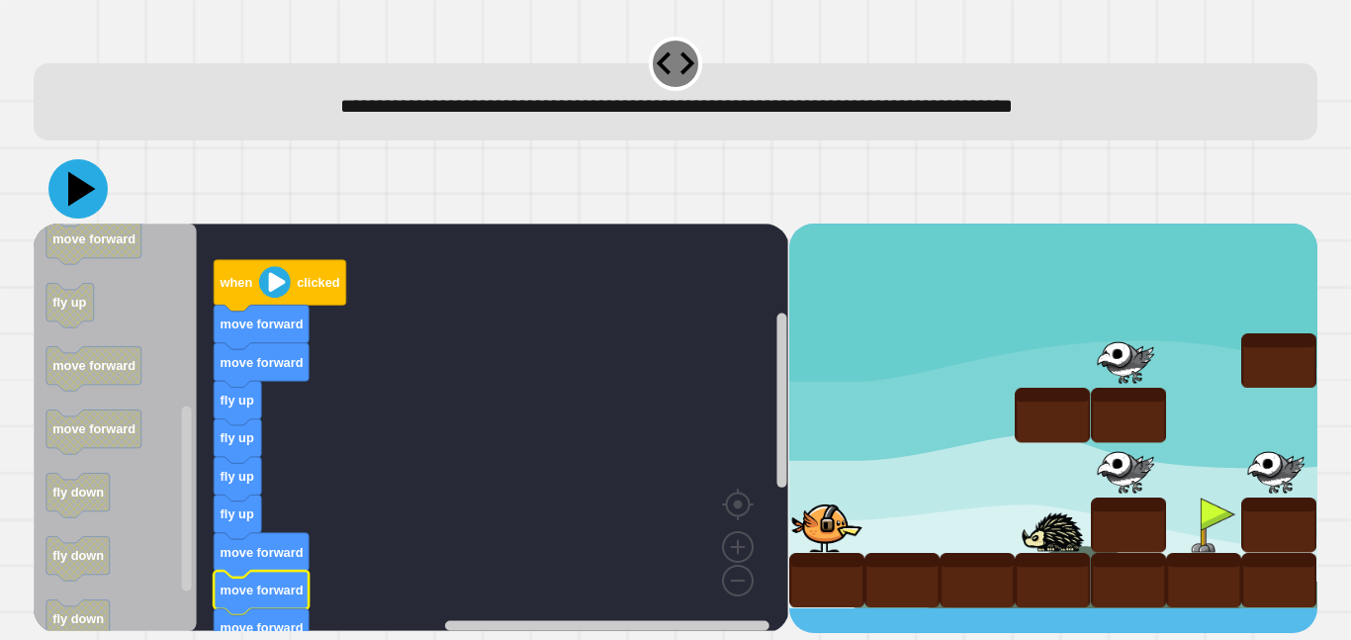
click at [72, 199] on icon at bounding box center [82, 189] width 28 height 35
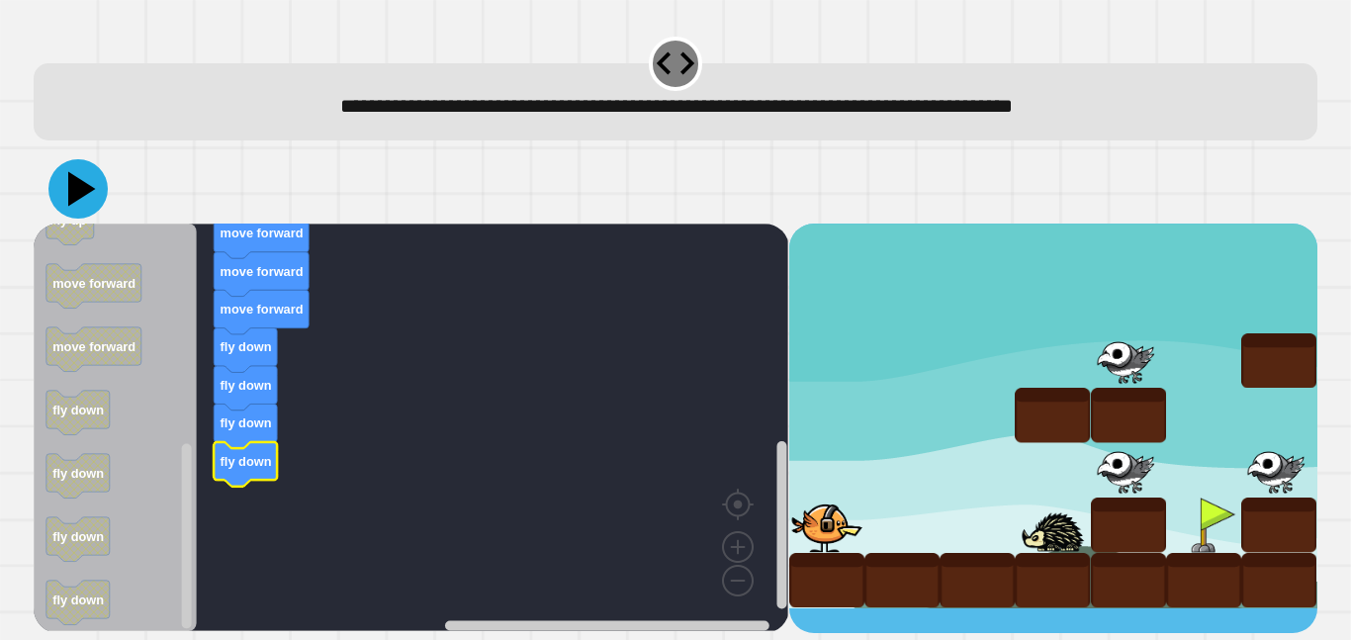
click at [83, 204] on icon at bounding box center [77, 188] width 59 height 59
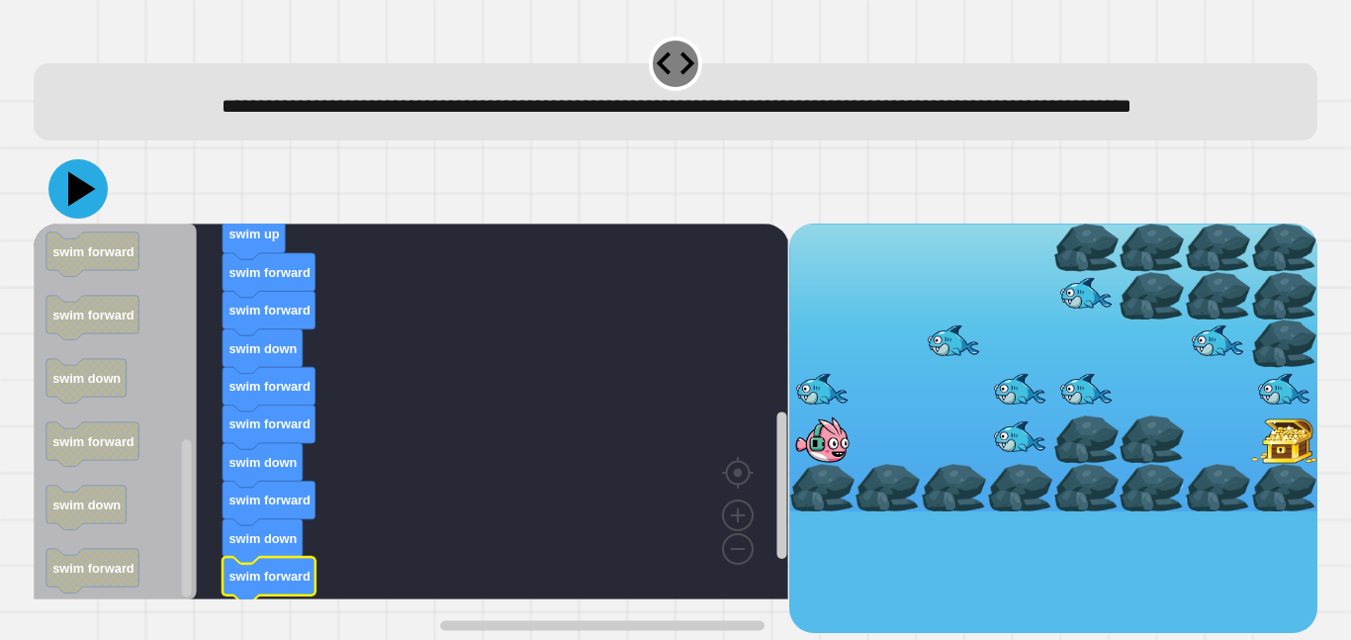
click at [74, 219] on icon at bounding box center [77, 188] width 59 height 59
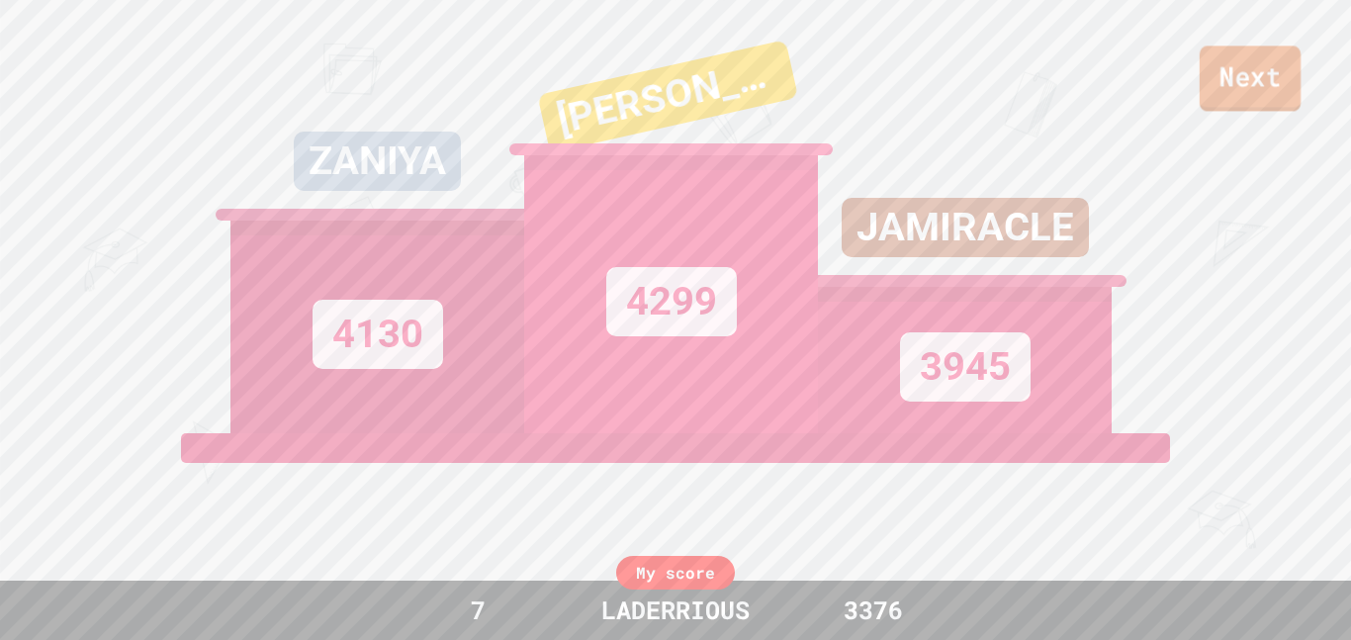
click at [1281, 76] on link "Next" at bounding box center [1250, 77] width 101 height 65
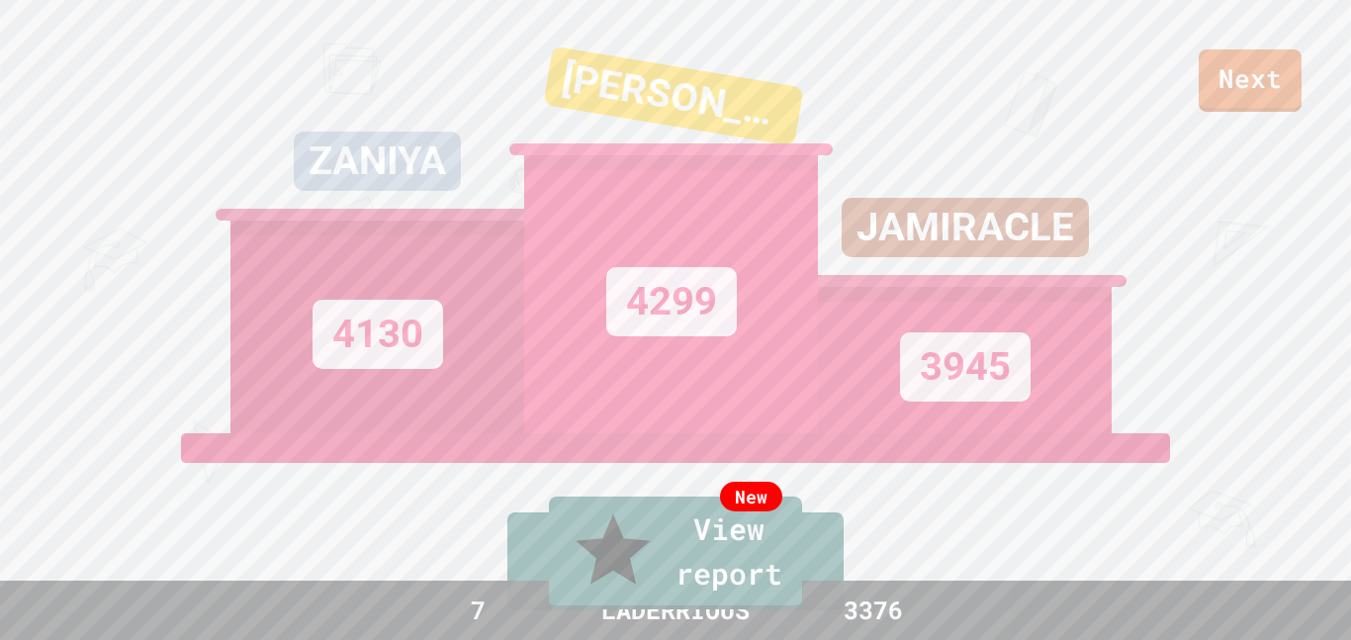
drag, startPoint x: 893, startPoint y: 413, endPoint x: 1350, endPoint y: 48, distance: 584.8
